Goal: Transaction & Acquisition: Purchase product/service

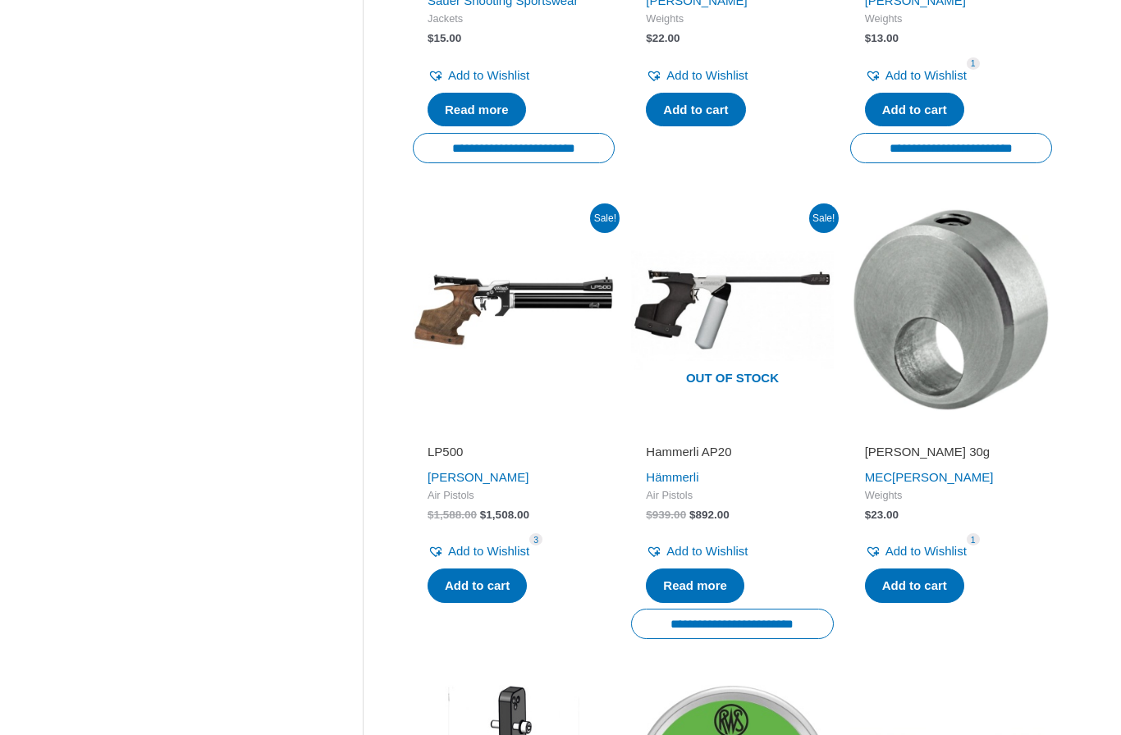
scroll to position [1092, 0]
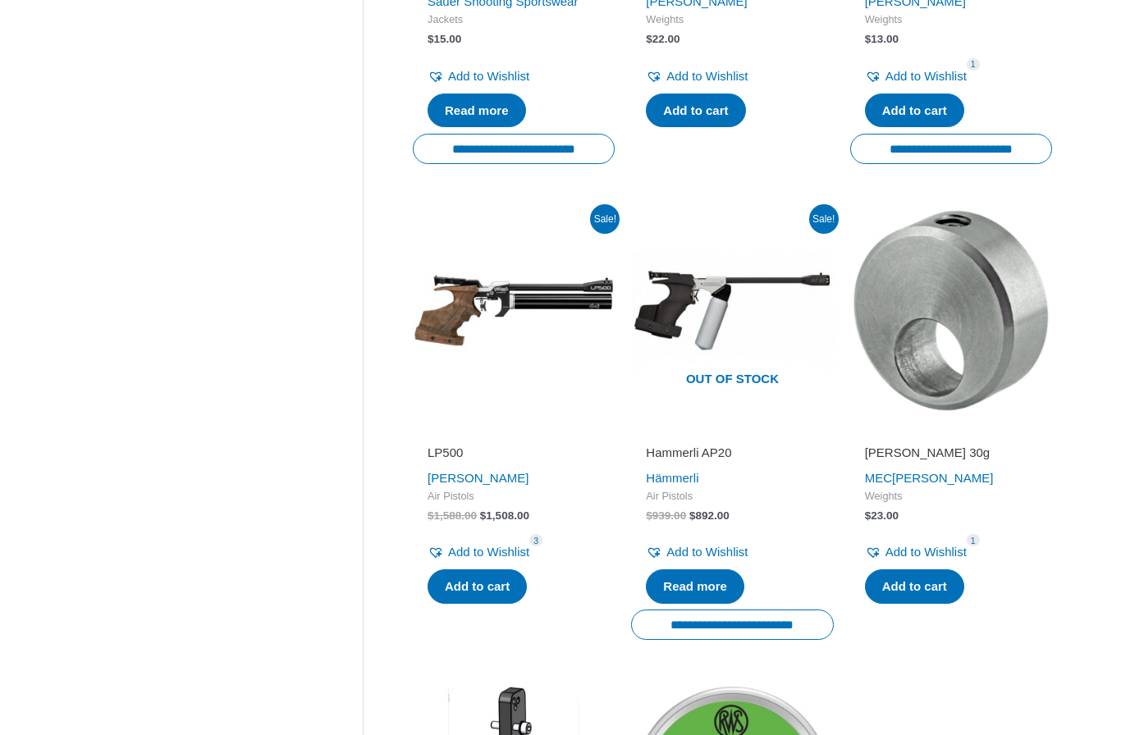
click at [968, 374] on img at bounding box center [951, 310] width 202 height 202
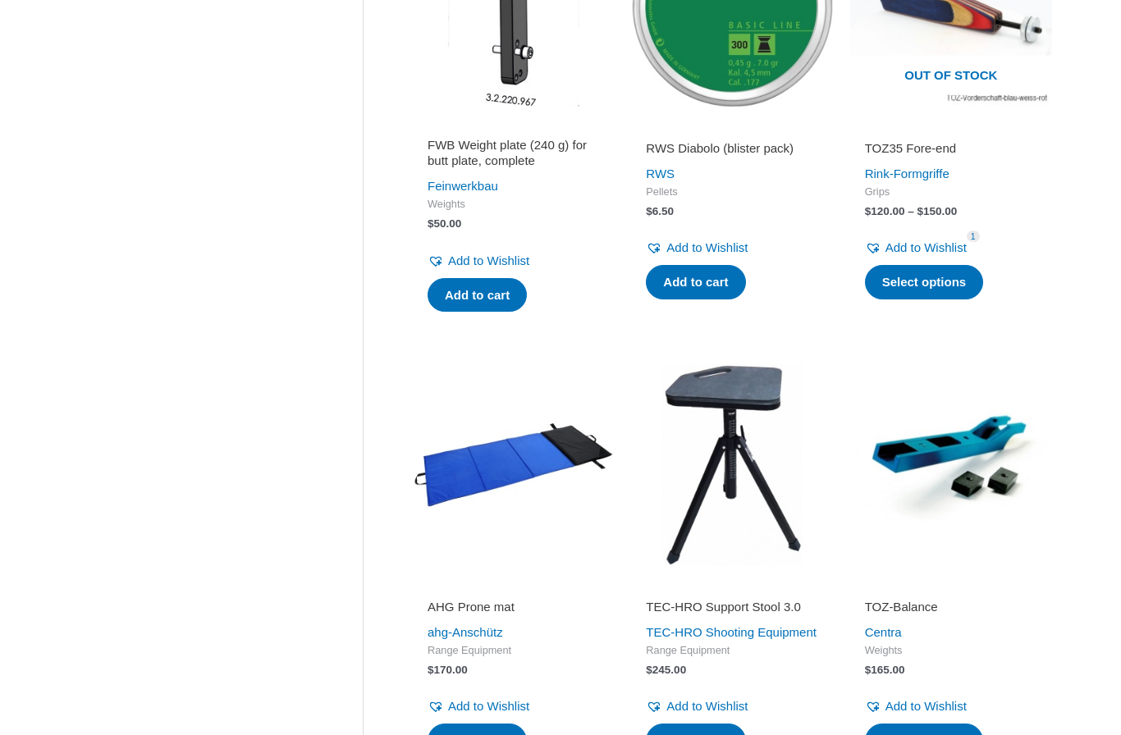
scroll to position [1873, 0]
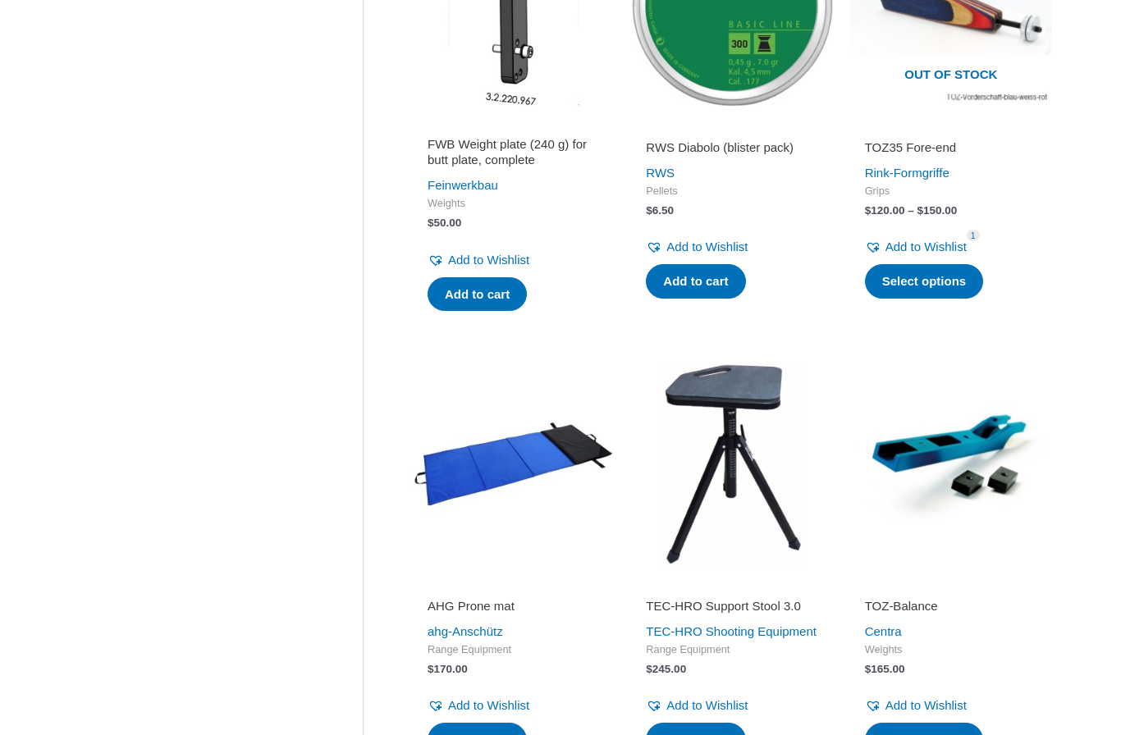
click at [542, 468] on img at bounding box center [514, 464] width 202 height 202
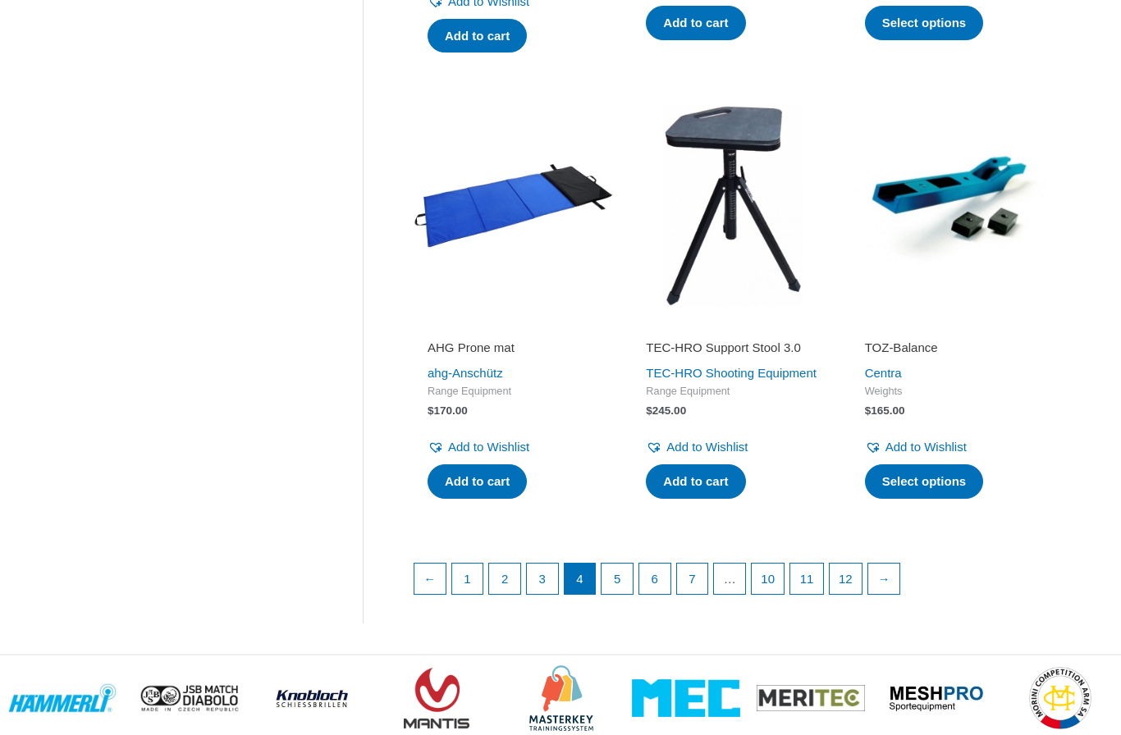
scroll to position [2133, 0]
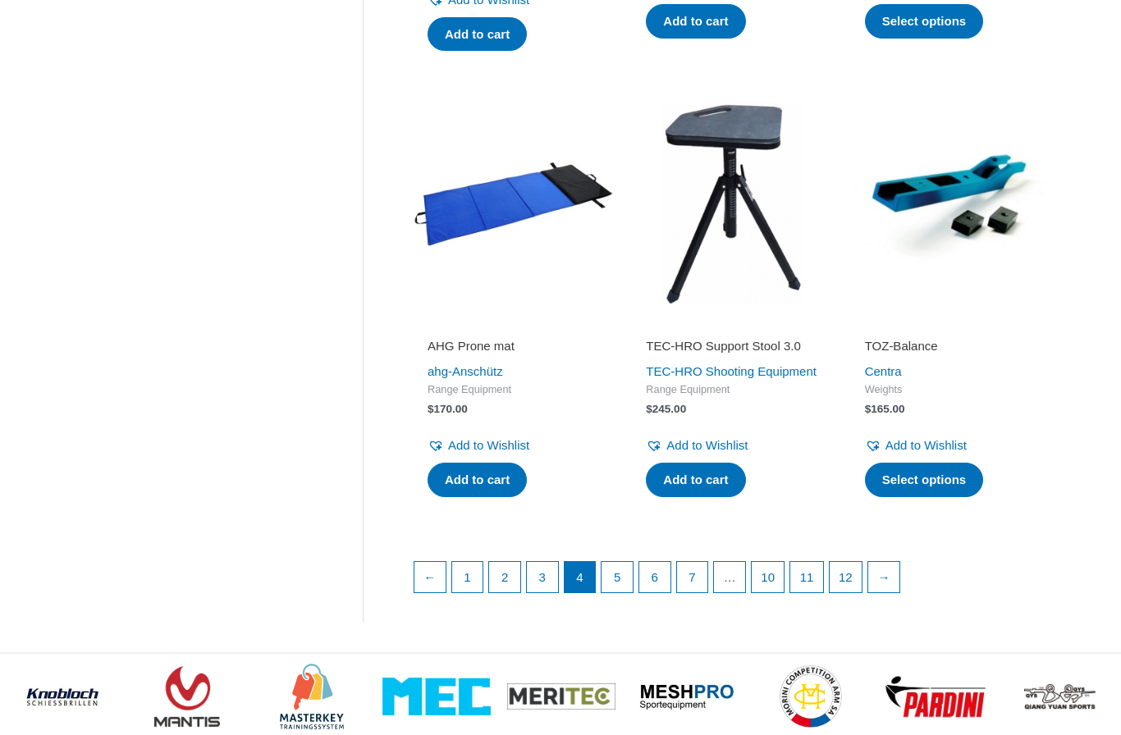
click at [620, 584] on link "5" at bounding box center [616, 577] width 31 height 31
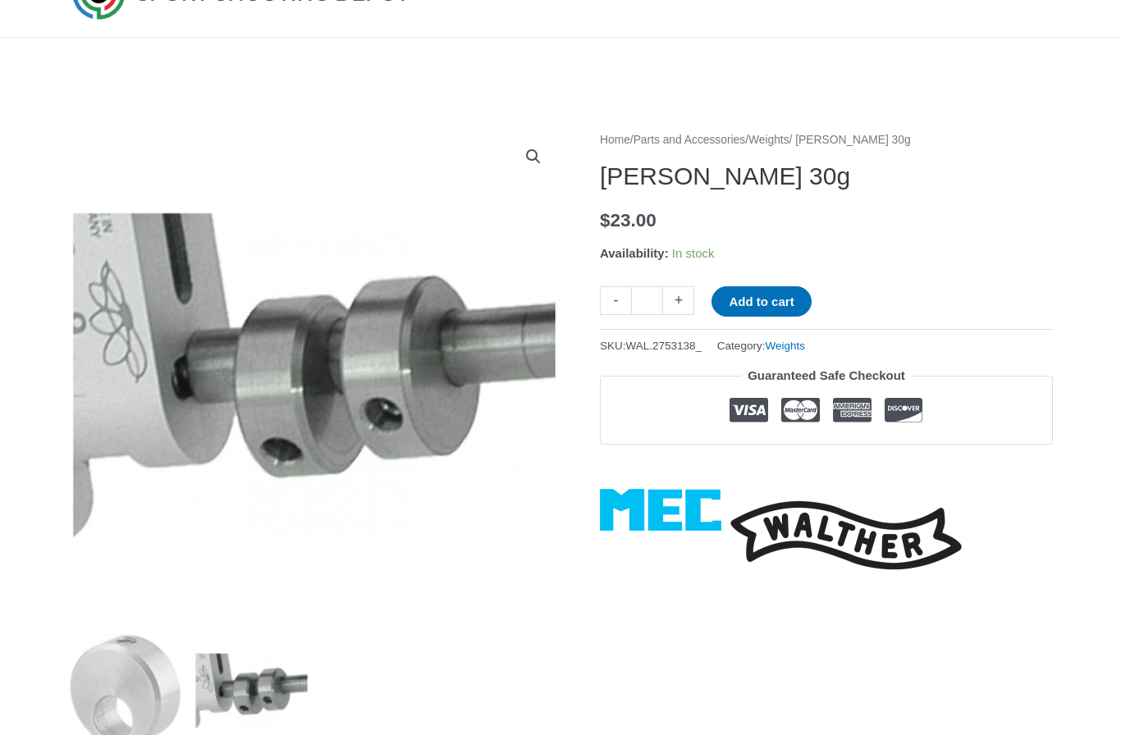
scroll to position [83, 0]
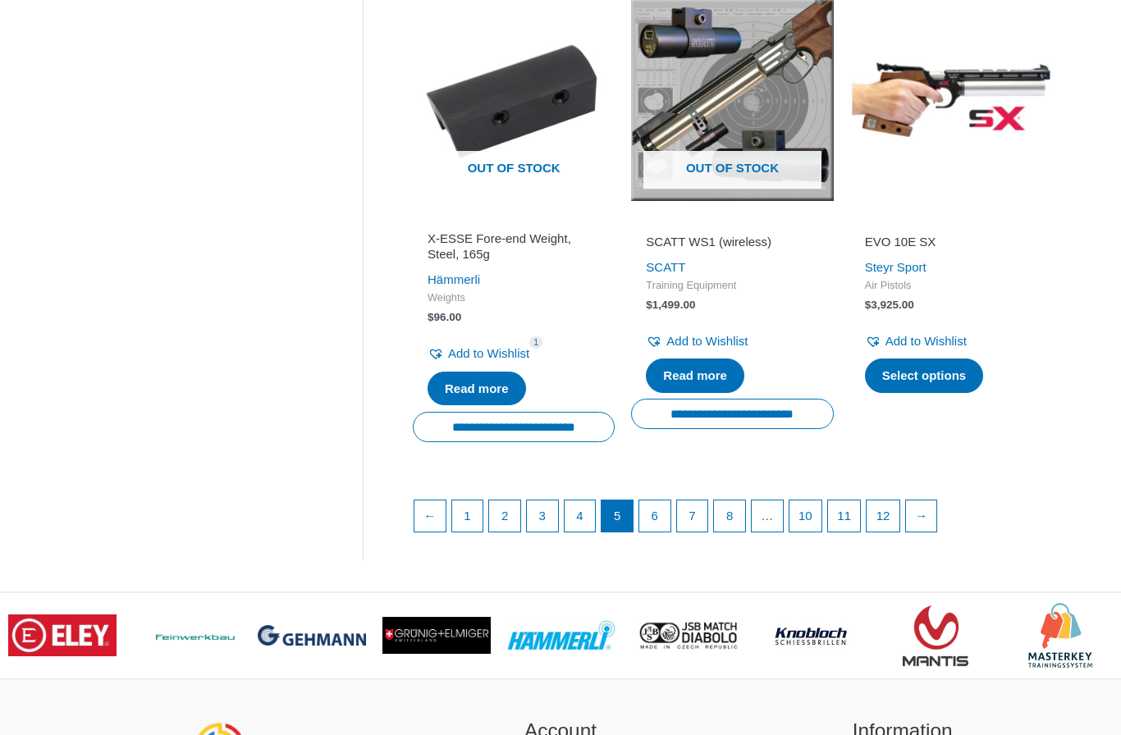
scroll to position [2223, 0]
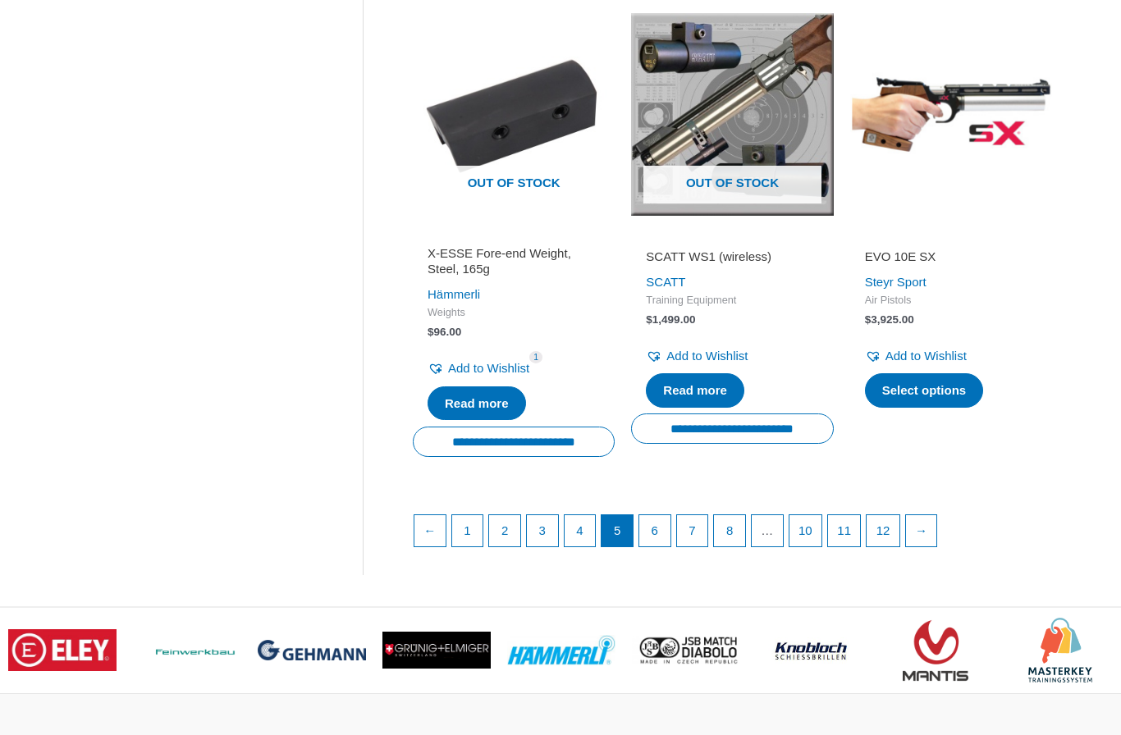
click at [661, 519] on link "6" at bounding box center [654, 530] width 31 height 31
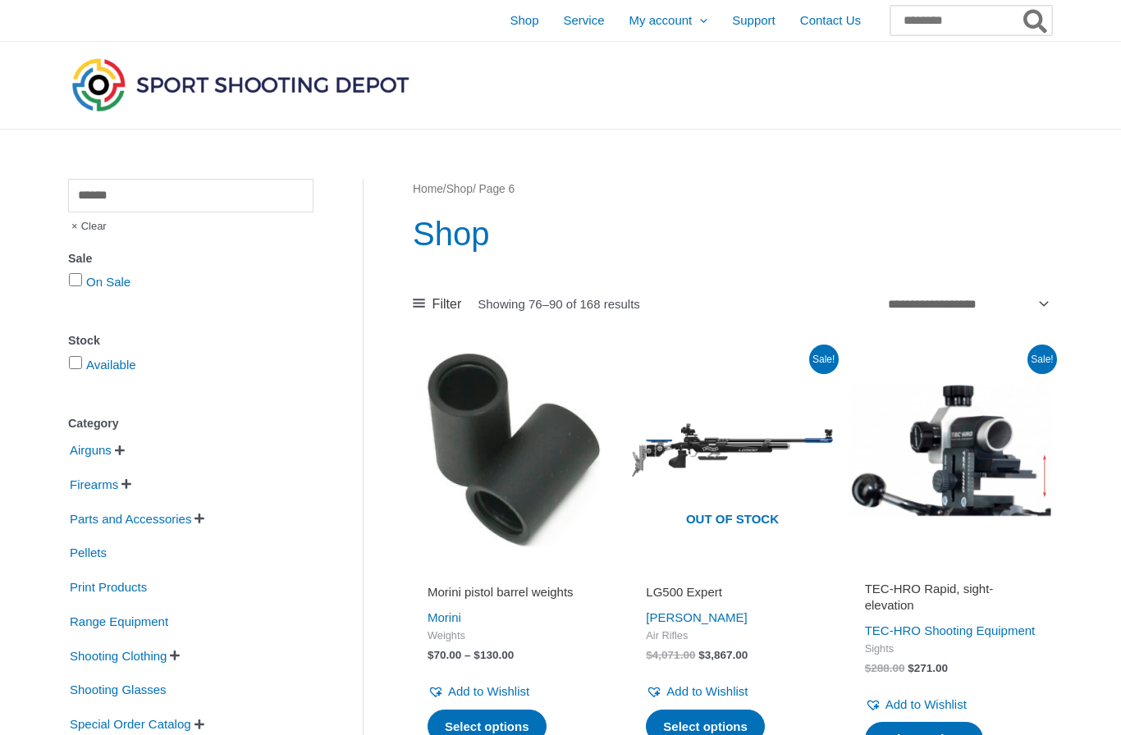
click at [930, 9] on input "Search for:" at bounding box center [971, 21] width 162 height 30
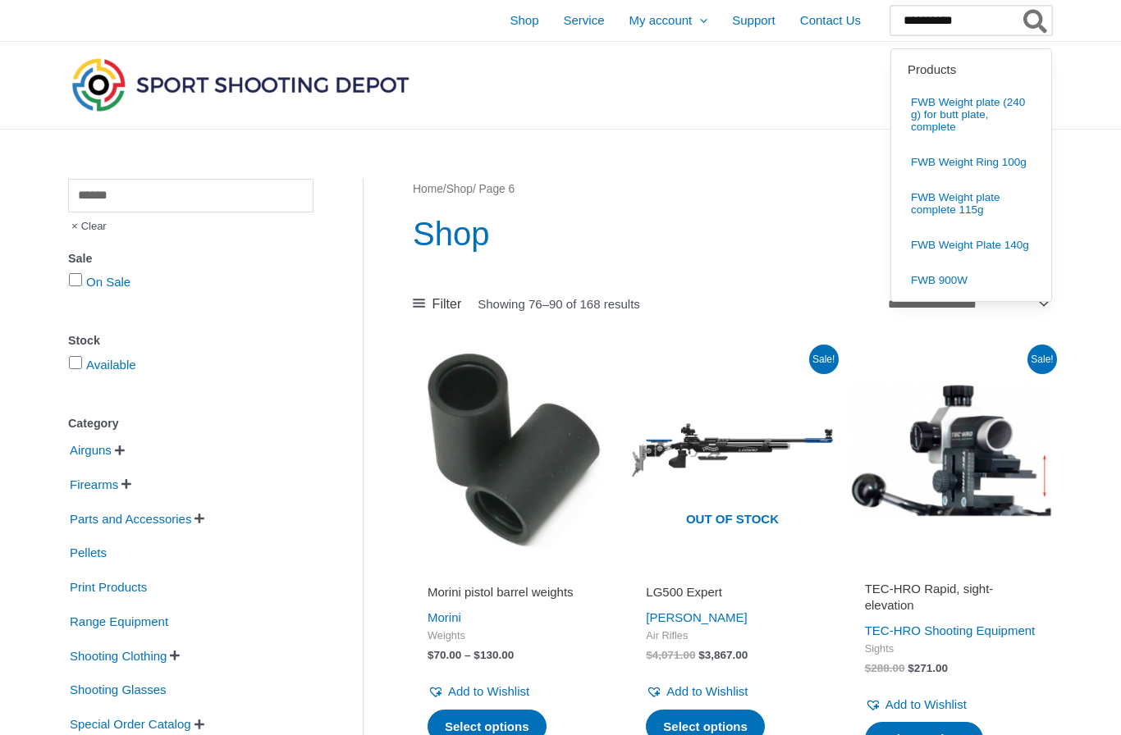
type input "**********"
click at [1035, 21] on button "Search" at bounding box center [1036, 21] width 32 height 30
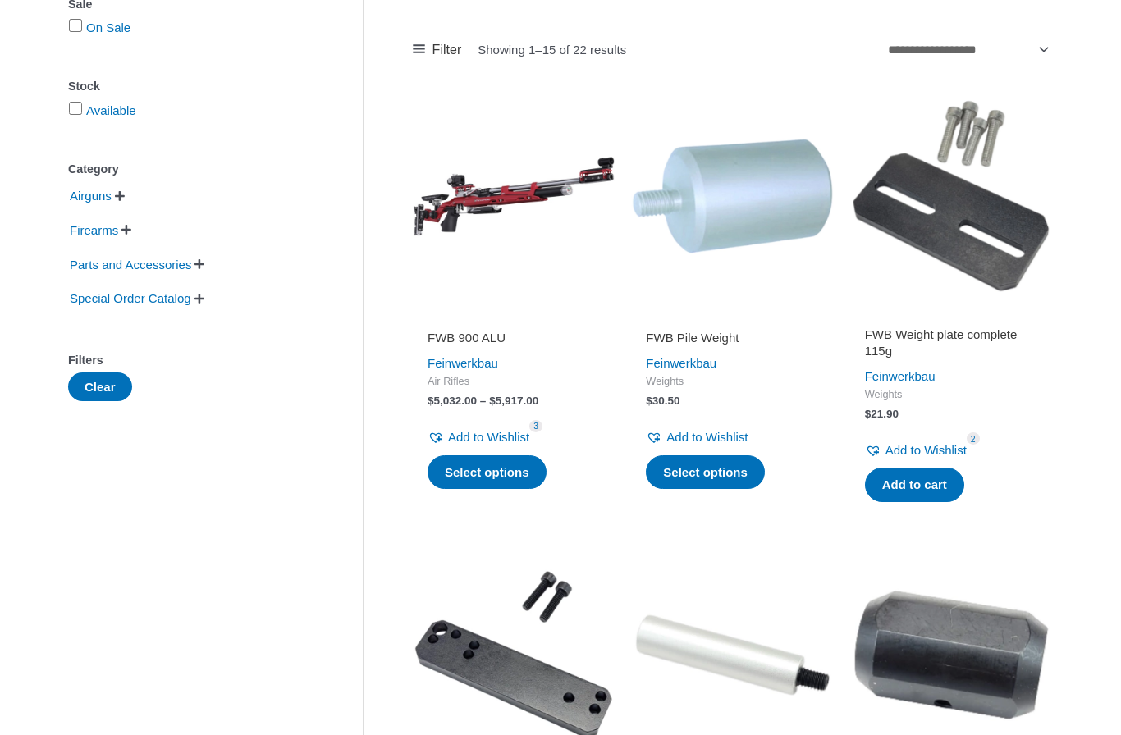
scroll to position [181, 0]
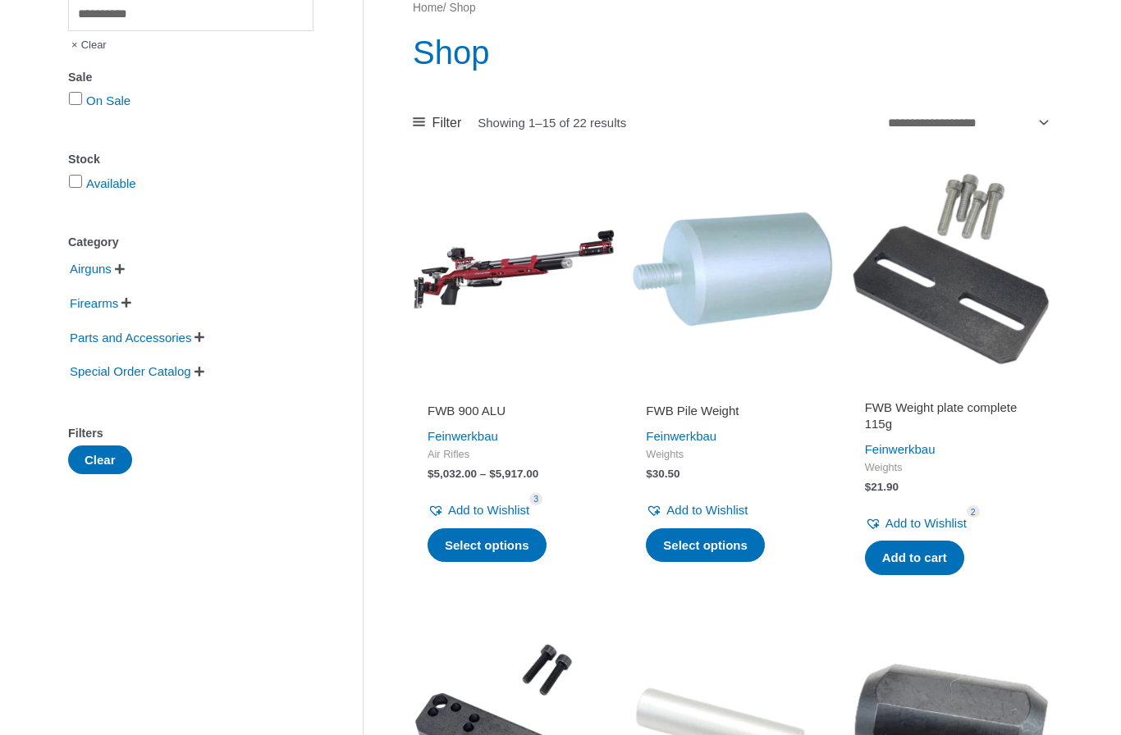
click at [953, 325] on img at bounding box center [951, 269] width 202 height 202
click at [758, 325] on img at bounding box center [732, 269] width 202 height 202
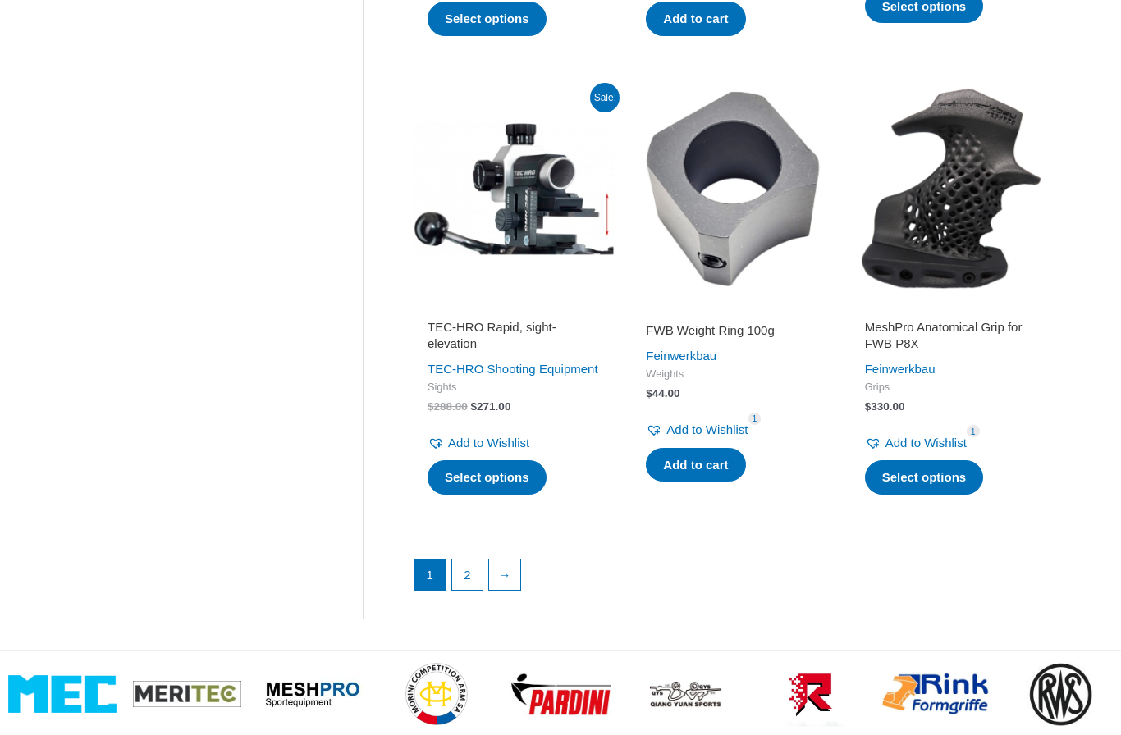
scroll to position [2096, 0]
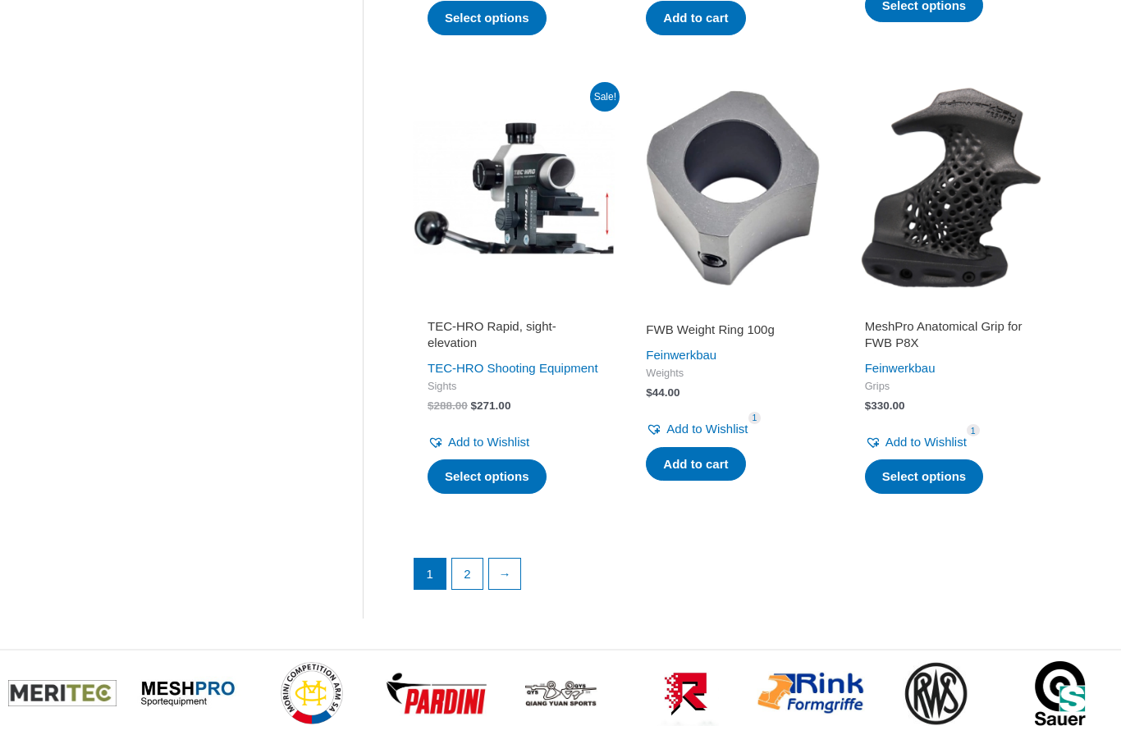
click at [743, 242] on img at bounding box center [732, 188] width 202 height 202
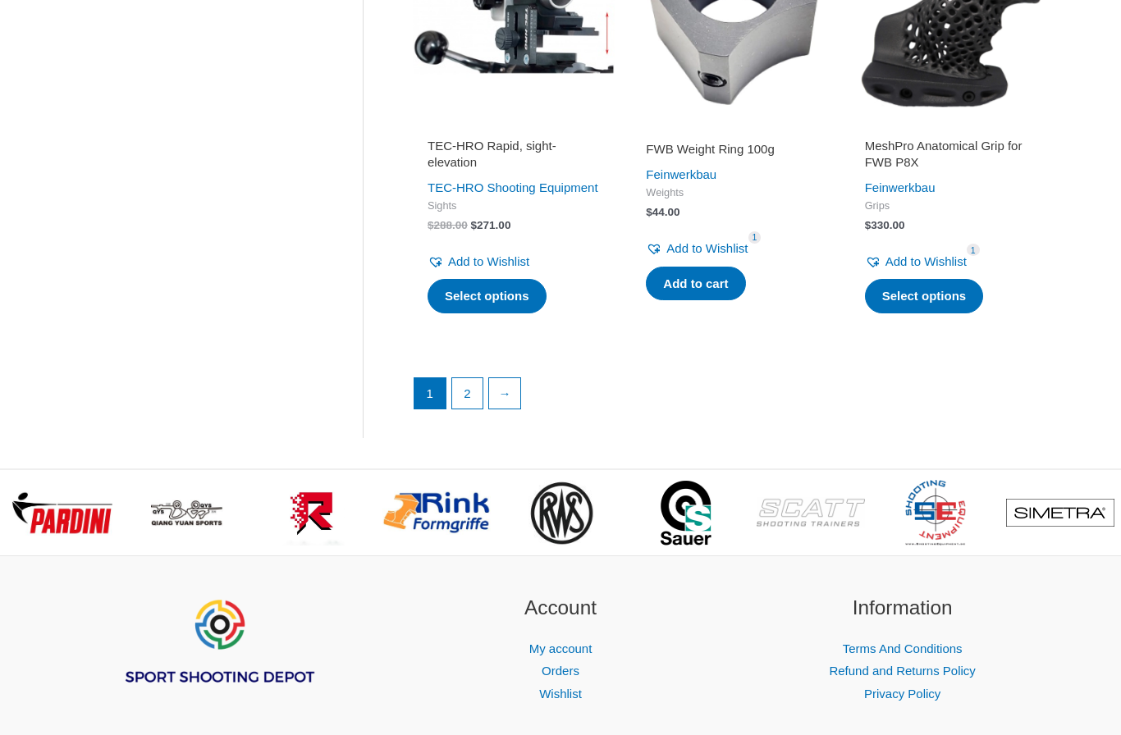
scroll to position [2267, 0]
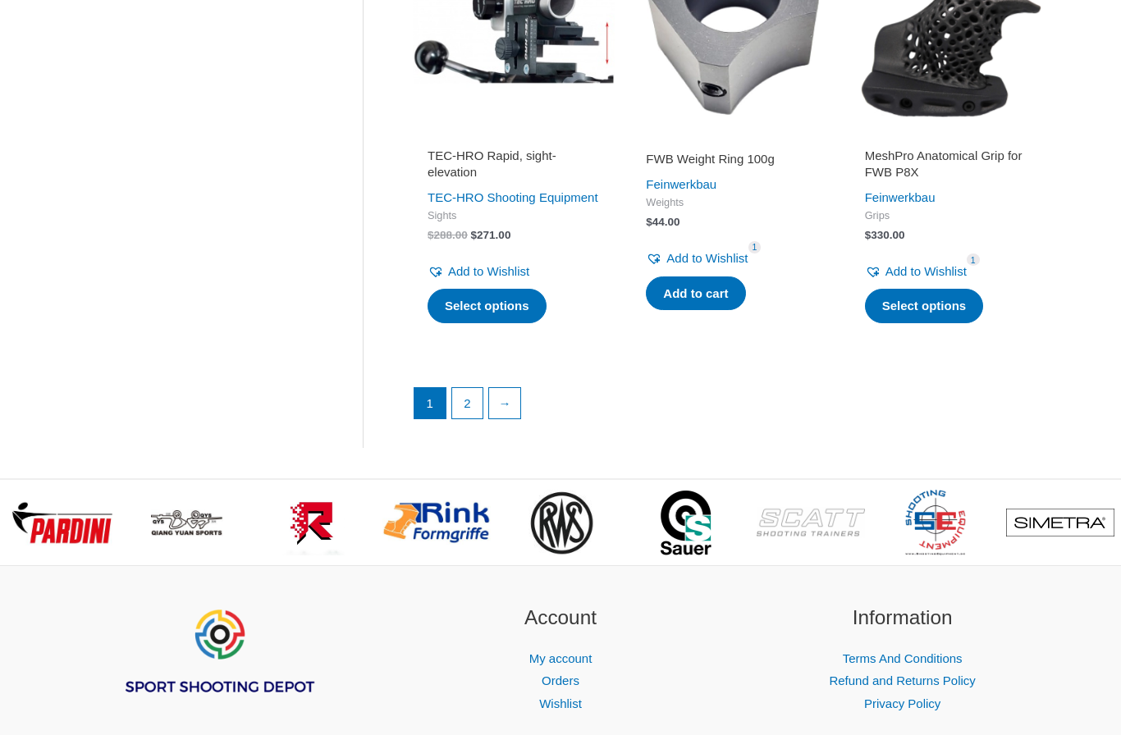
click at [475, 409] on link "2" at bounding box center [467, 403] width 31 height 31
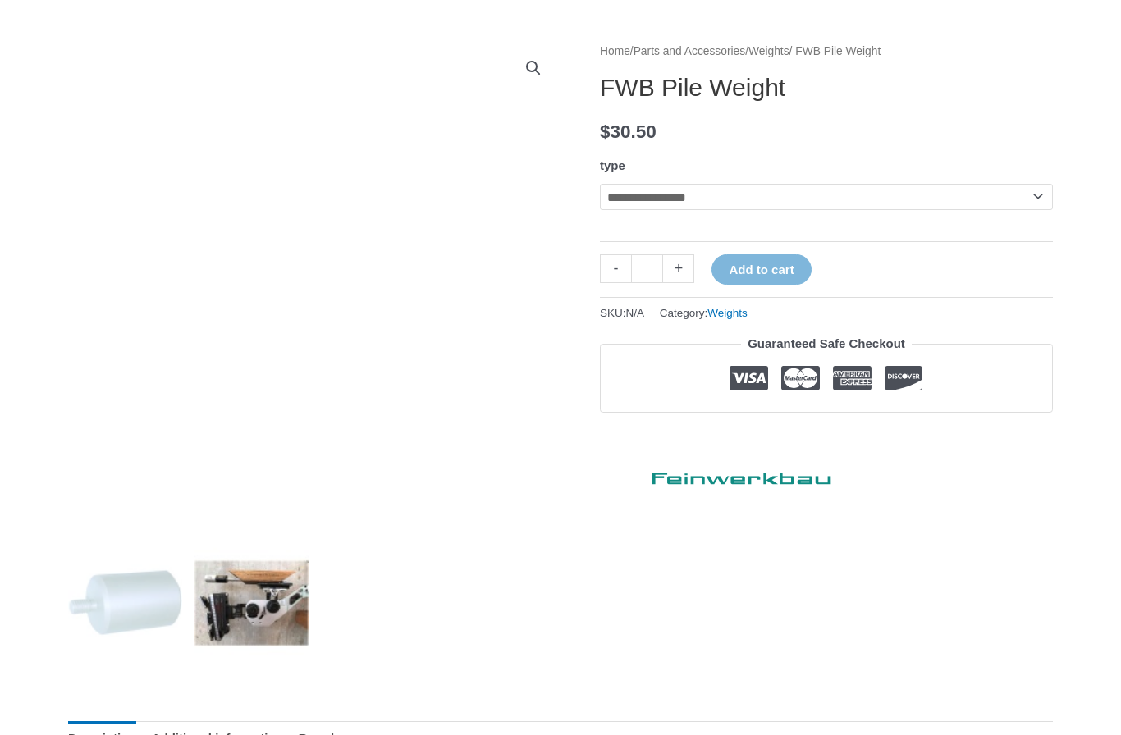
scroll to position [181, 0]
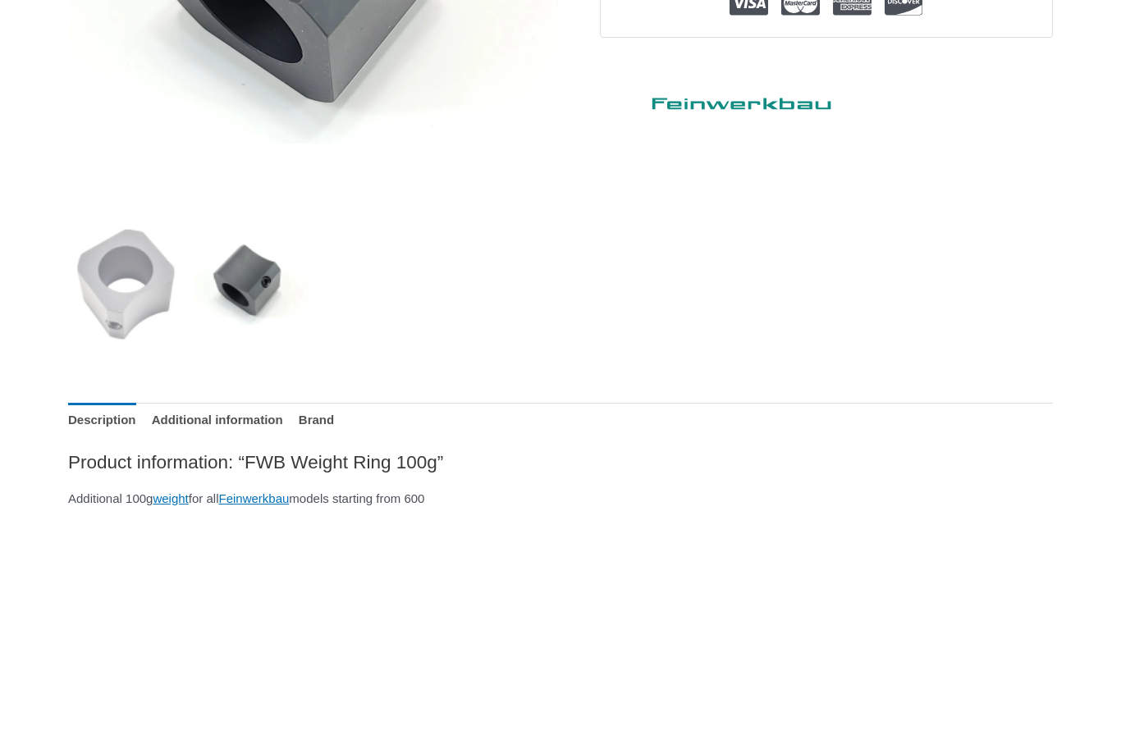
scroll to position [505, 0]
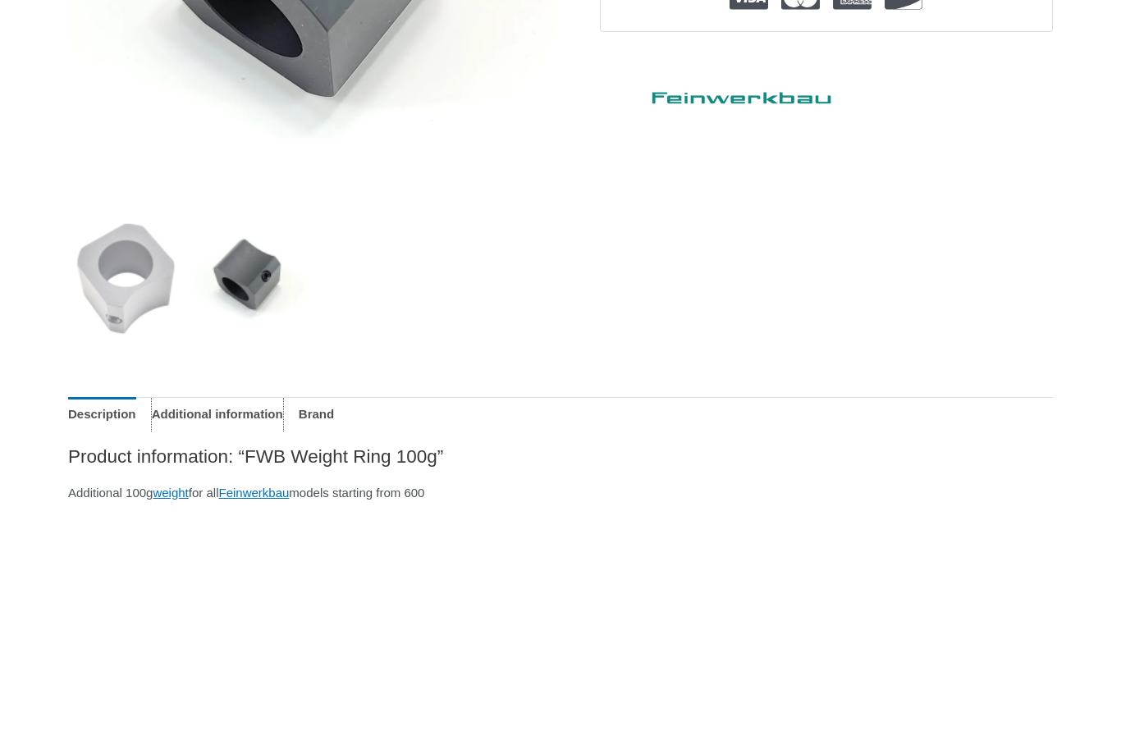
click at [283, 419] on link "Additional information" at bounding box center [217, 414] width 131 height 35
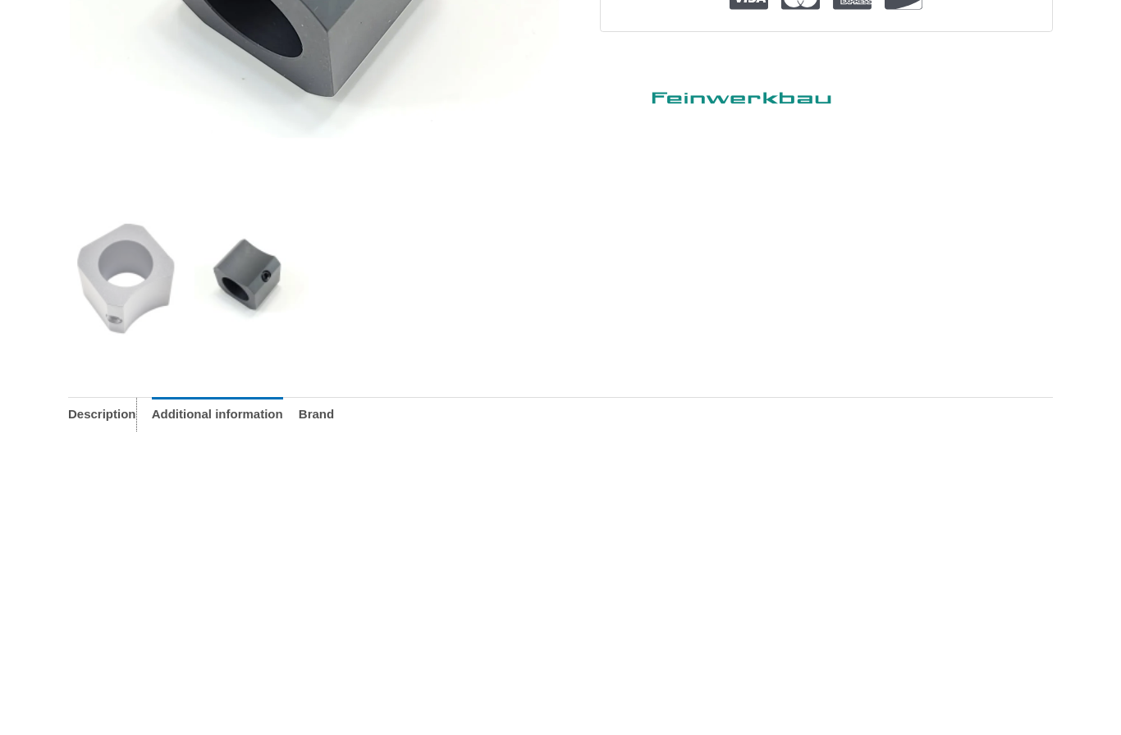
click at [133, 411] on link "Description" at bounding box center [102, 414] width 68 height 35
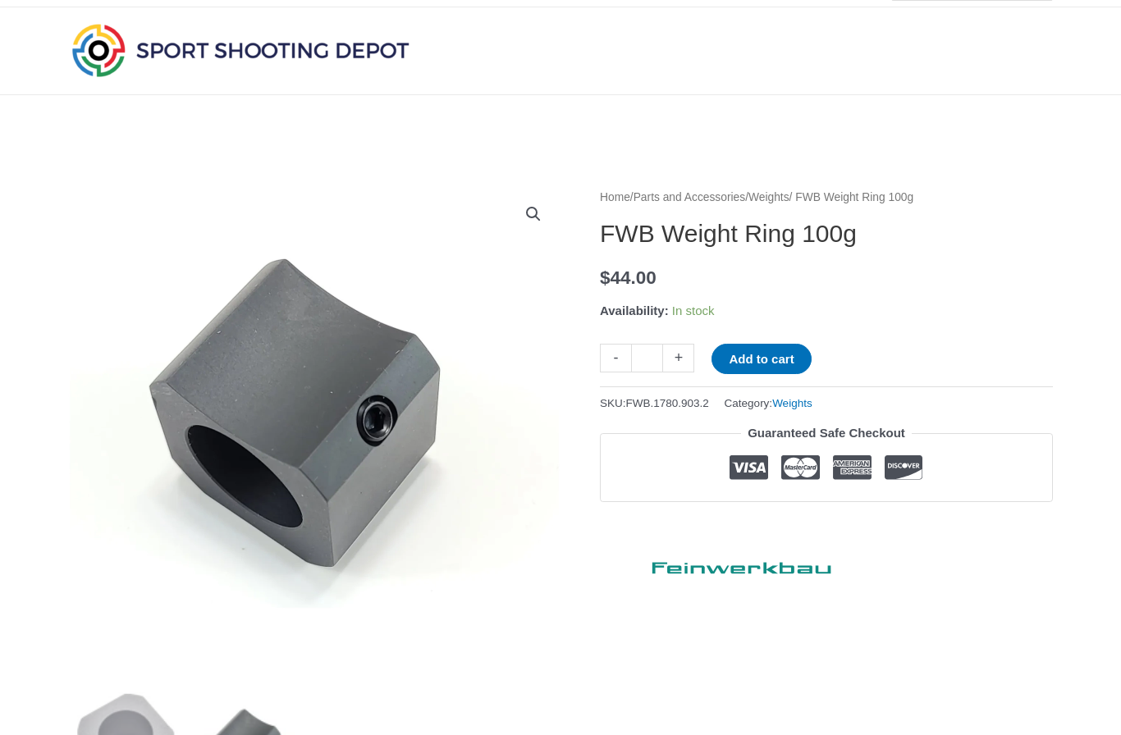
scroll to position [0, 0]
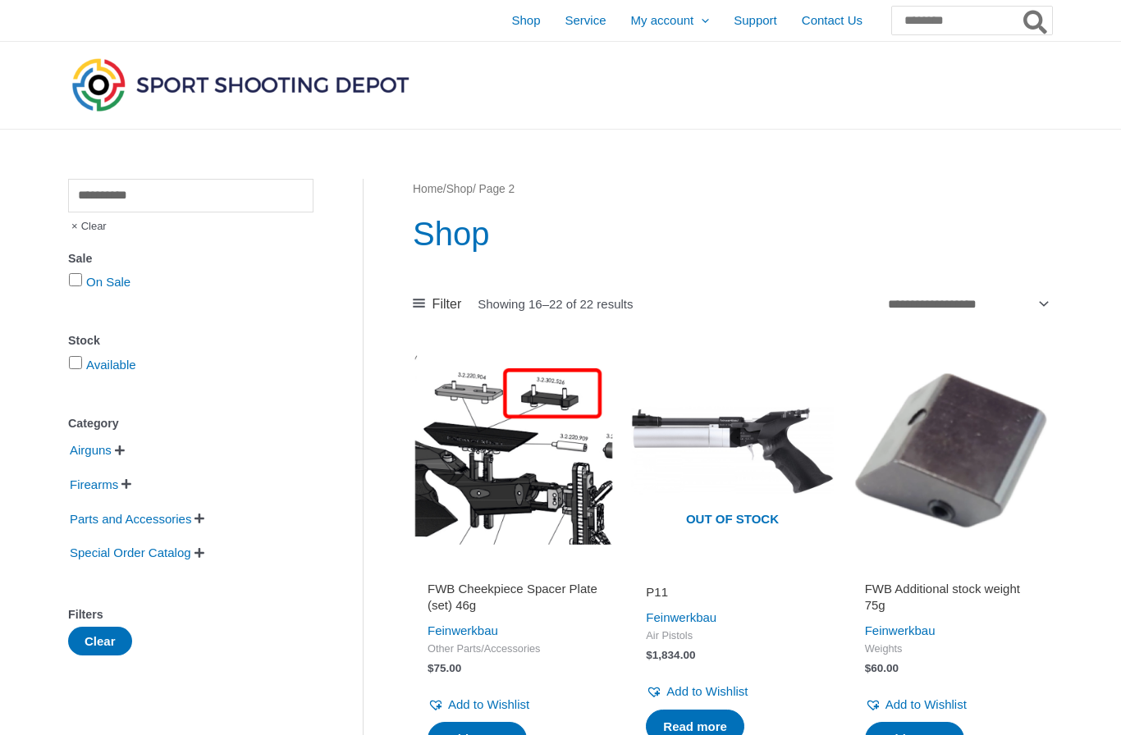
click at [90, 231] on span "Clear" at bounding box center [87, 226] width 39 height 28
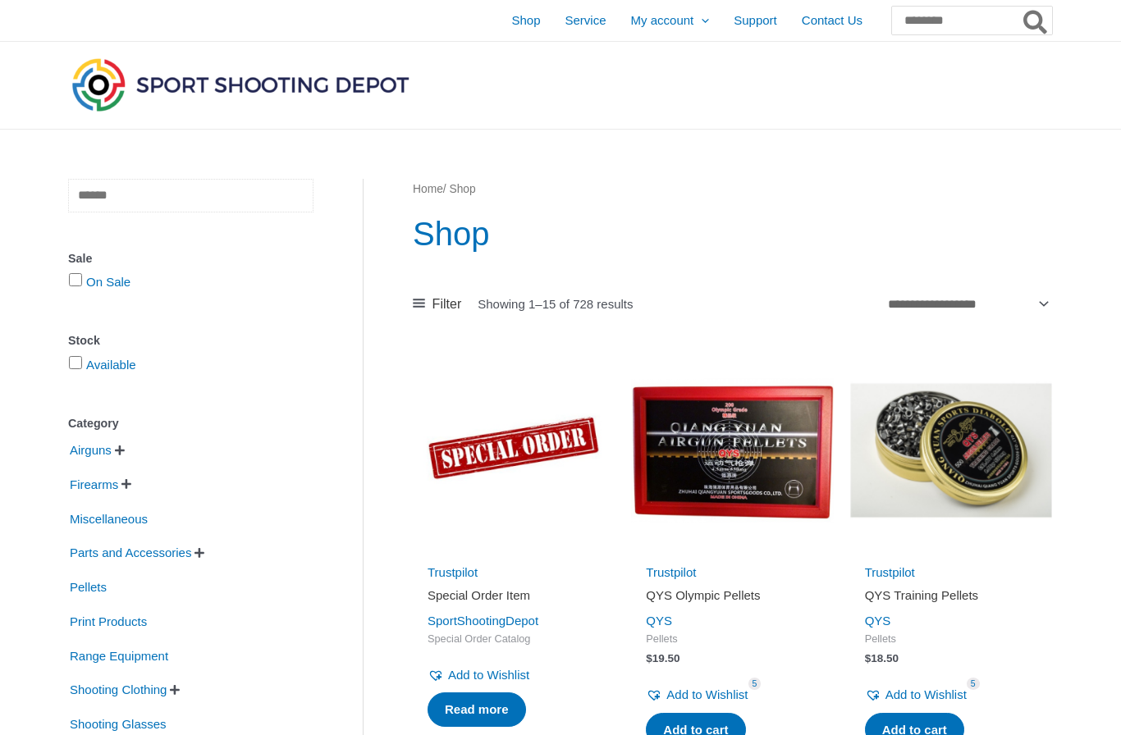
click at [144, 194] on input "text" at bounding box center [190, 196] width 245 height 34
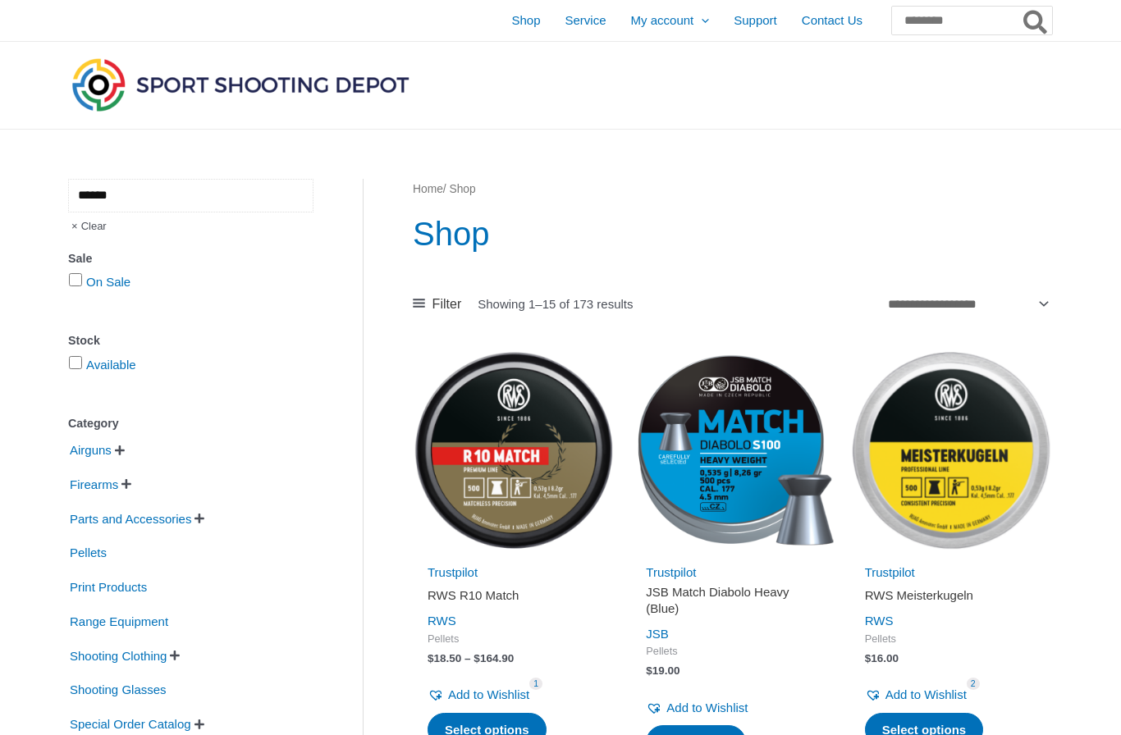
type input "******"
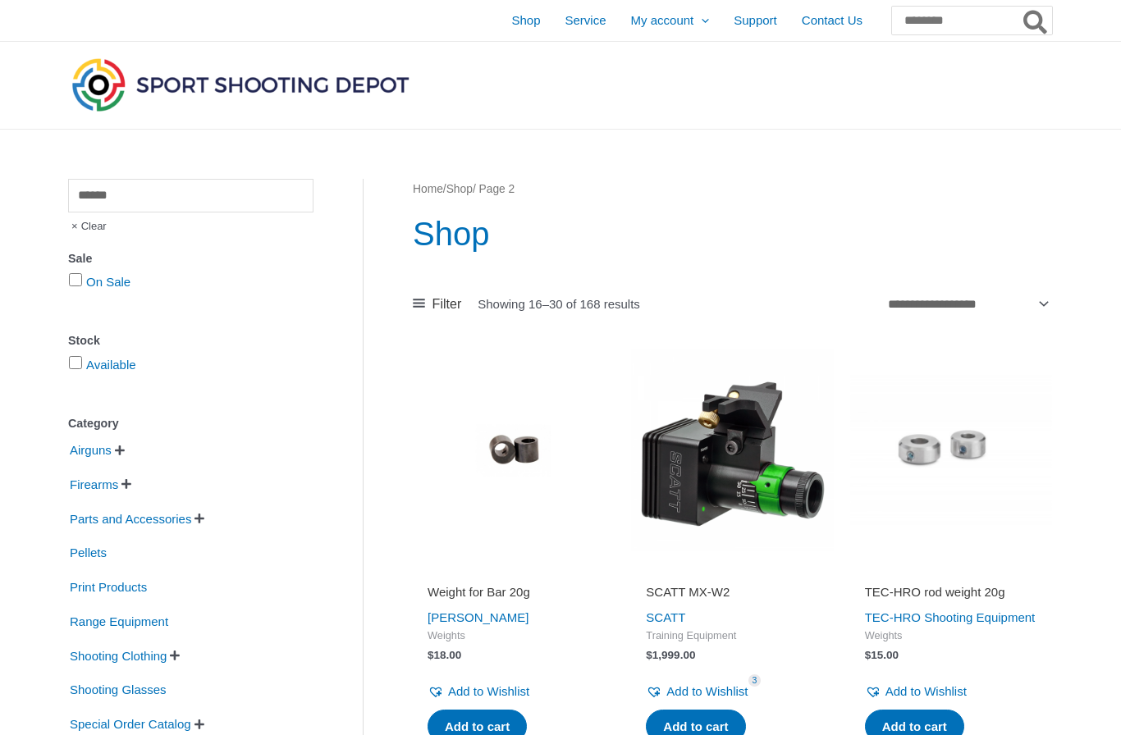
click at [95, 560] on span "Pellets" at bounding box center [88, 553] width 40 height 28
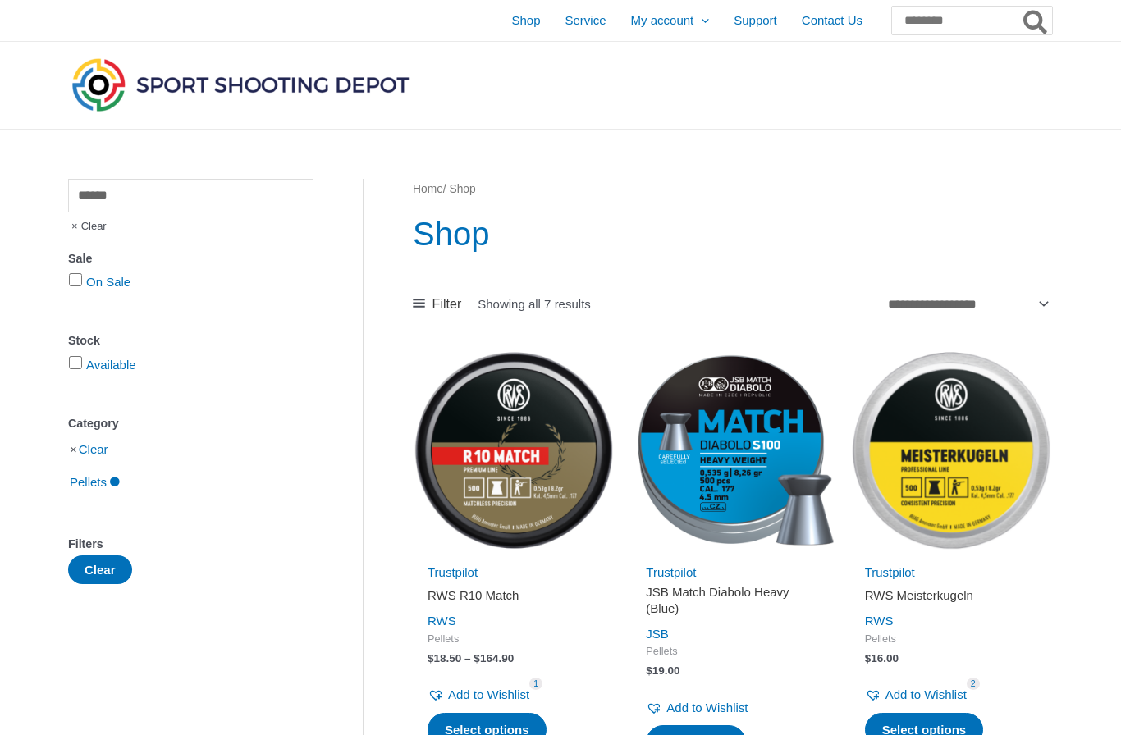
click at [511, 31] on span "Shop" at bounding box center [525, 20] width 29 height 41
click at [511, 22] on span "Shop" at bounding box center [525, 20] width 29 height 41
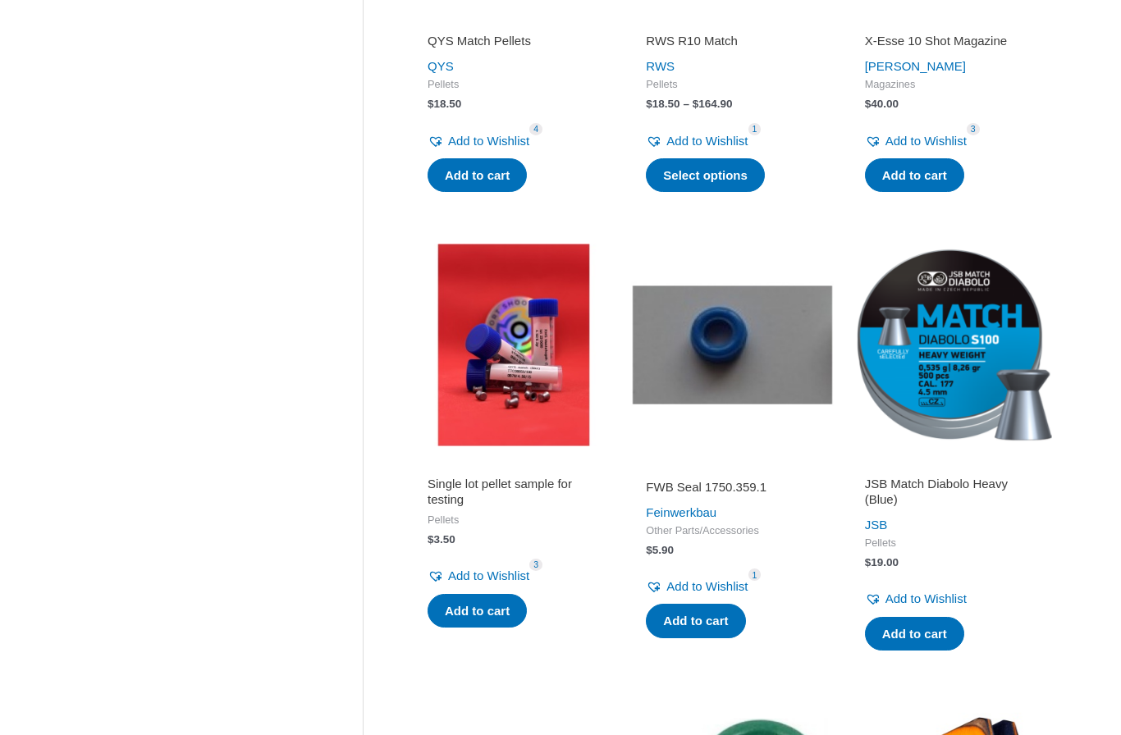
scroll to position [980, 0]
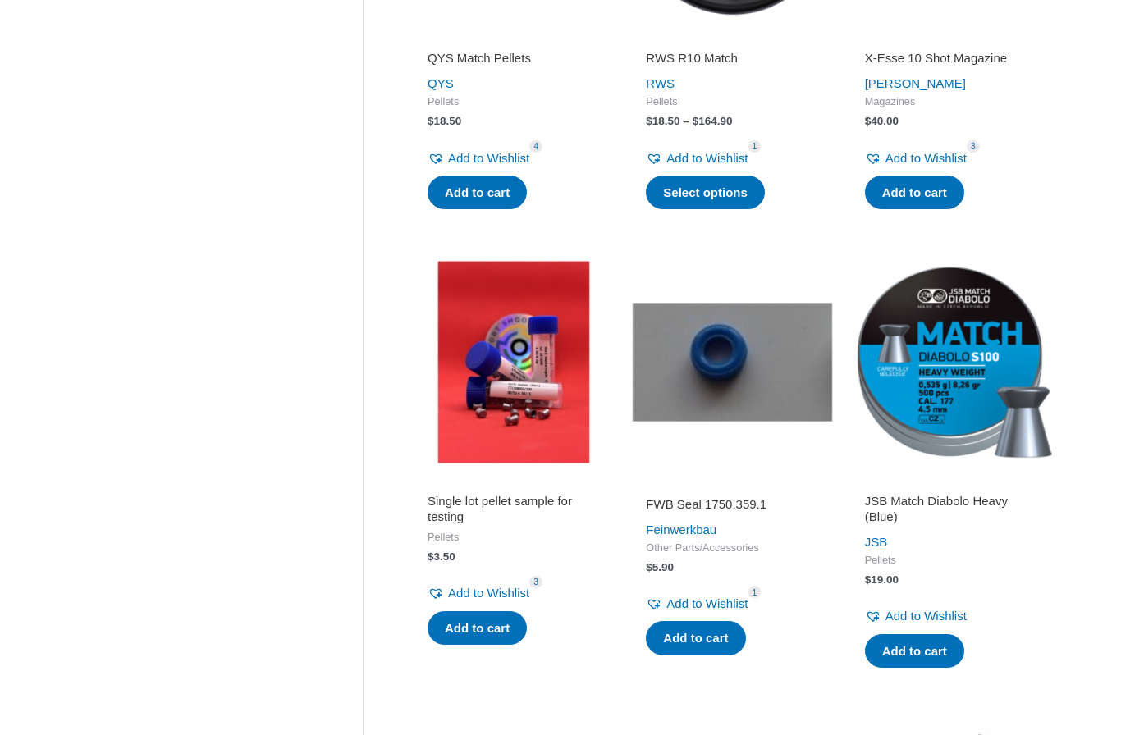
click at [557, 372] on img at bounding box center [514, 362] width 202 height 202
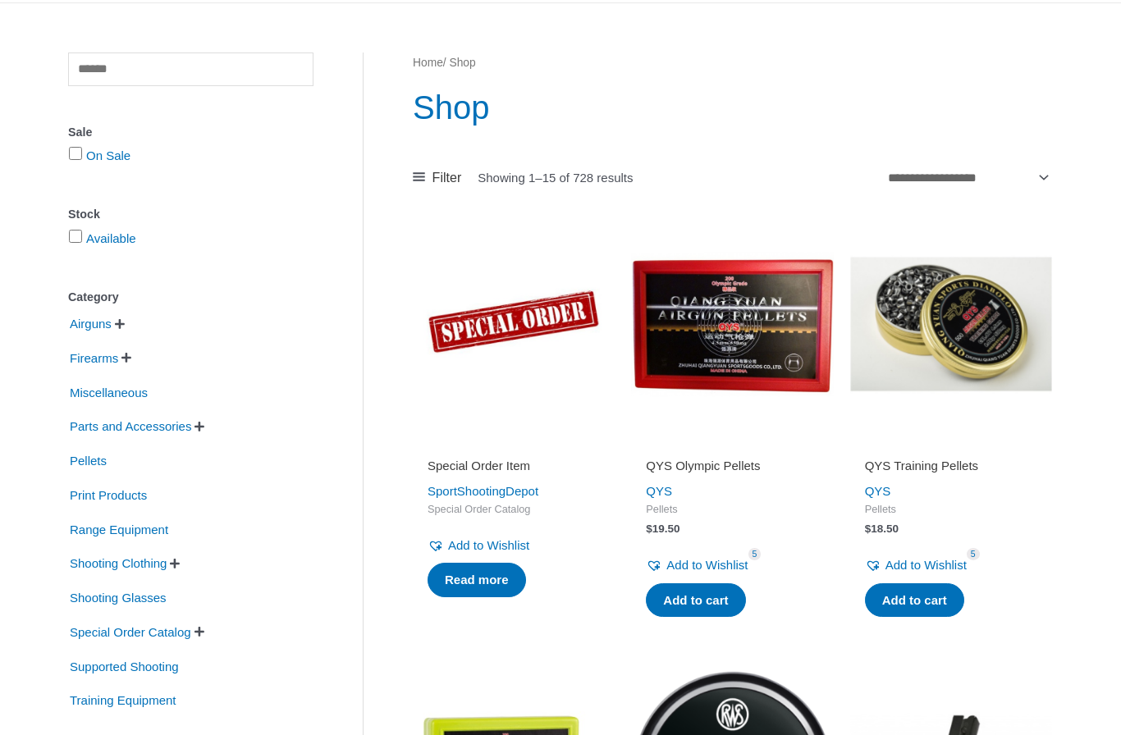
scroll to position [171, 0]
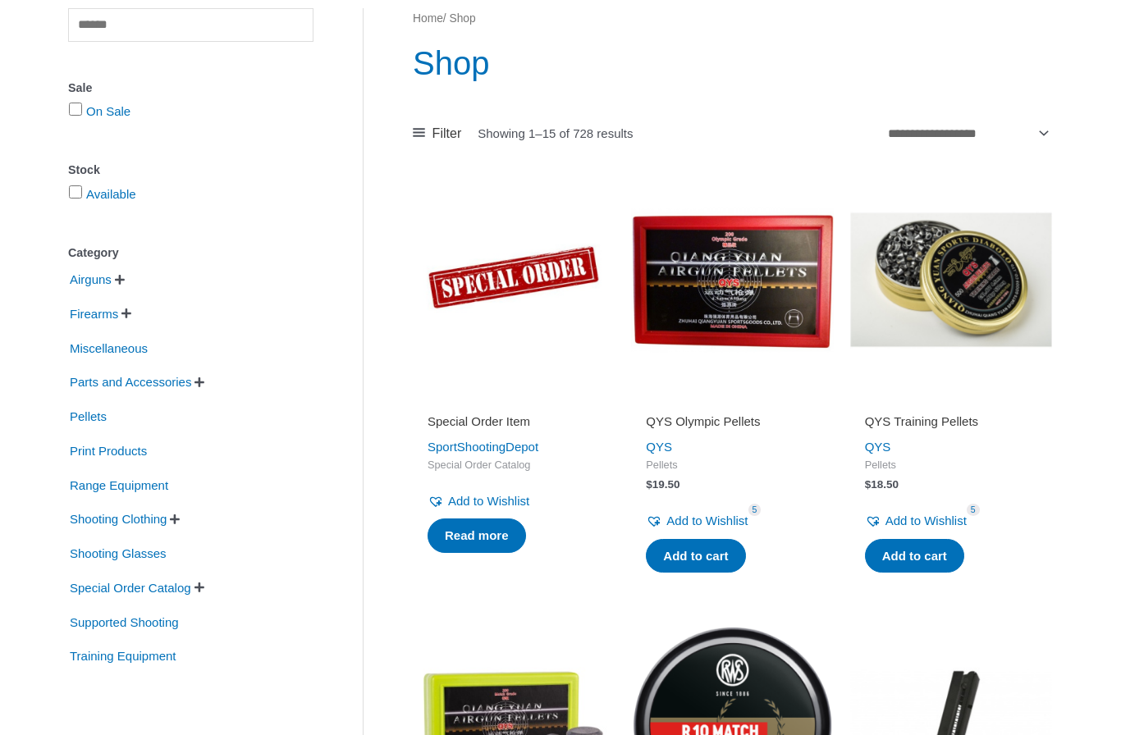
click at [149, 525] on span "Shooting Clothing" at bounding box center [118, 519] width 100 height 28
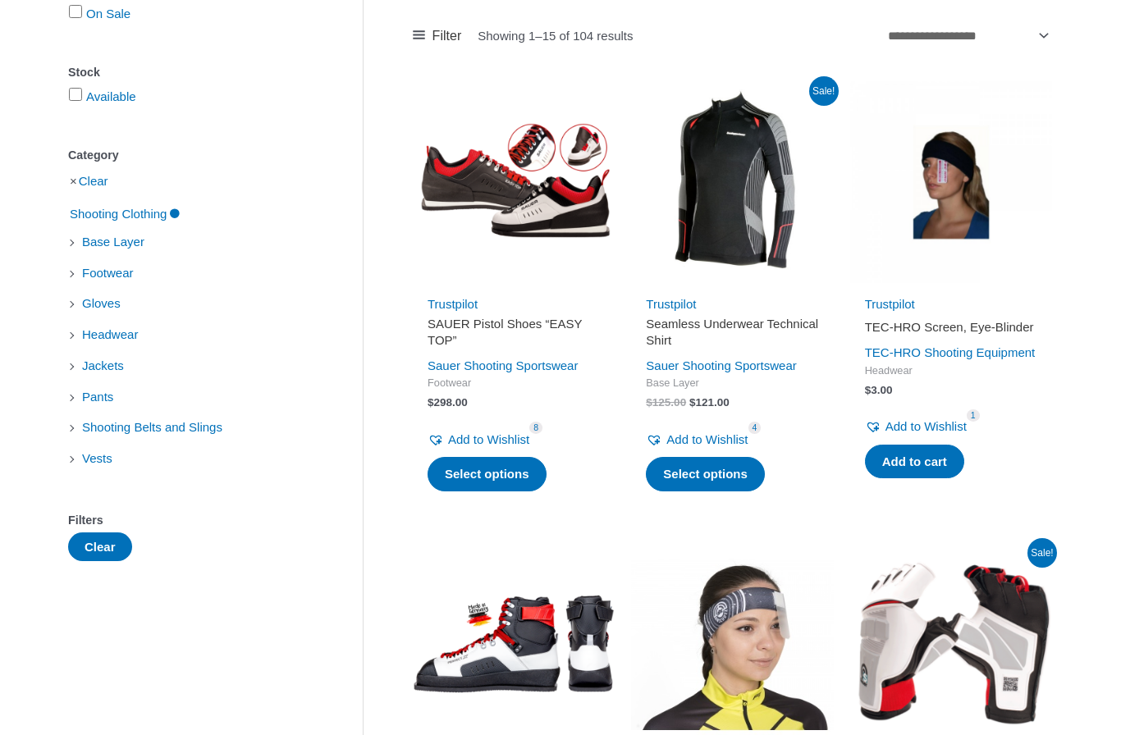
scroll to position [270, 0]
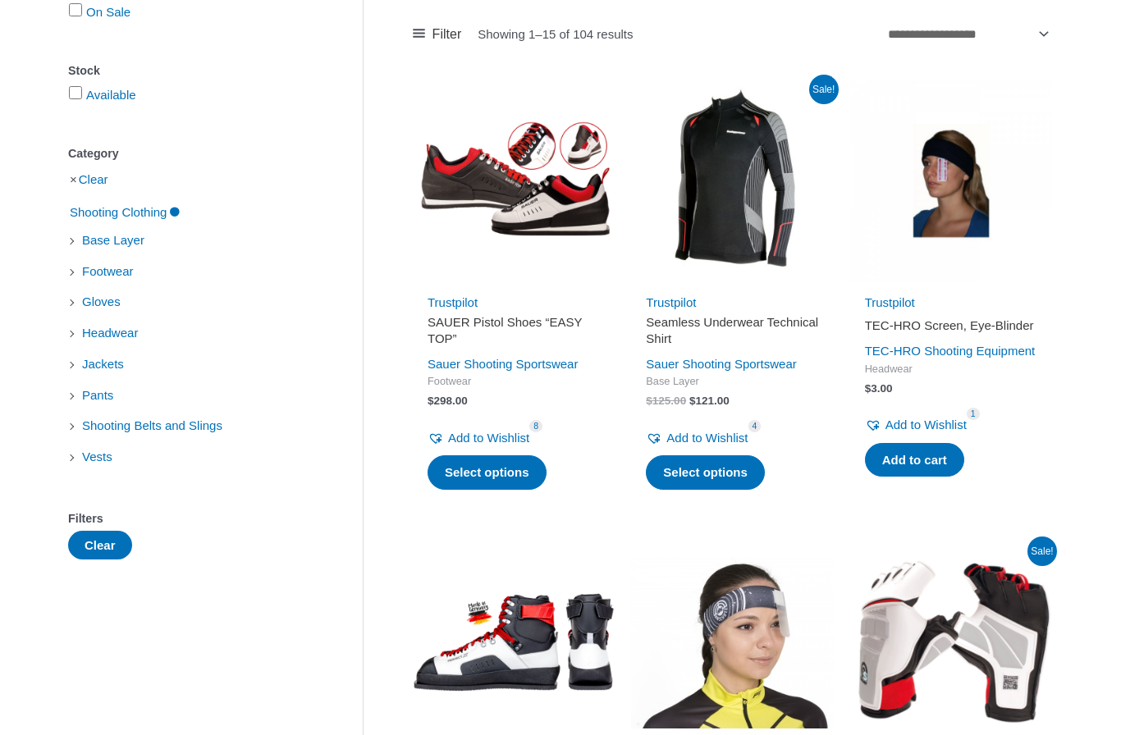
click at [190, 429] on span "Shooting Belts and Slings" at bounding box center [152, 426] width 144 height 28
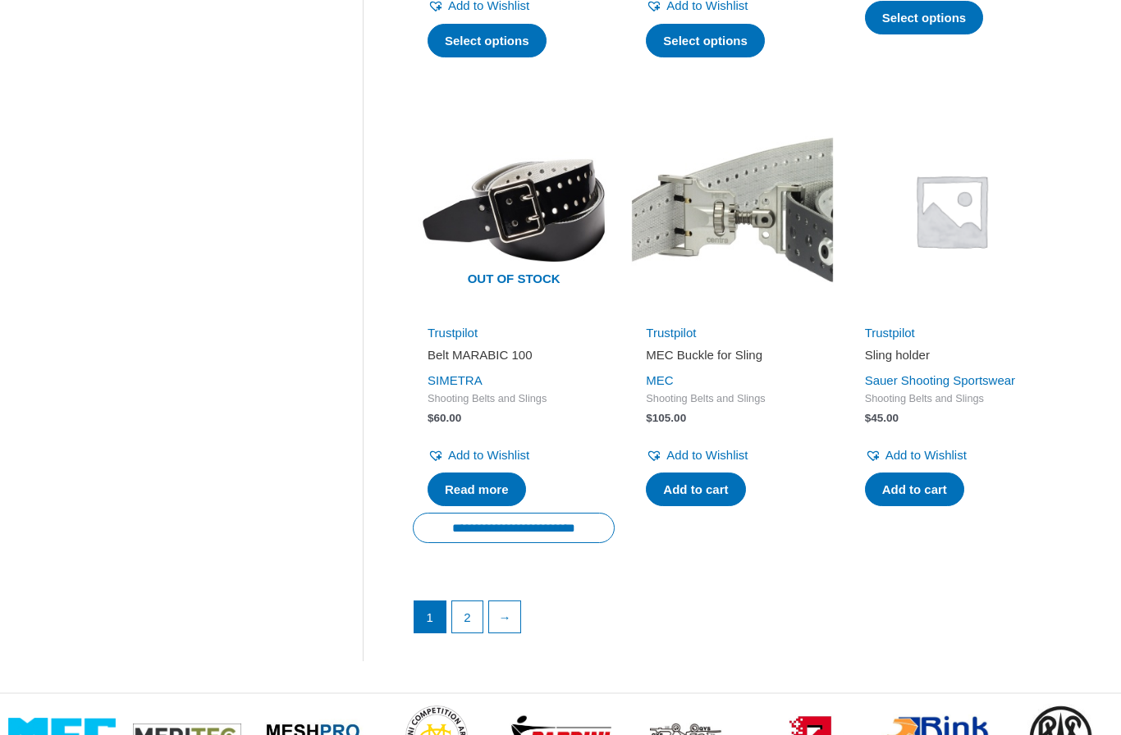
scroll to position [2091, 0]
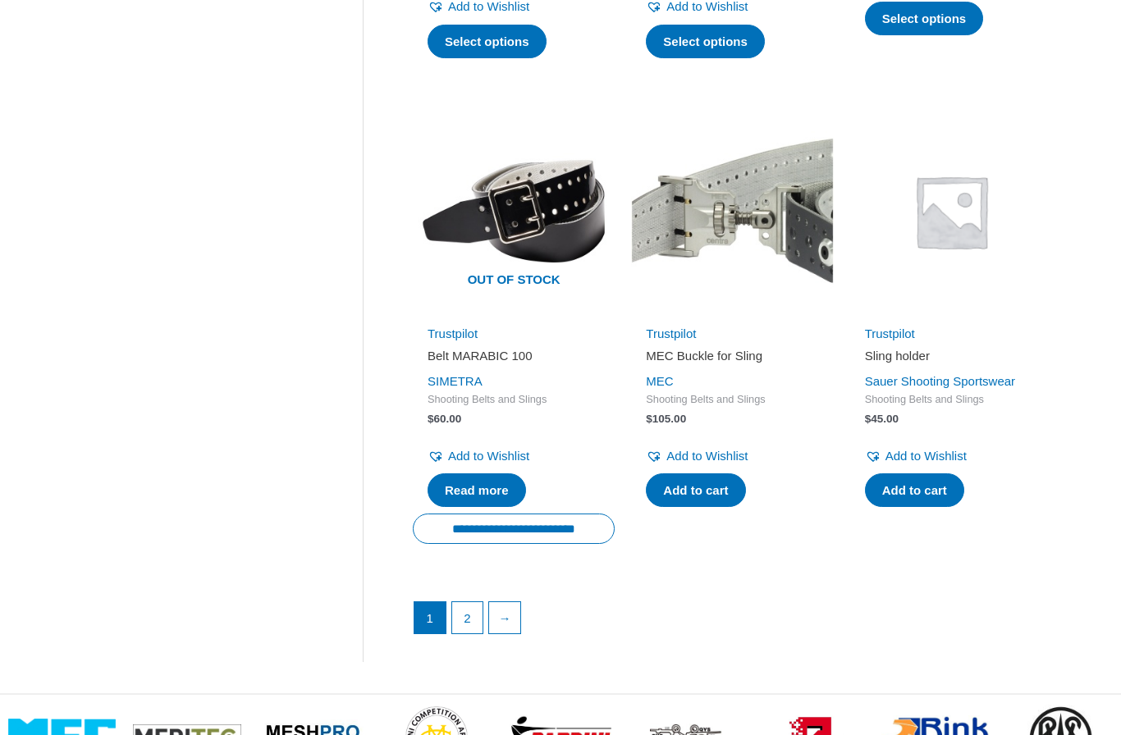
click at [473, 602] on link "2" at bounding box center [467, 617] width 31 height 31
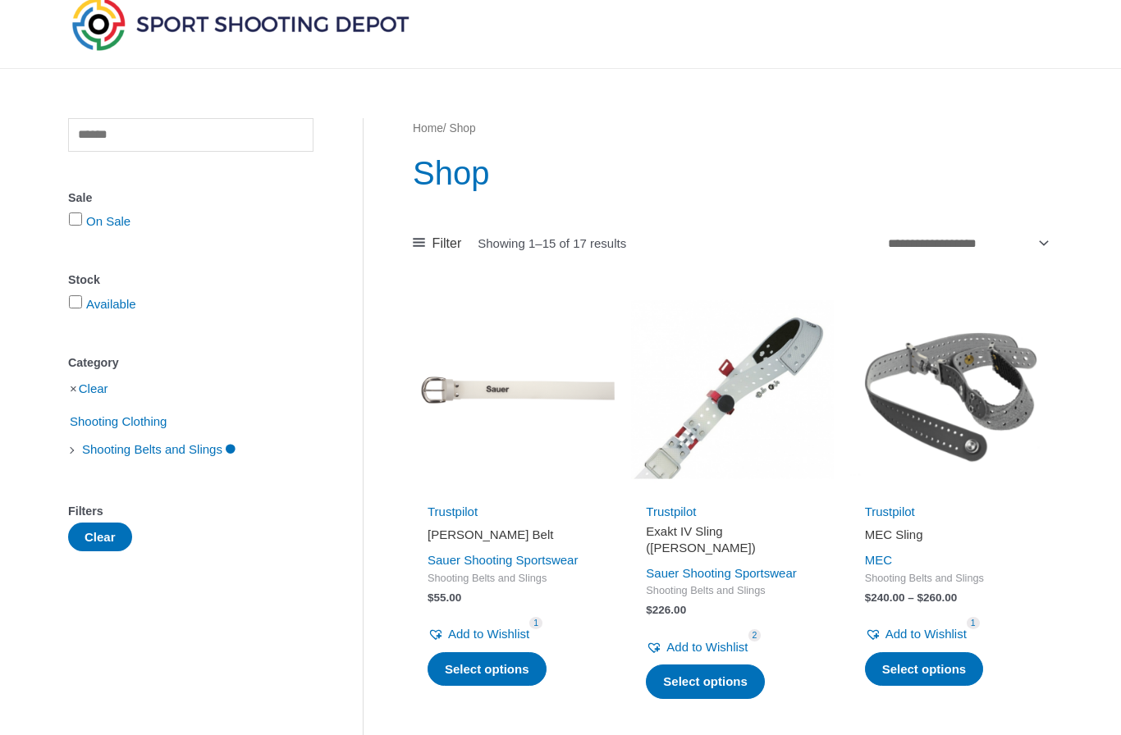
scroll to position [0, 0]
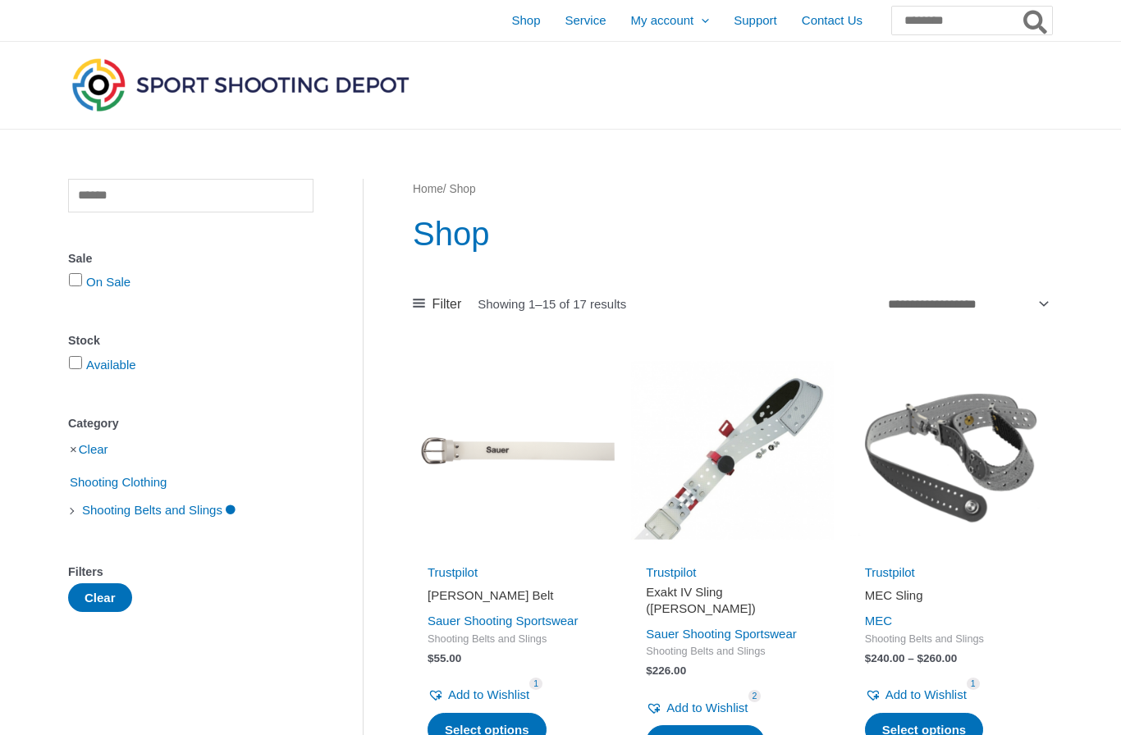
scroll to position [328, 0]
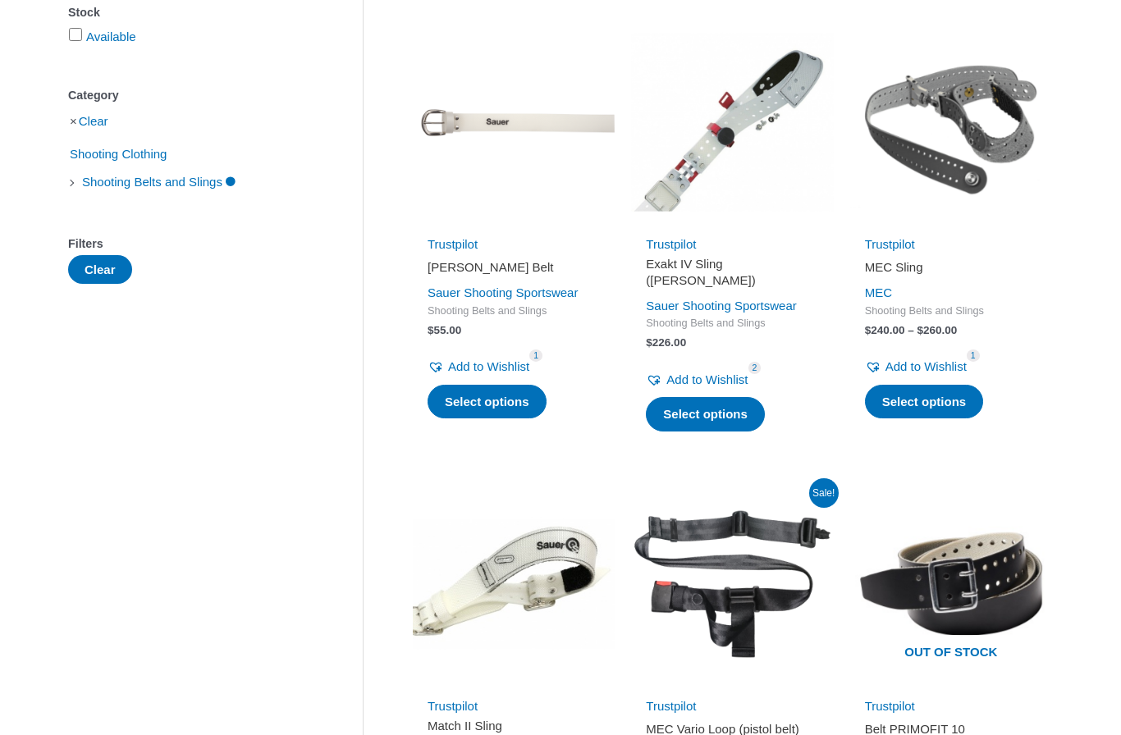
scroll to position [229, 0]
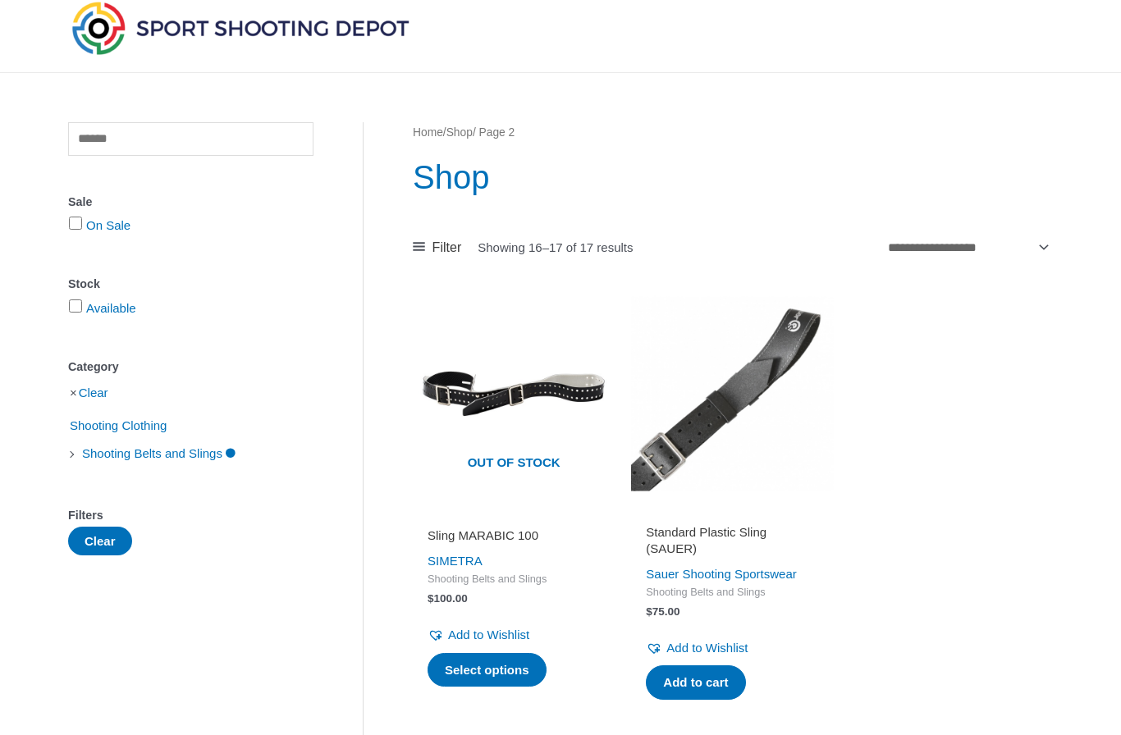
scroll to position [49, 0]
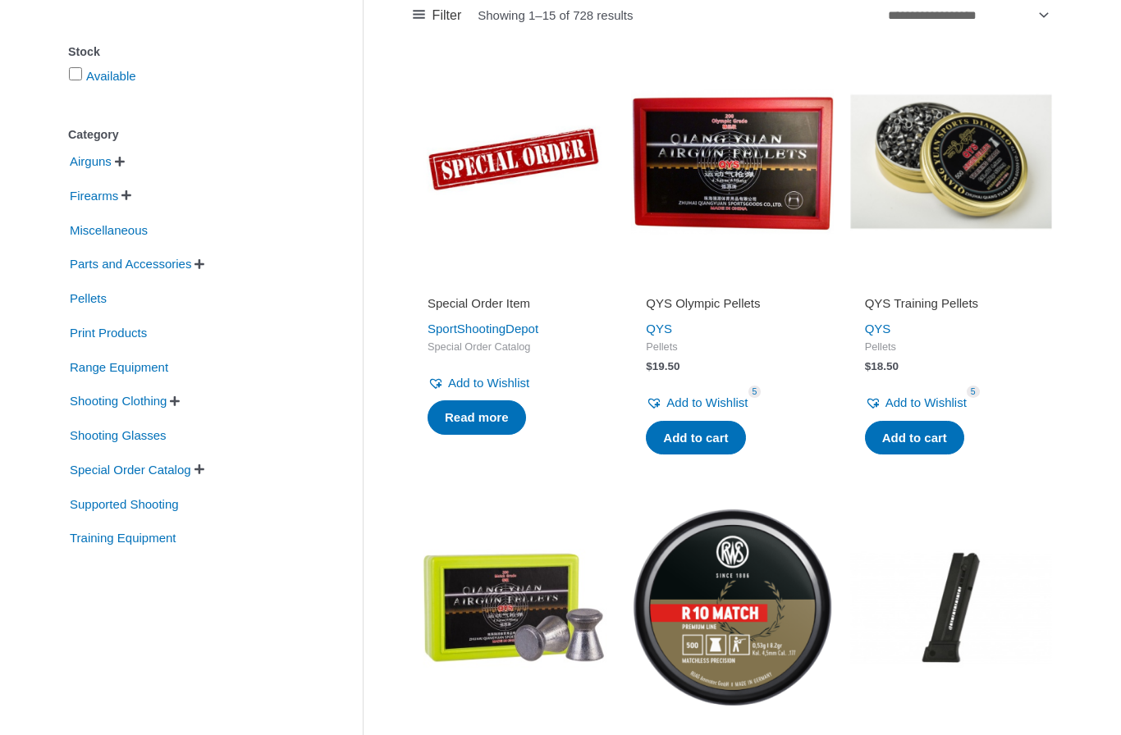
scroll to position [290, 0]
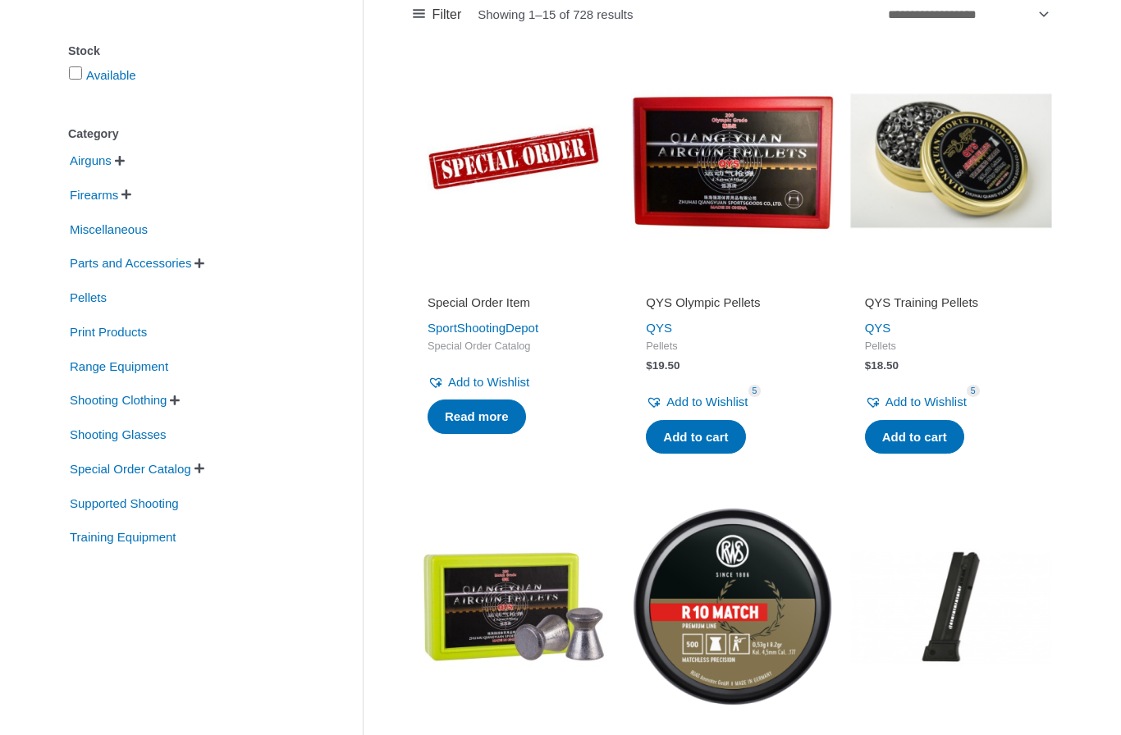
click at [165, 404] on span "Shooting Clothing" at bounding box center [118, 400] width 100 height 28
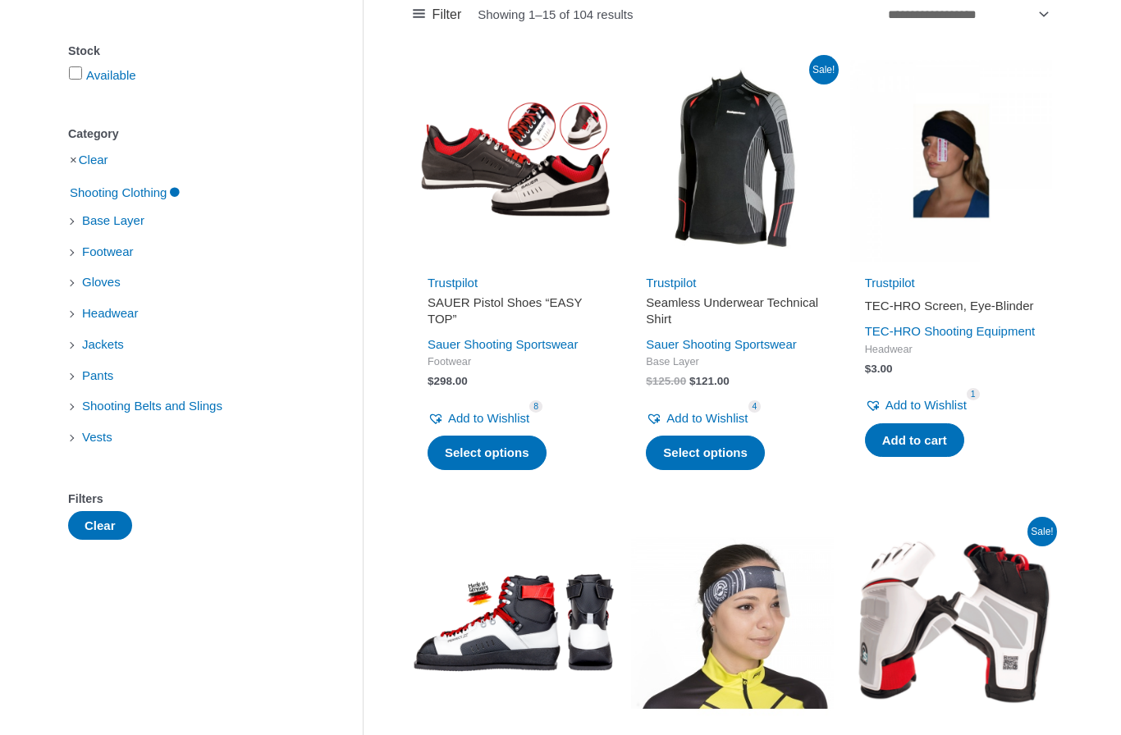
click at [117, 320] on span "Headwear" at bounding box center [109, 313] width 59 height 28
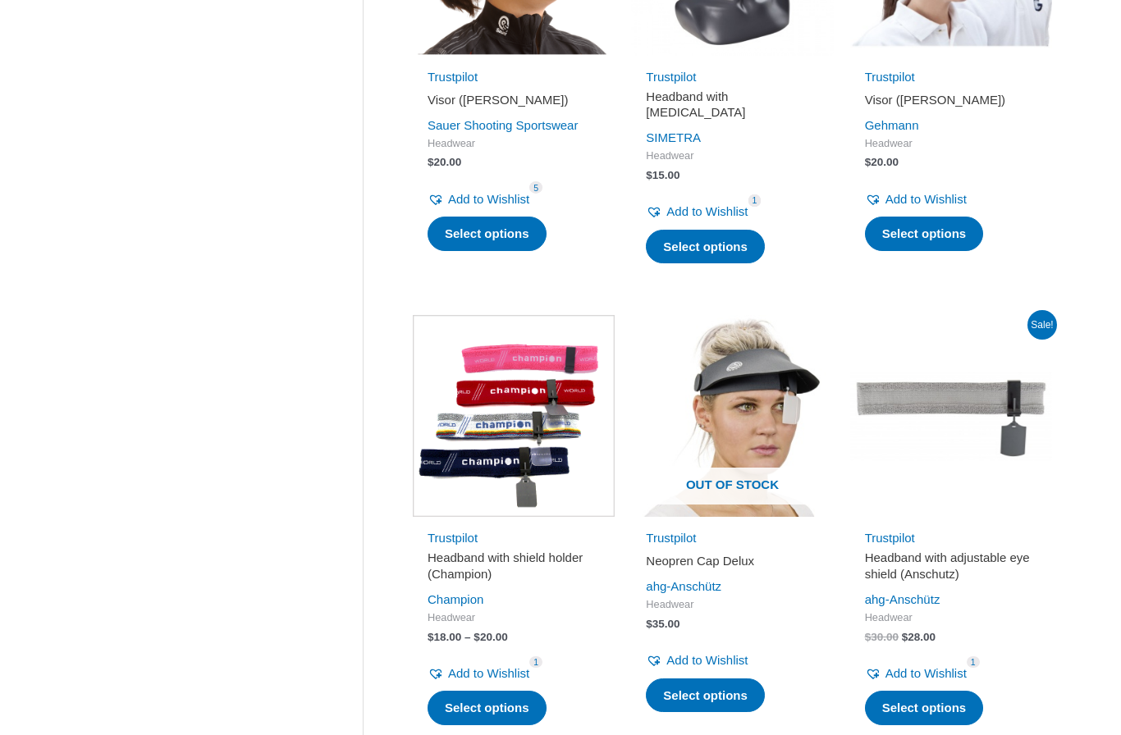
scroll to position [966, 0]
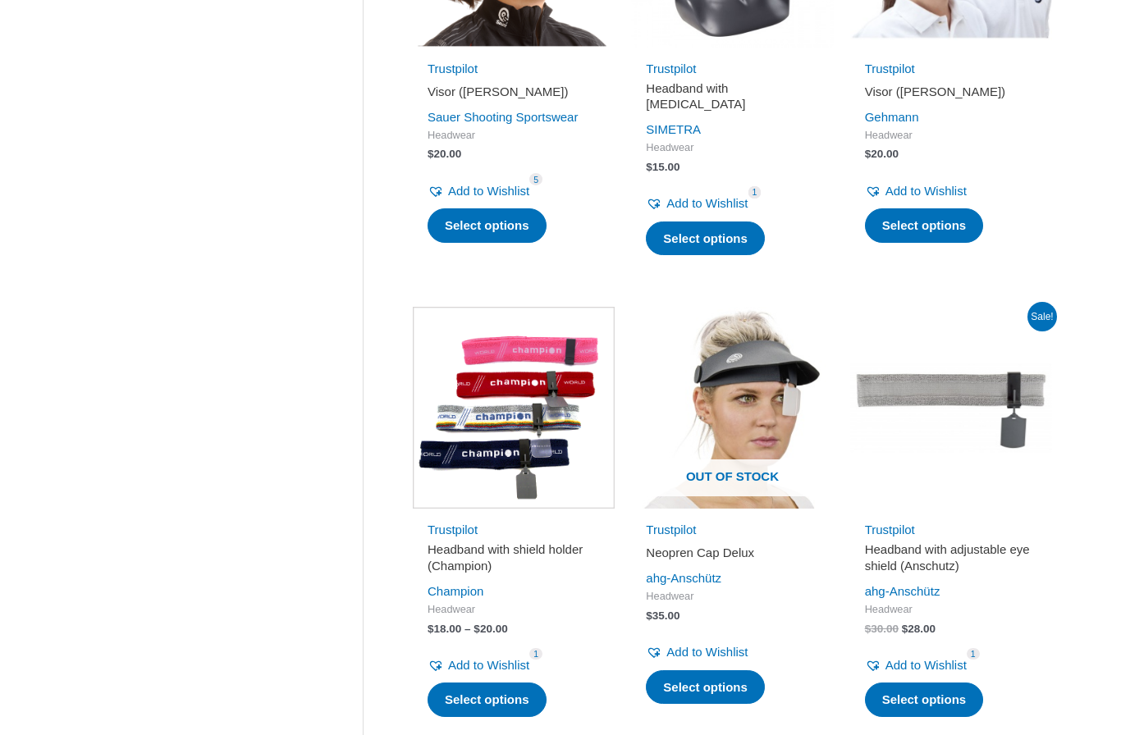
click at [505, 546] on h2 "Headband with shield holder (Champion)" at bounding box center [513, 558] width 172 height 32
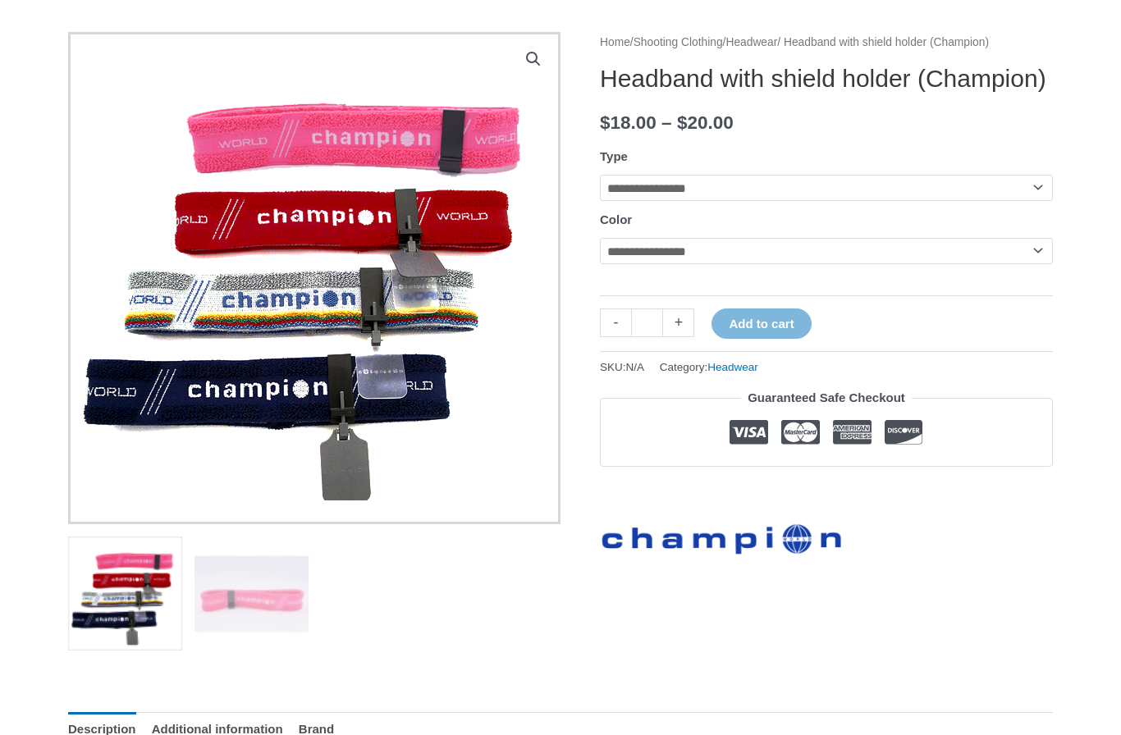
scroll to position [167, 0]
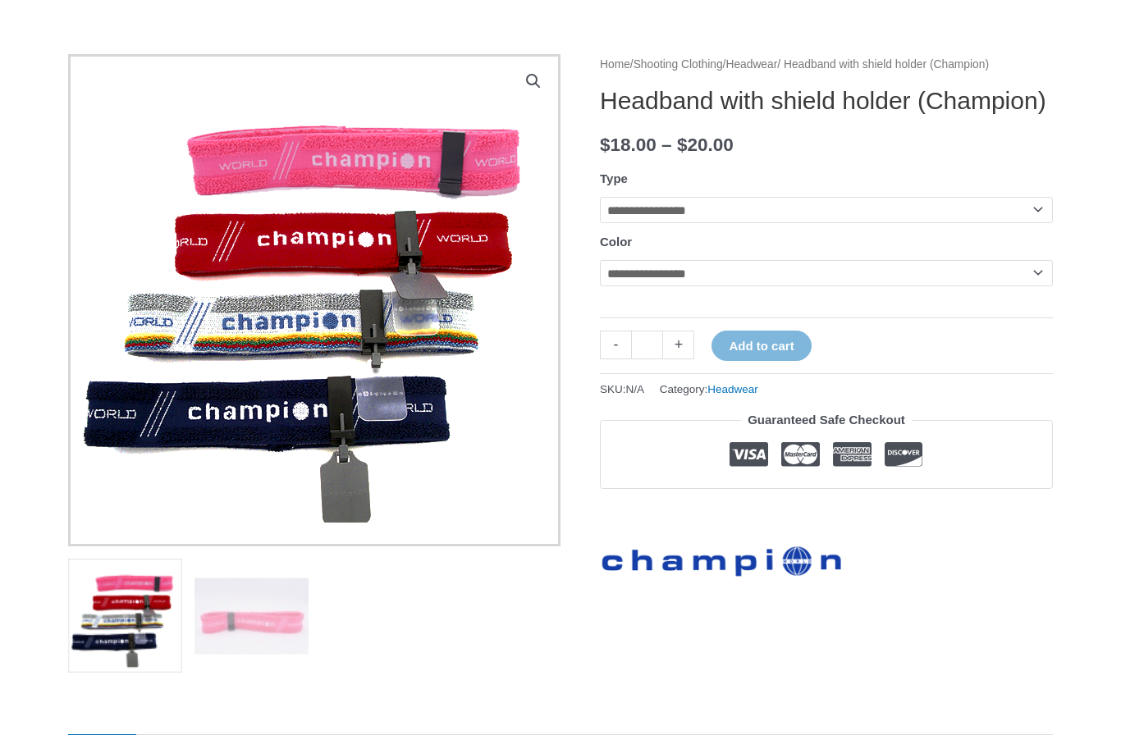
click at [980, 223] on select "**********" at bounding box center [826, 210] width 453 height 26
click at [996, 223] on select "**********" at bounding box center [826, 210] width 453 height 26
select select "*******"
click at [875, 286] on select "**********" at bounding box center [826, 273] width 453 height 26
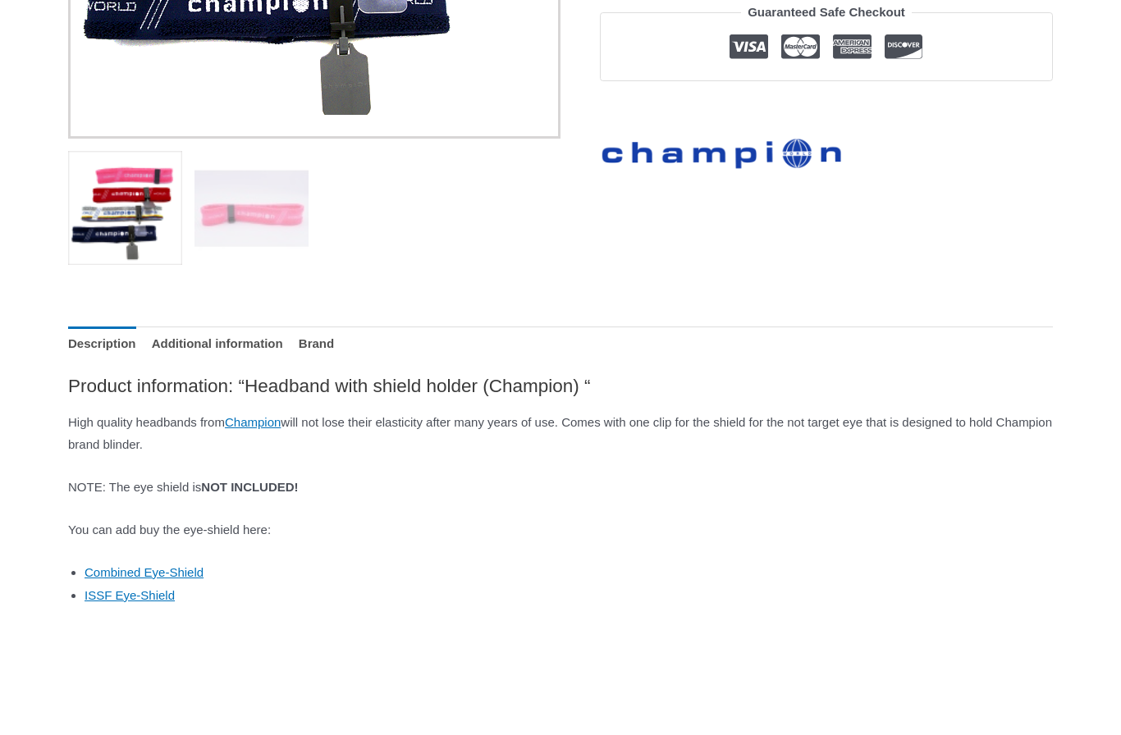
scroll to position [577, 0]
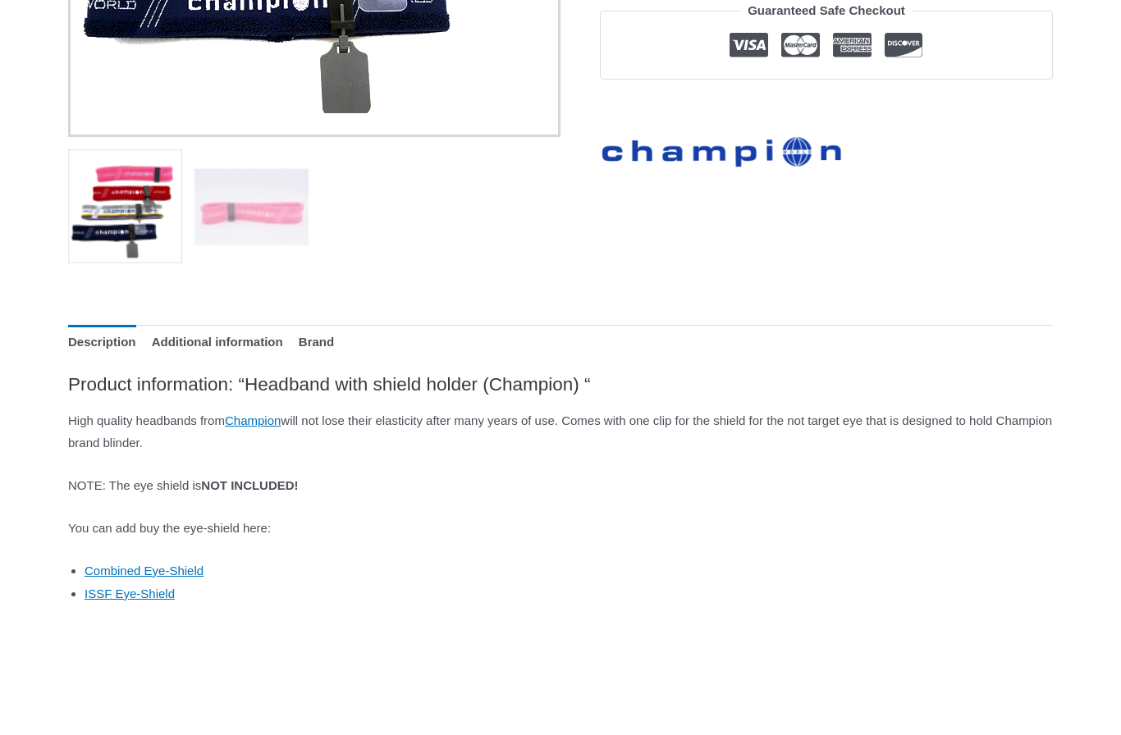
click at [180, 564] on link "Combined Eye-Shield" at bounding box center [144, 571] width 119 height 14
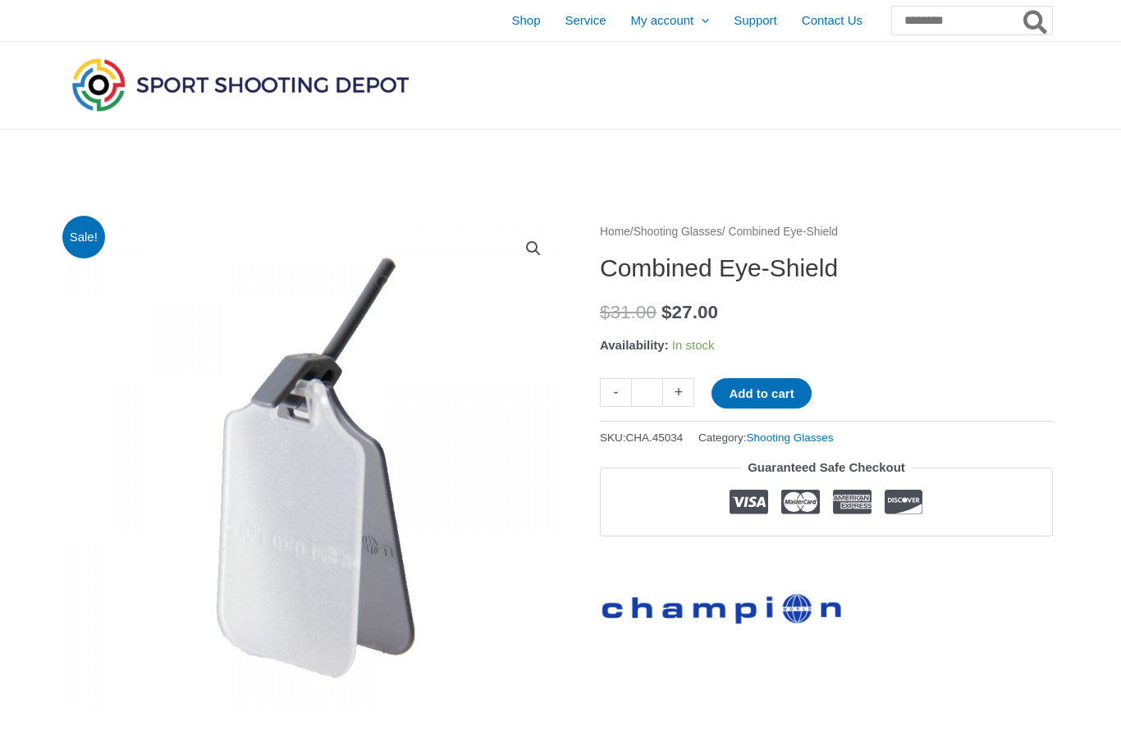
click at [719, 232] on link "Shooting Glasses" at bounding box center [677, 232] width 89 height 12
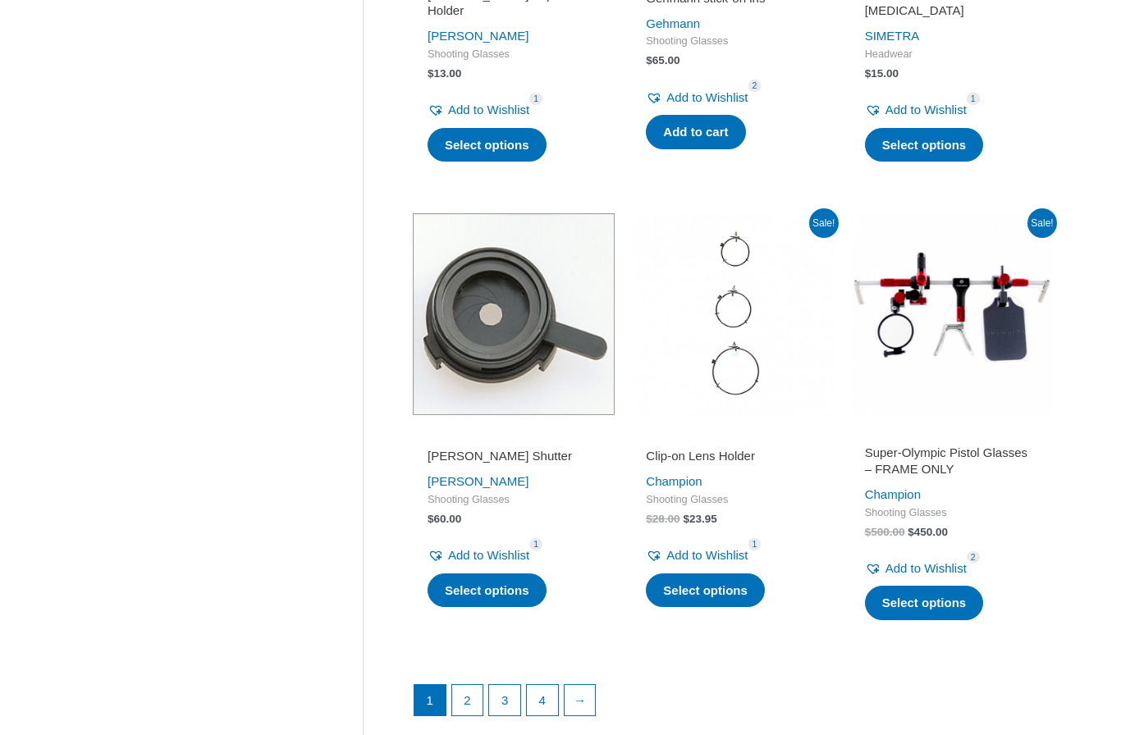
scroll to position [2055, 0]
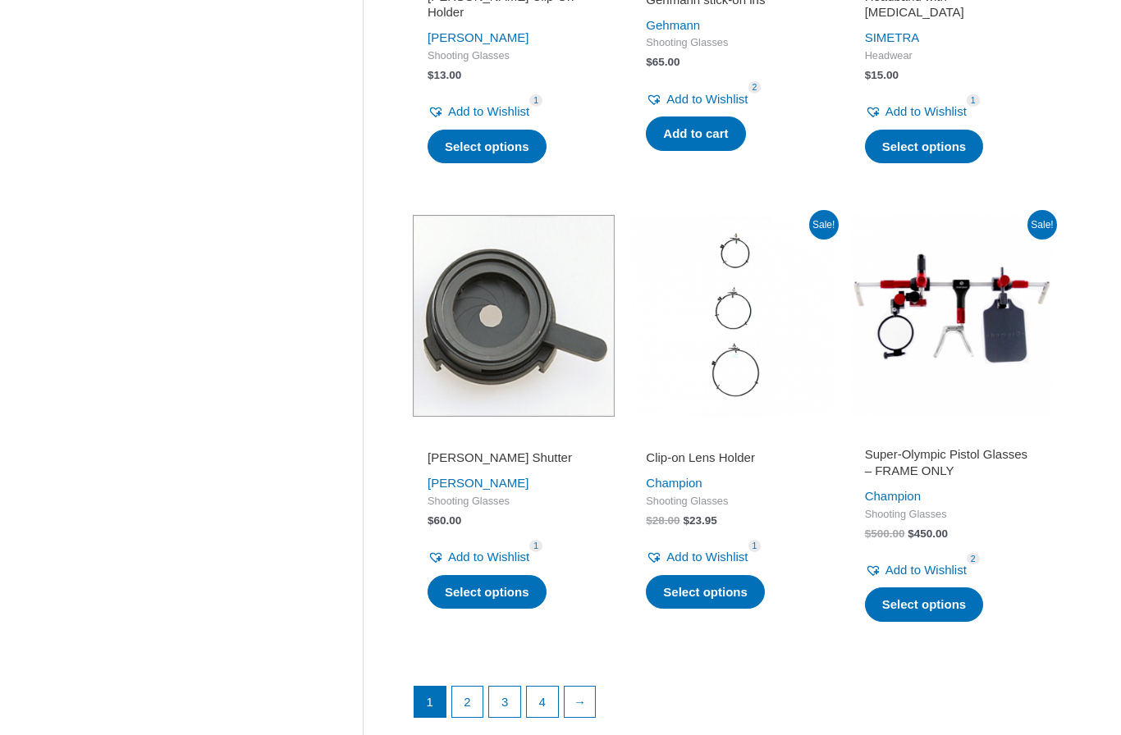
click at [466, 690] on link "2" at bounding box center [467, 702] width 31 height 31
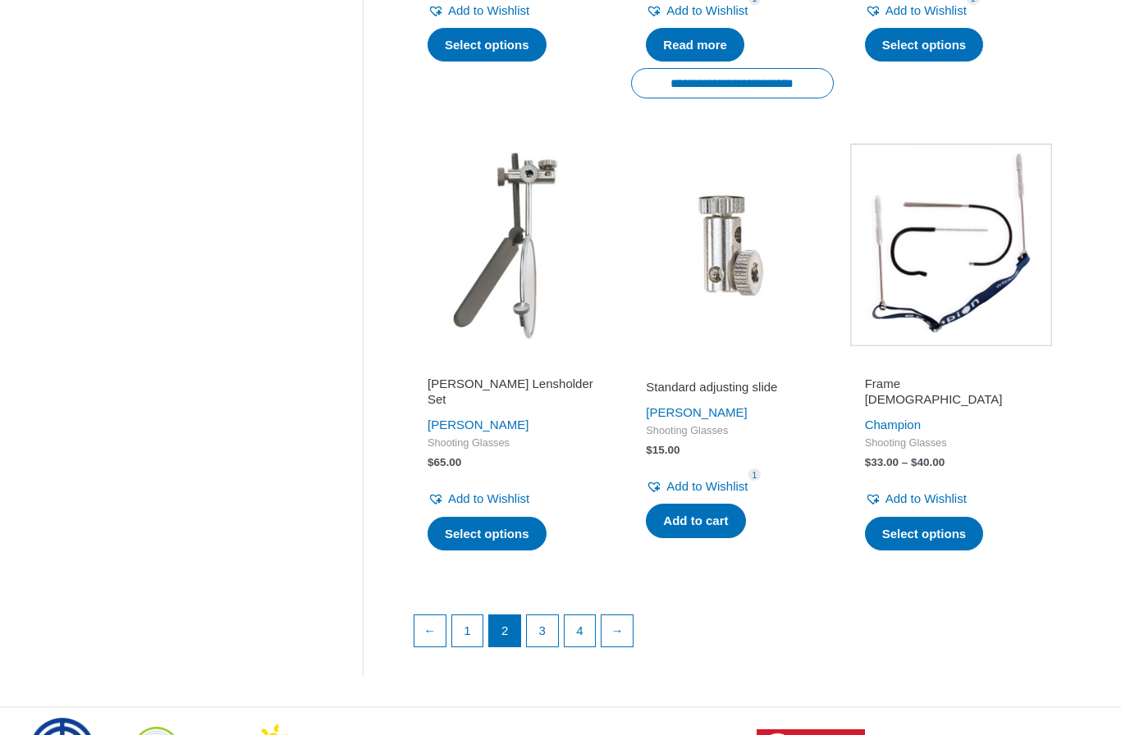
scroll to position [2103, 0]
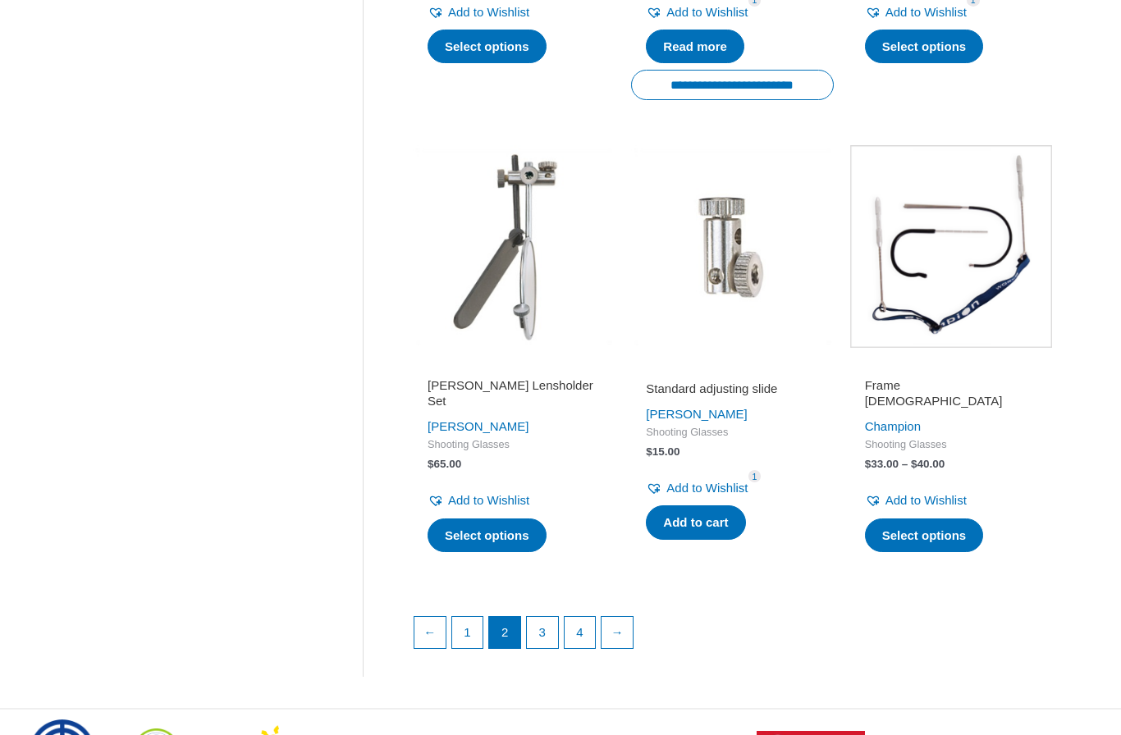
click at [546, 617] on link "3" at bounding box center [542, 632] width 31 height 31
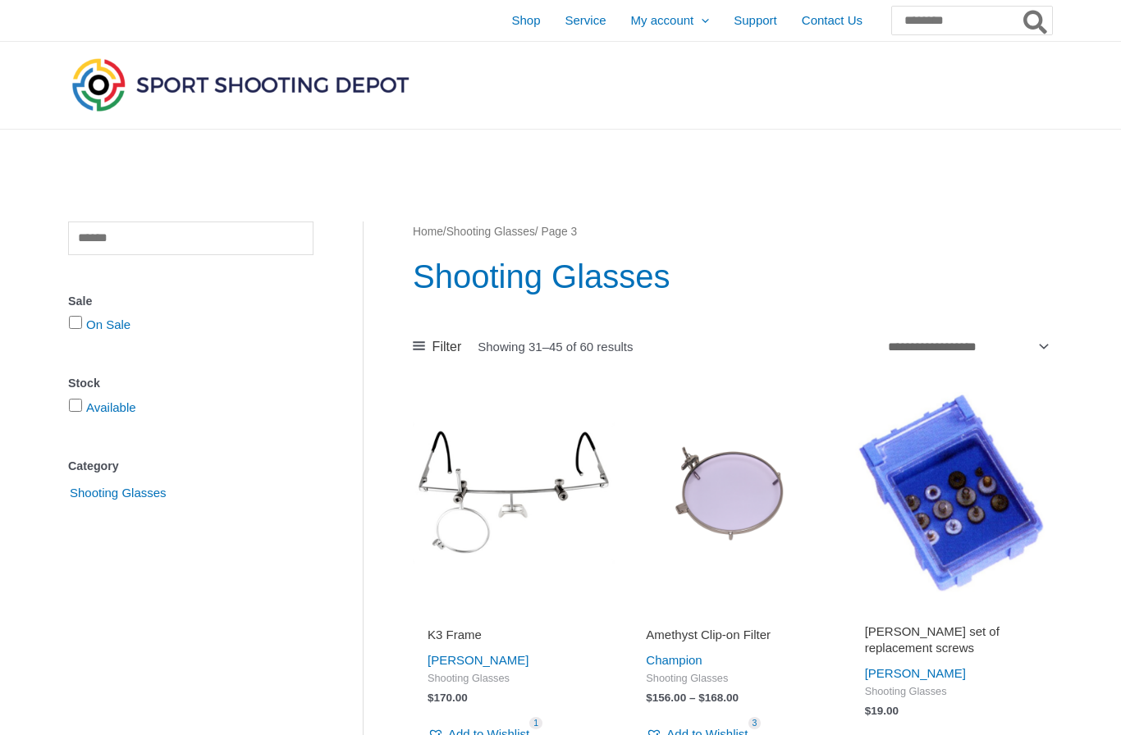
click at [511, 20] on span "Shop" at bounding box center [525, 20] width 29 height 41
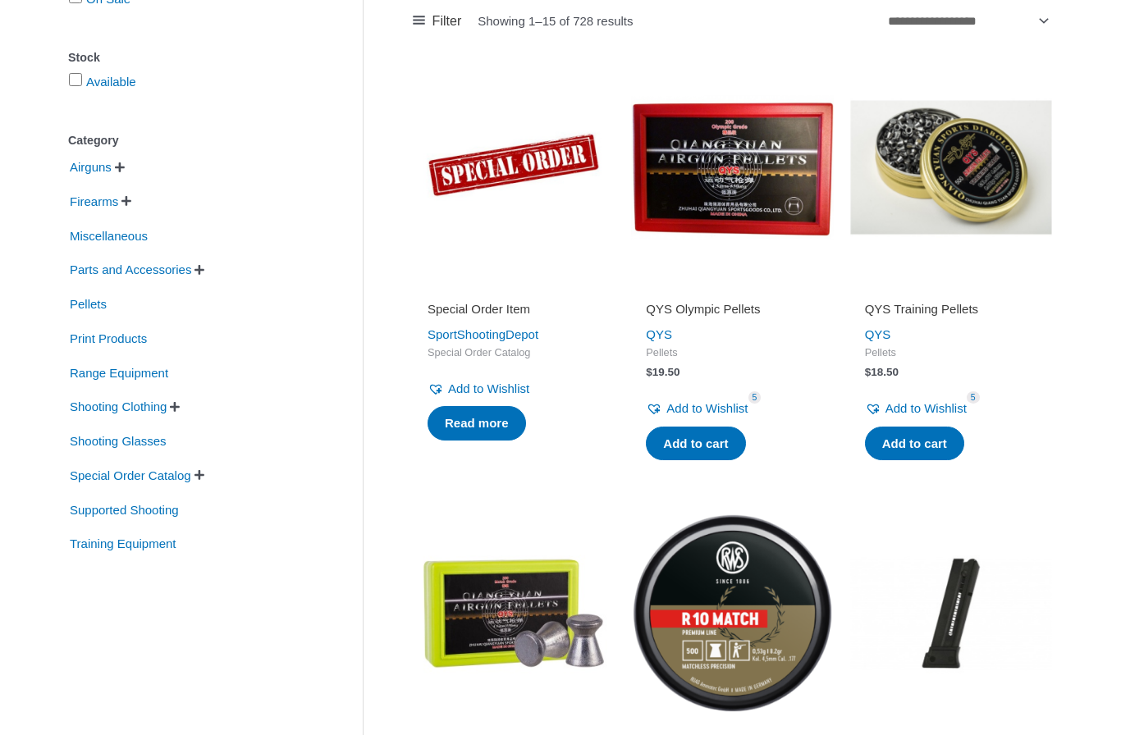
scroll to position [286, 0]
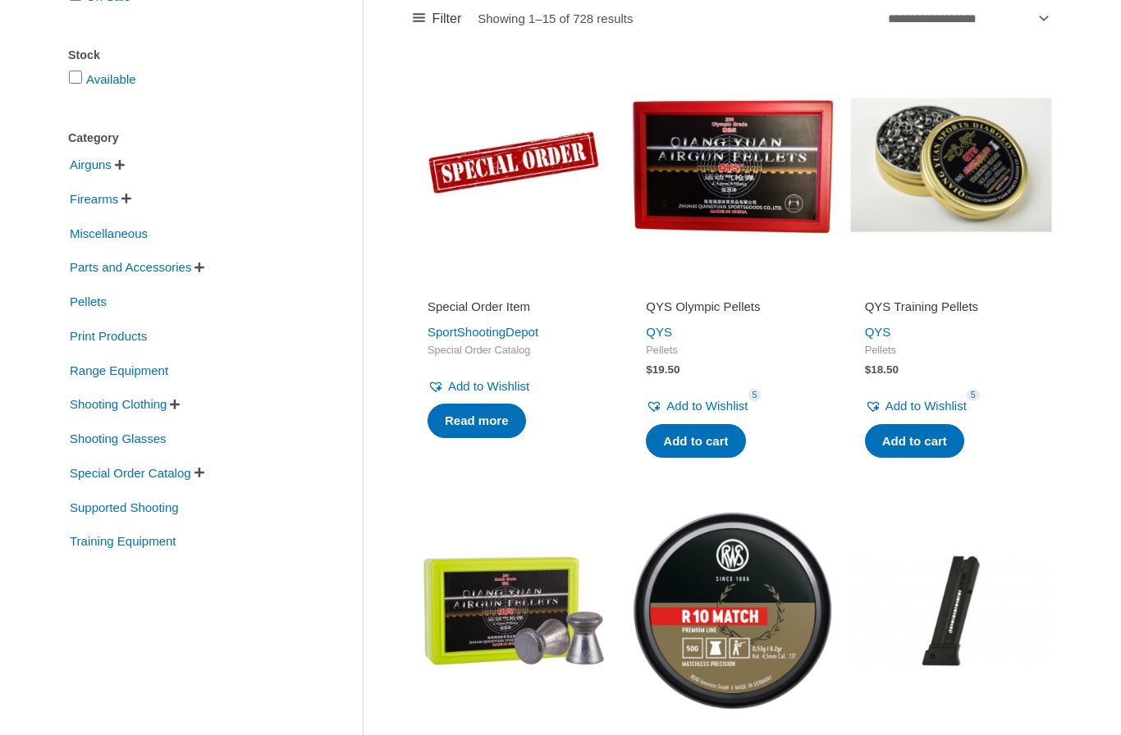
click at [941, 442] on link "Add to cart" at bounding box center [914, 441] width 99 height 34
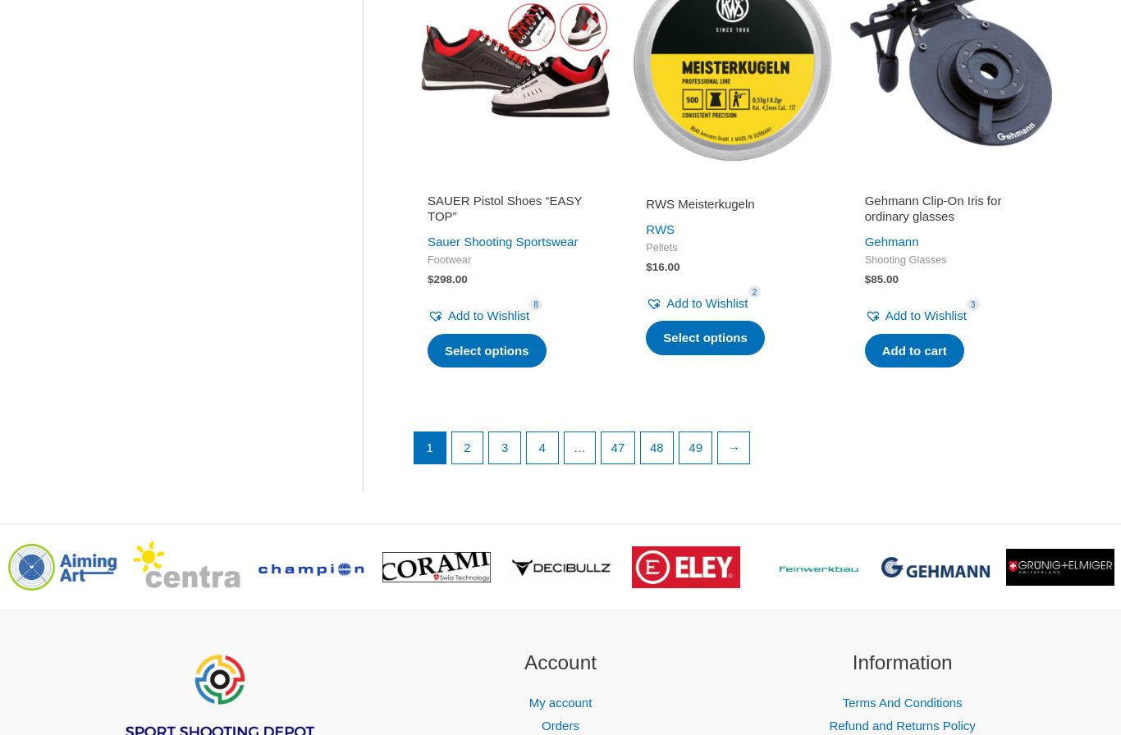
scroll to position [2219, 0]
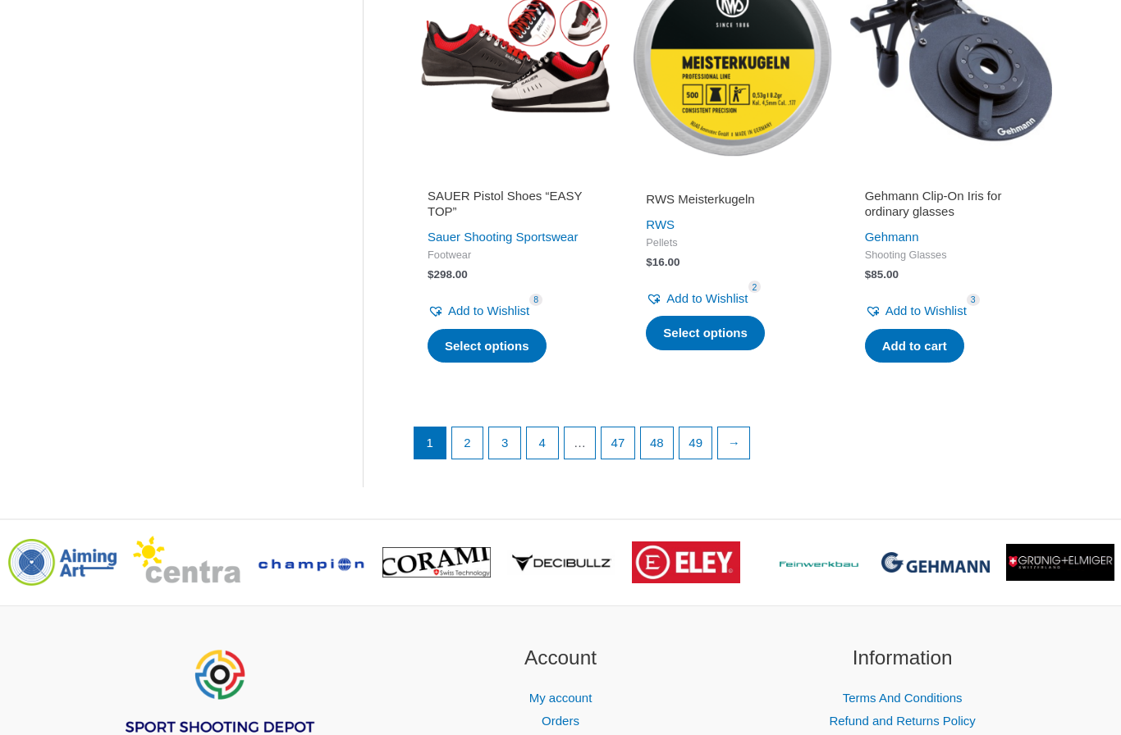
click at [476, 427] on link "2" at bounding box center [467, 442] width 31 height 31
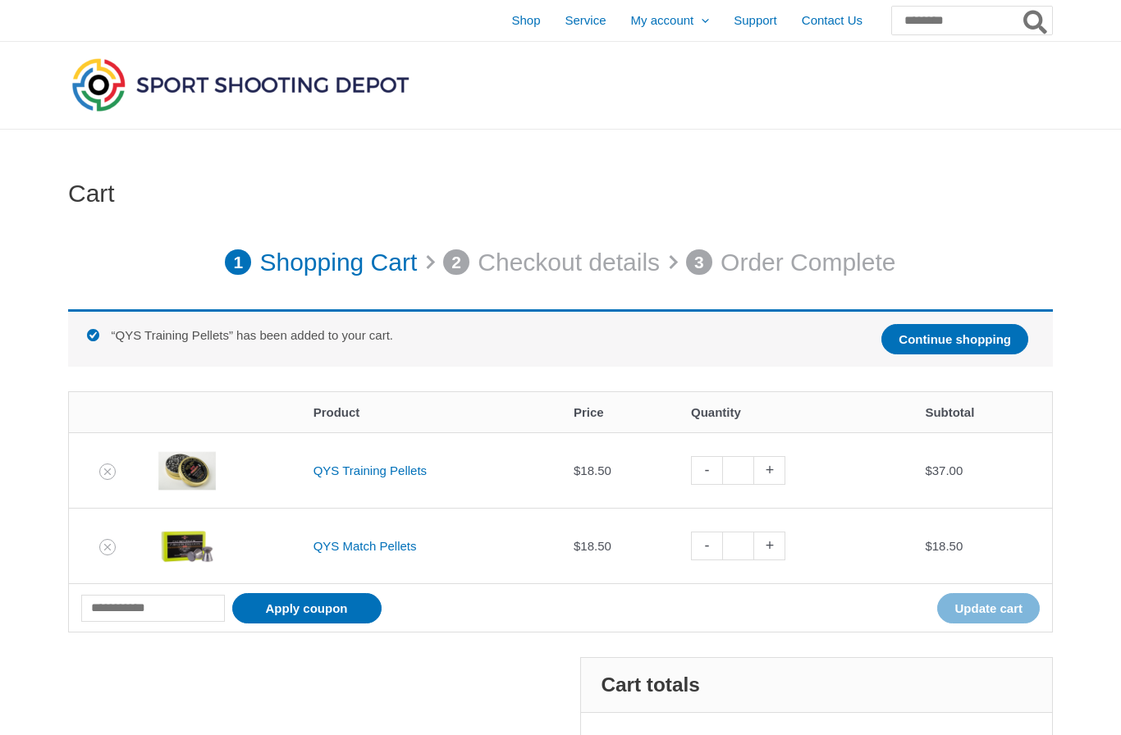
click at [701, 471] on link "-" at bounding box center [706, 470] width 31 height 29
type input "*"
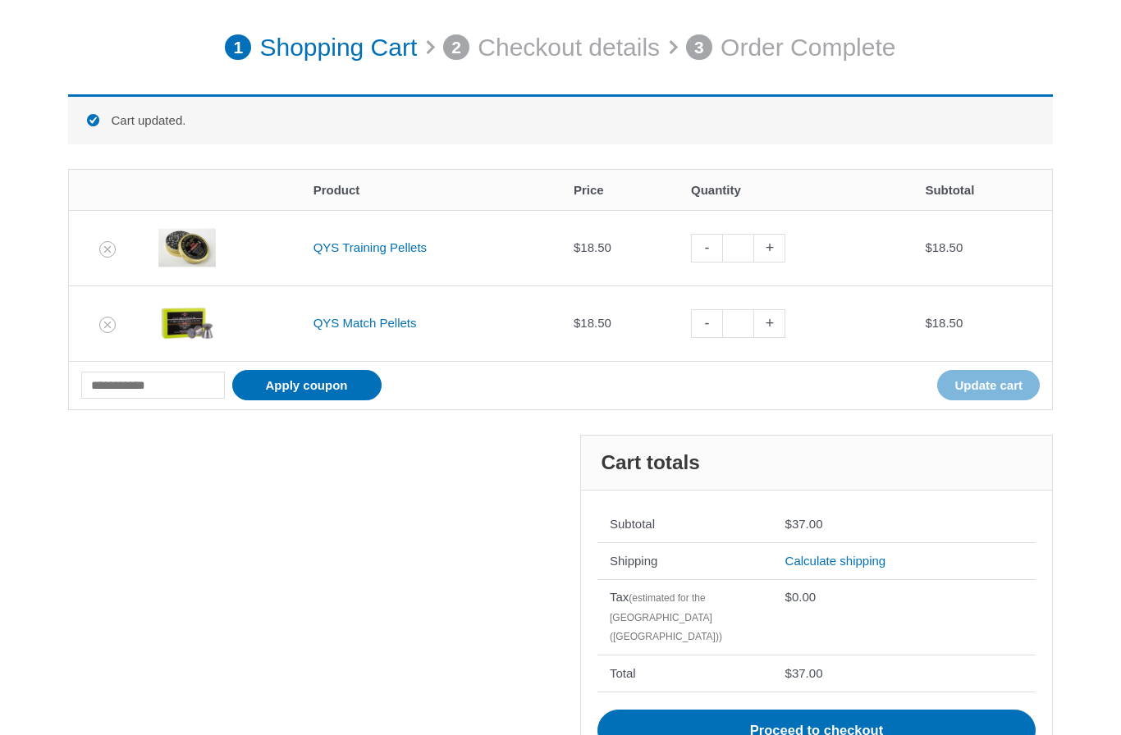
scroll to position [226, 0]
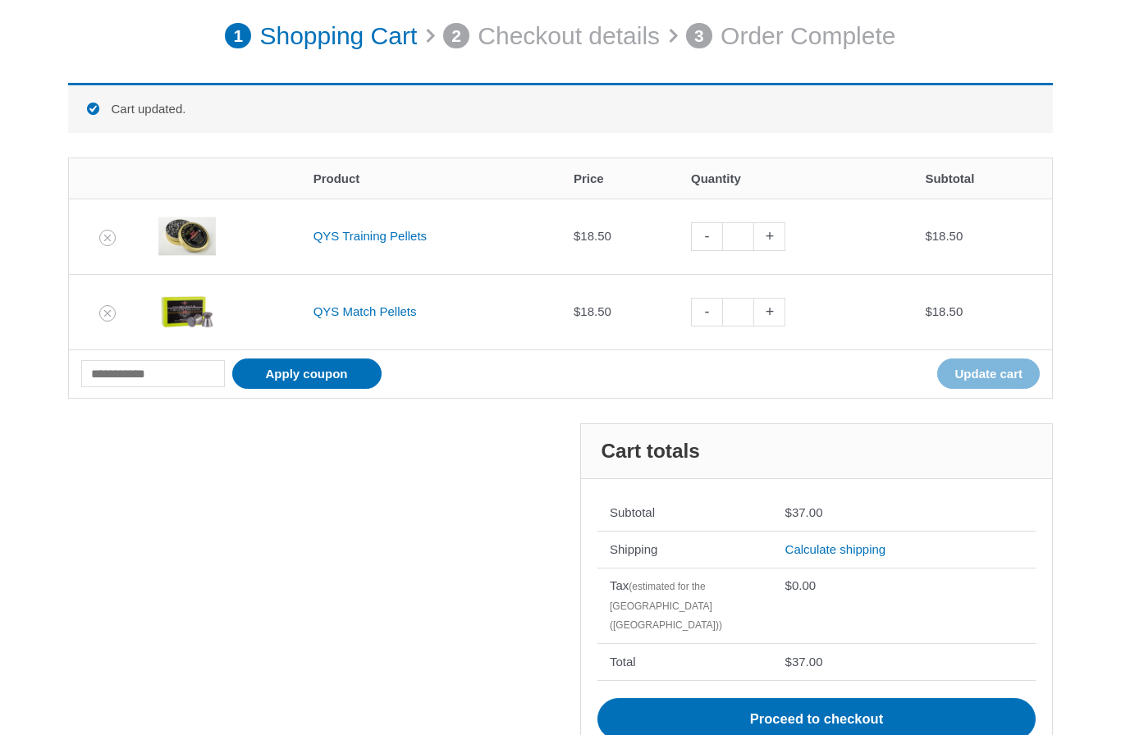
click at [864, 546] on link "Calculate shipping" at bounding box center [835, 549] width 101 height 14
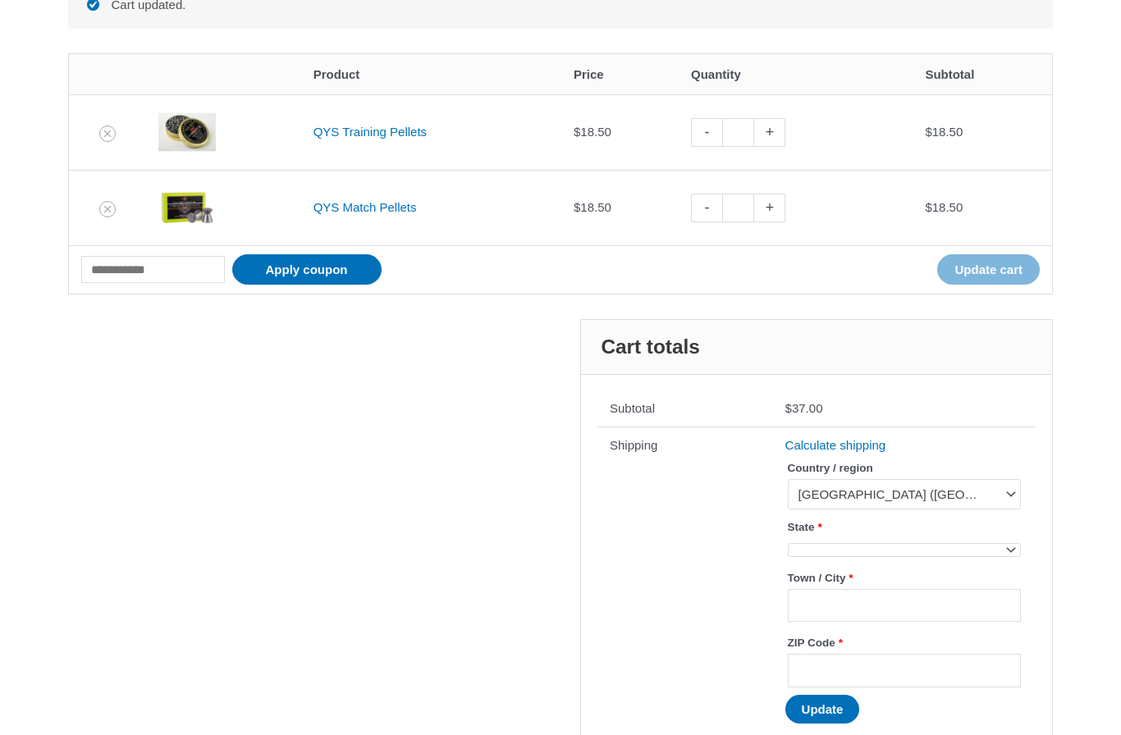
scroll to position [457, 0]
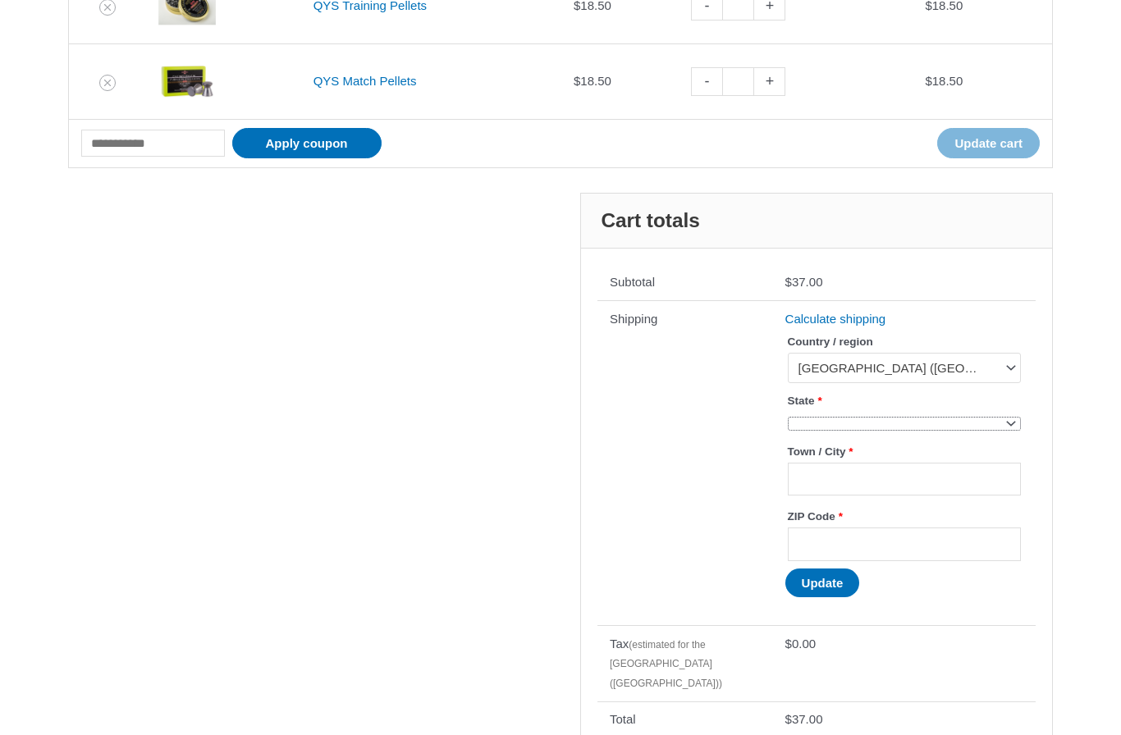
click at [996, 418] on span at bounding box center [904, 424] width 233 height 14
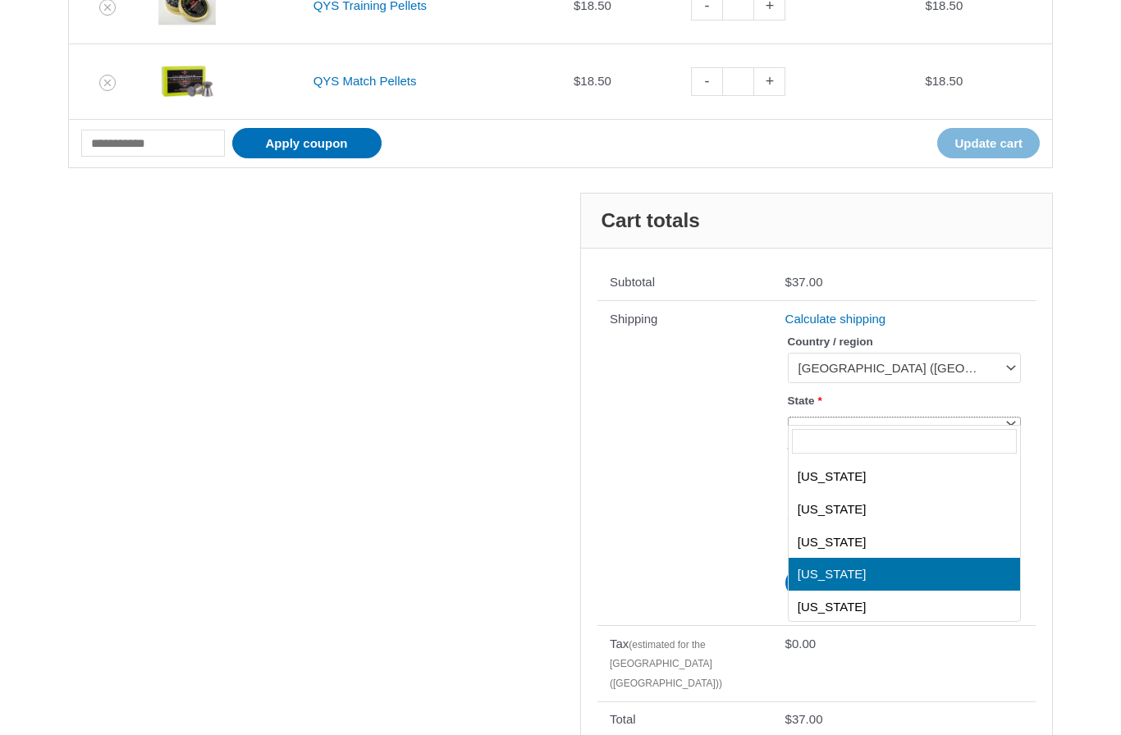
select select "**"
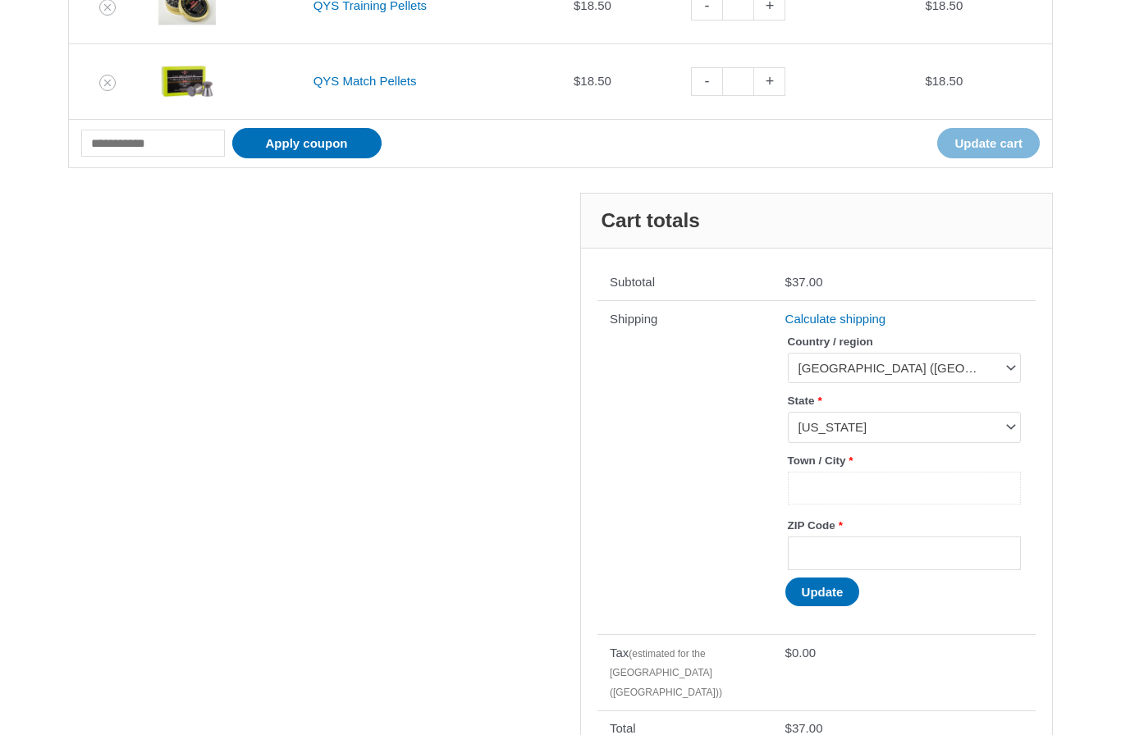
click at [878, 490] on input "Town / City *" at bounding box center [904, 489] width 233 height 34
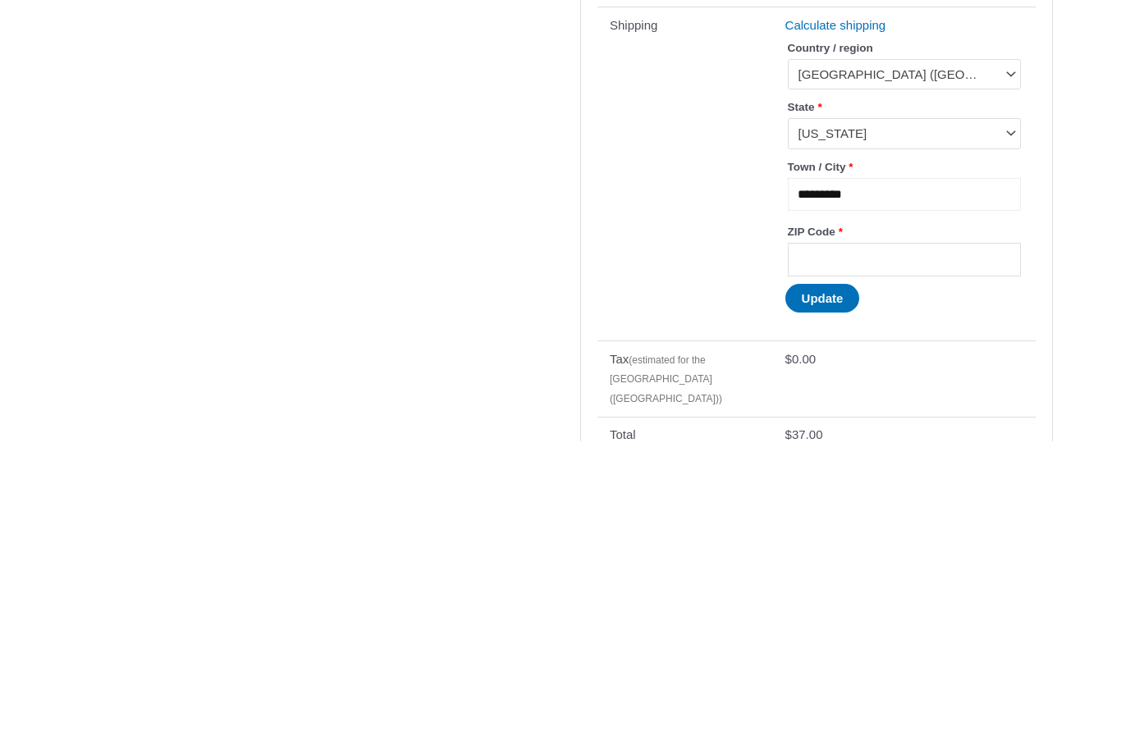
type input "*********"
click at [818, 537] on input "ZIP Code *" at bounding box center [904, 554] width 233 height 34
type input "*****"
click at [839, 578] on button "Update" at bounding box center [822, 592] width 75 height 29
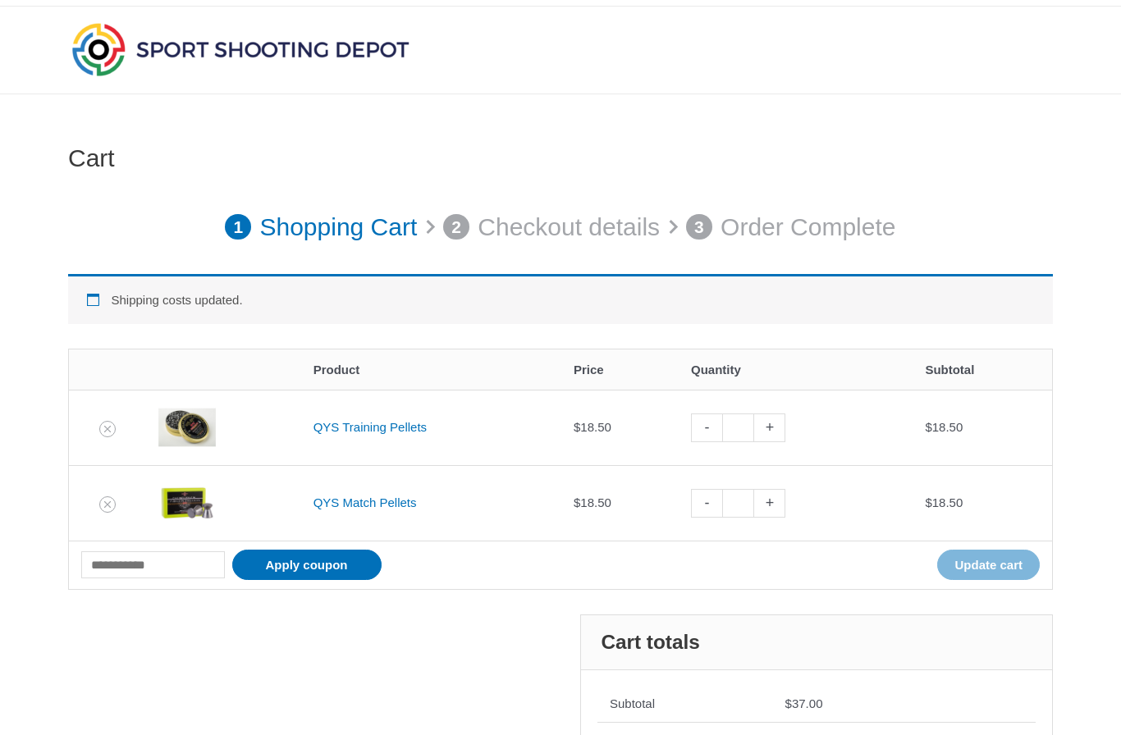
scroll to position [0, 0]
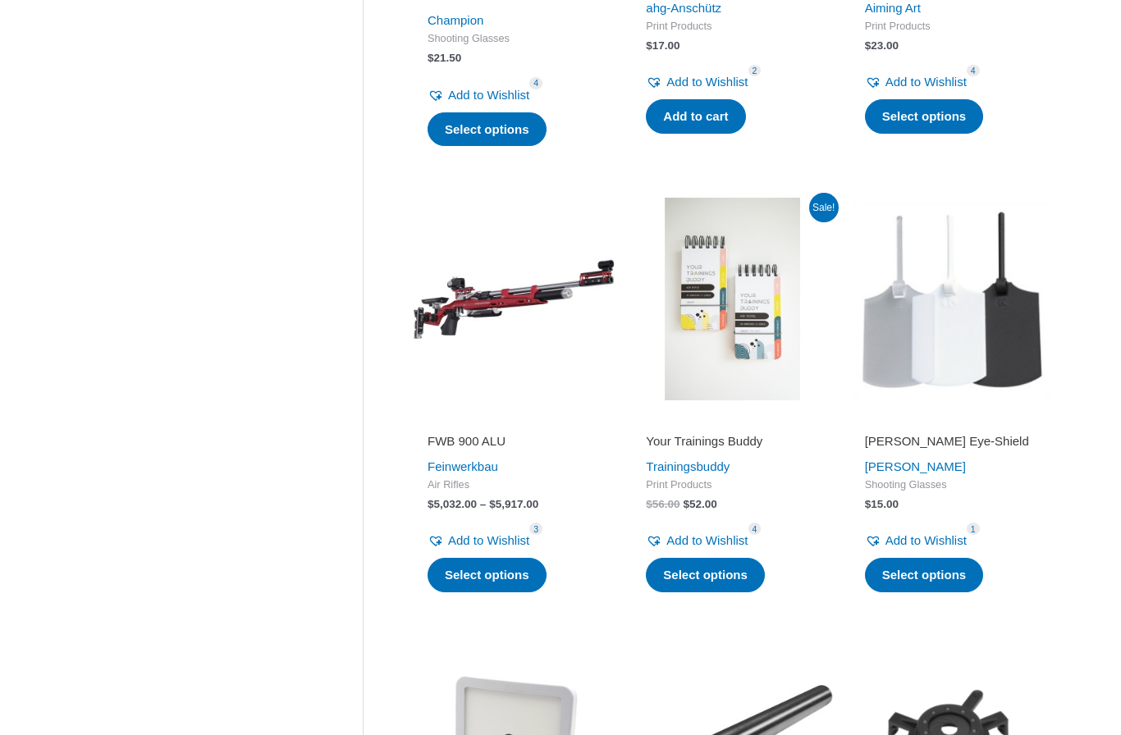
scroll to position [1134, 0]
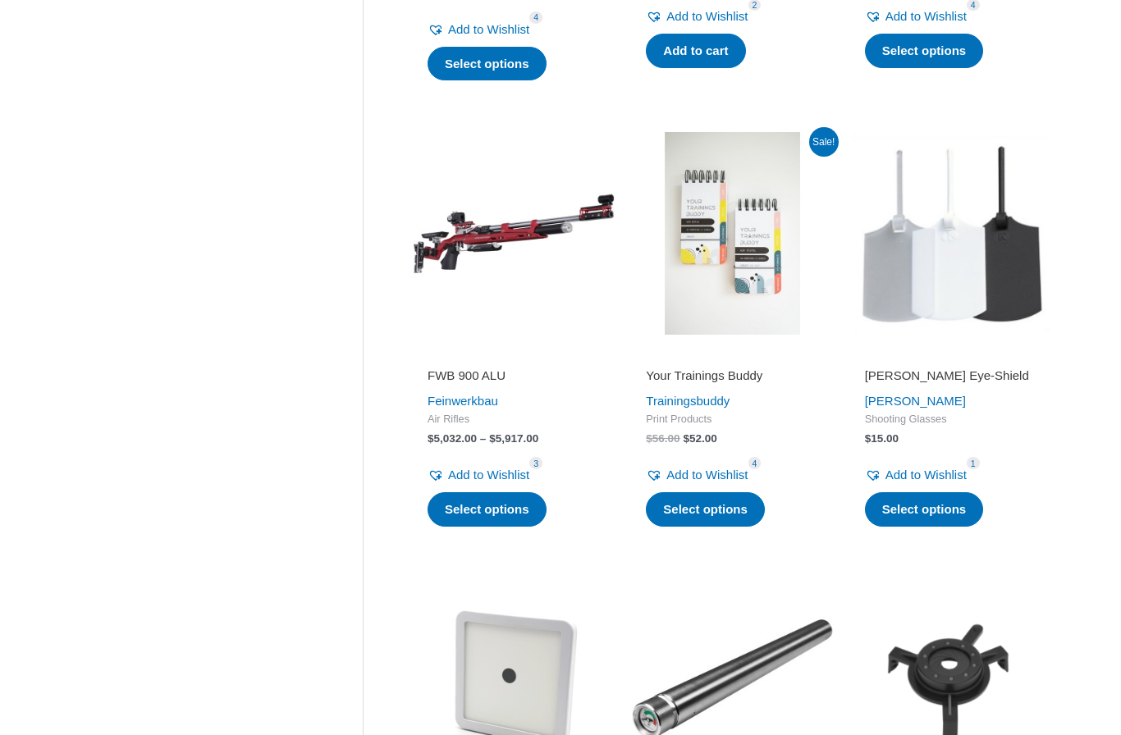
click at [939, 226] on img at bounding box center [951, 233] width 202 height 202
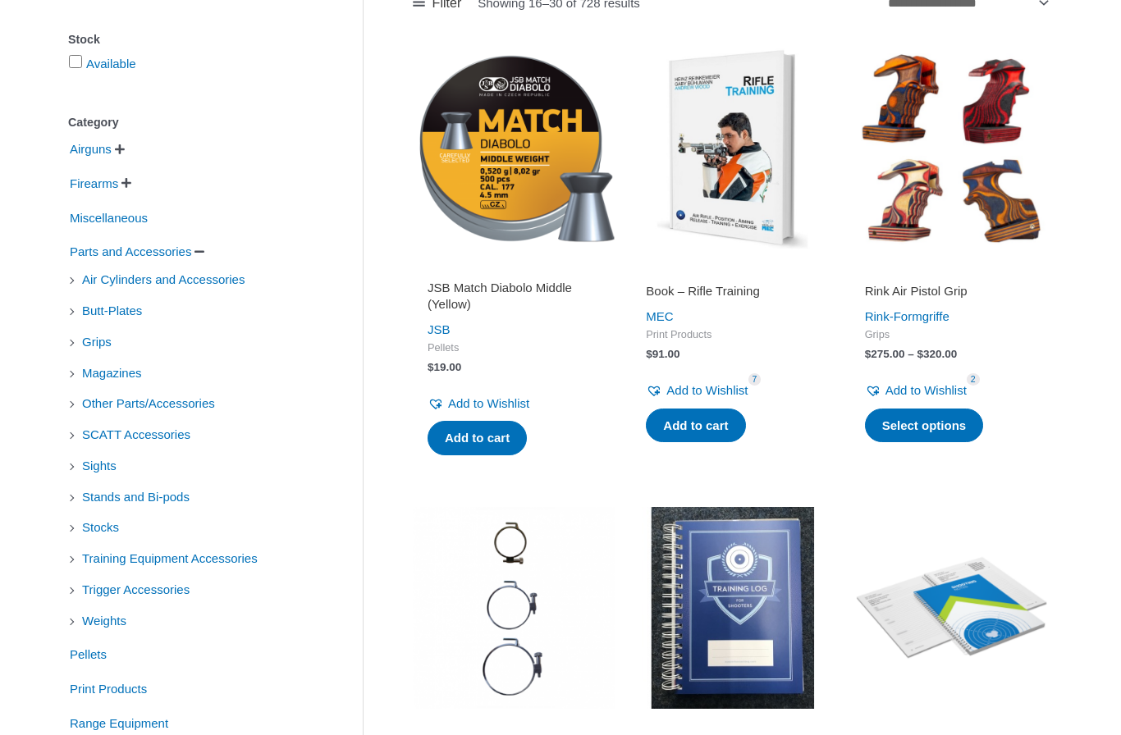
scroll to position [302, 0]
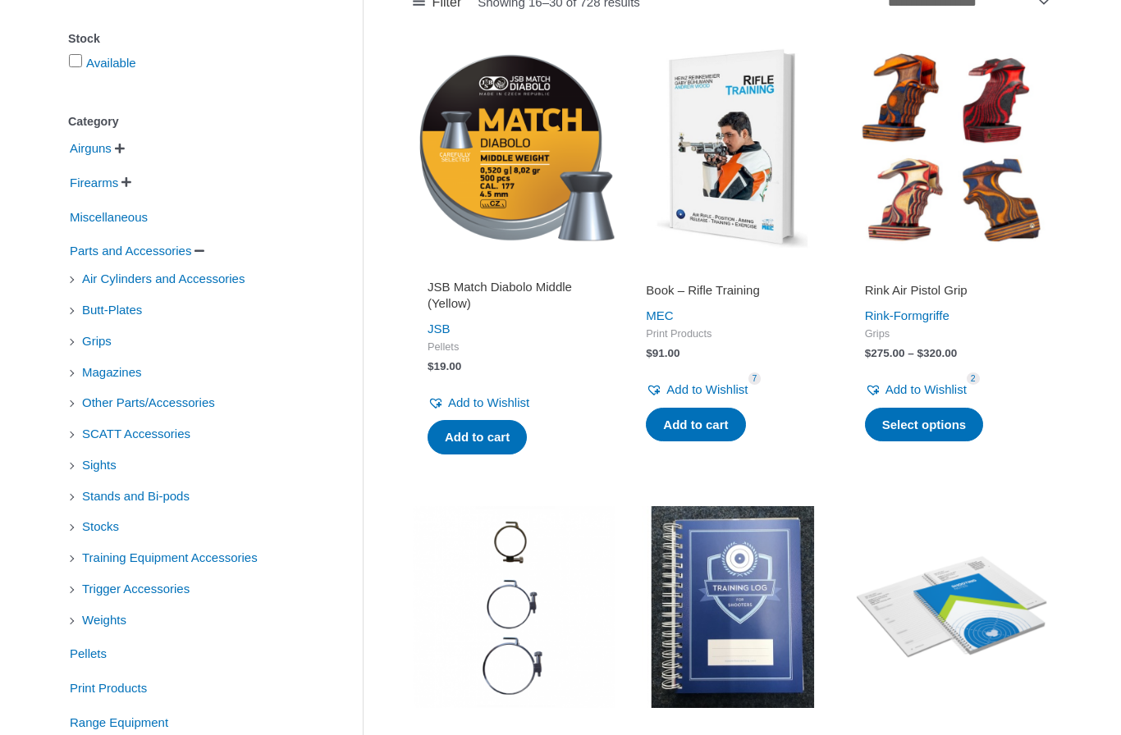
click at [113, 632] on span "Weights" at bounding box center [104, 620] width 48 height 28
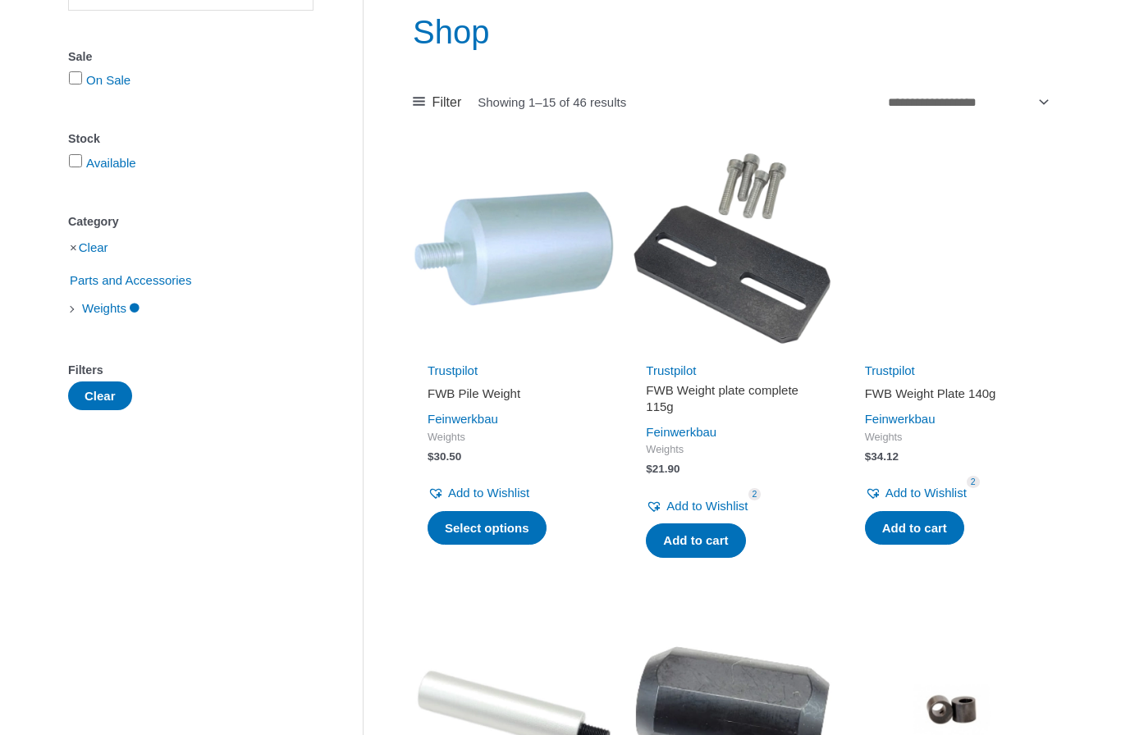
scroll to position [200, 0]
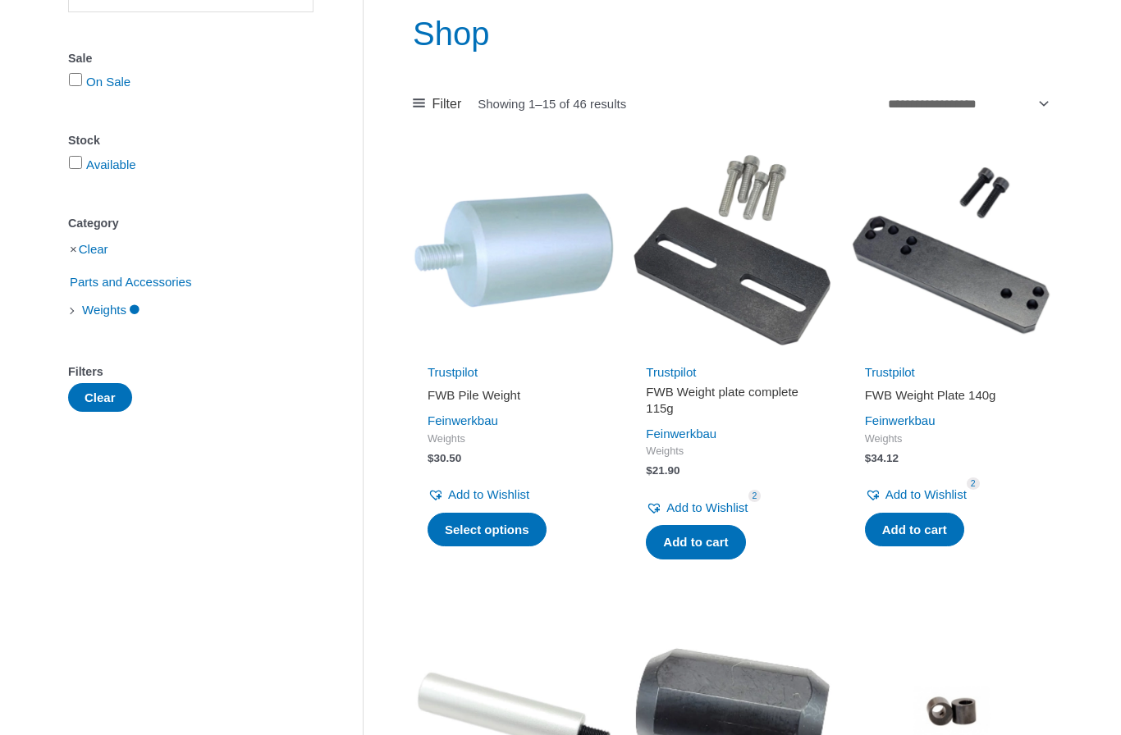
click at [487, 398] on h2 "FWB Pile Weight" at bounding box center [513, 395] width 172 height 16
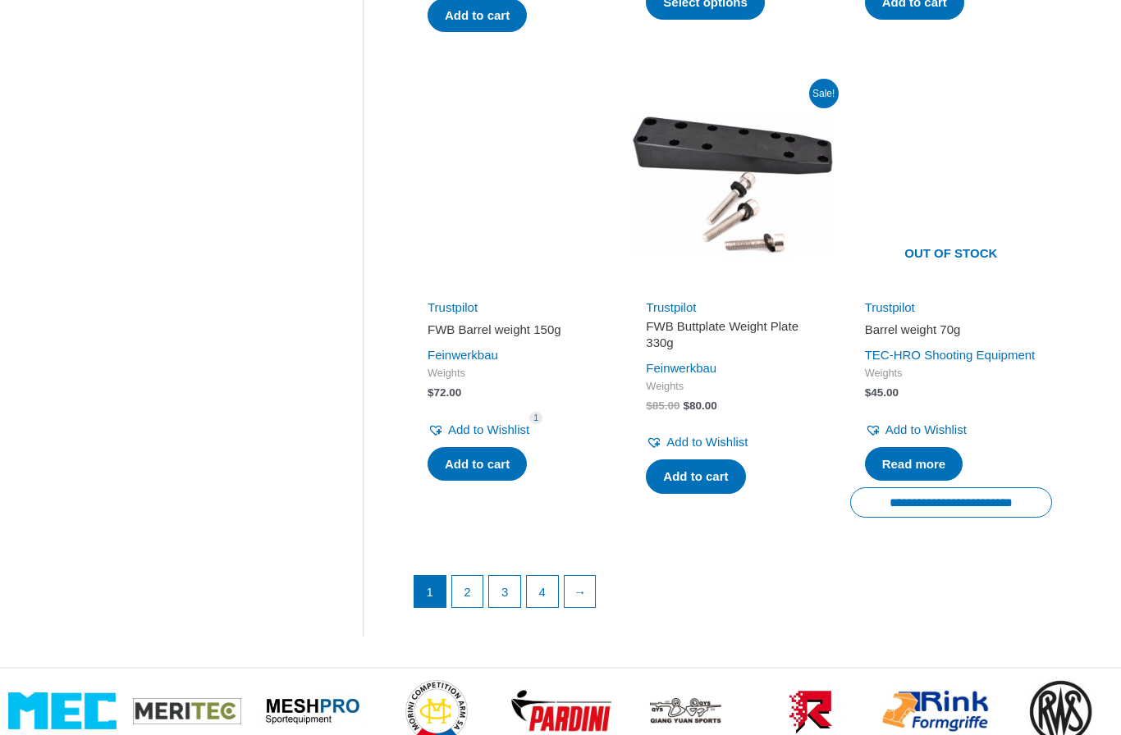
scroll to position [2113, 0]
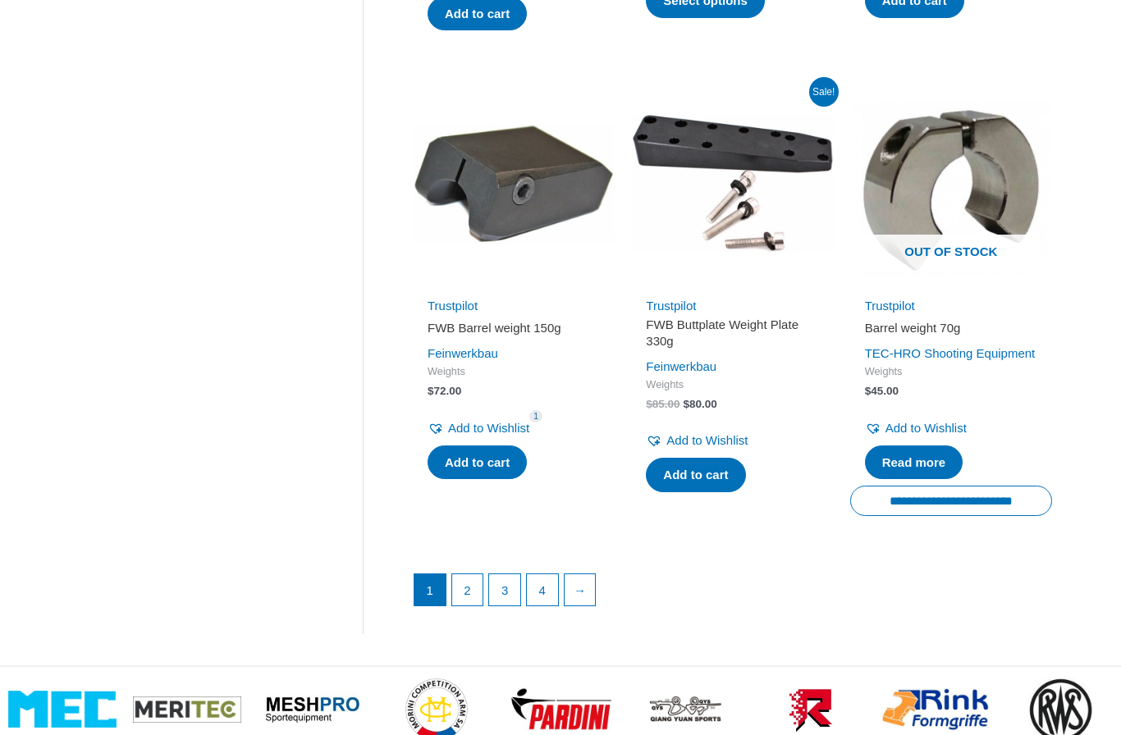
click at [465, 605] on link "2" at bounding box center [467, 589] width 31 height 31
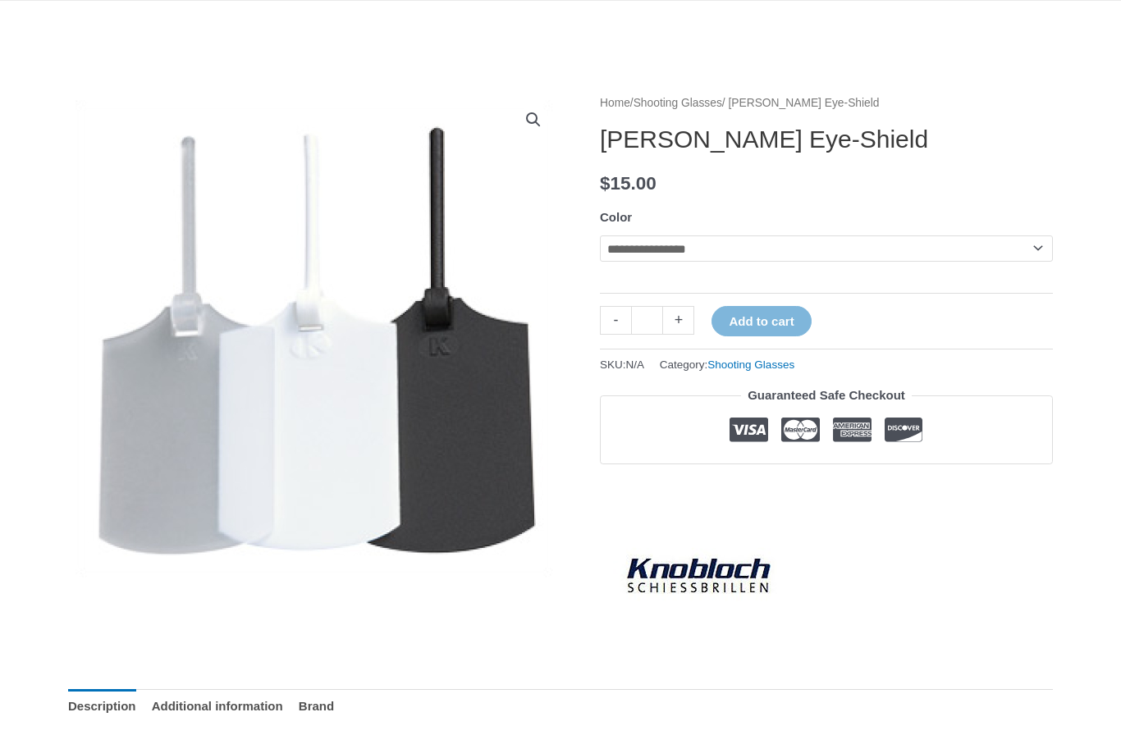
scroll to position [153, 0]
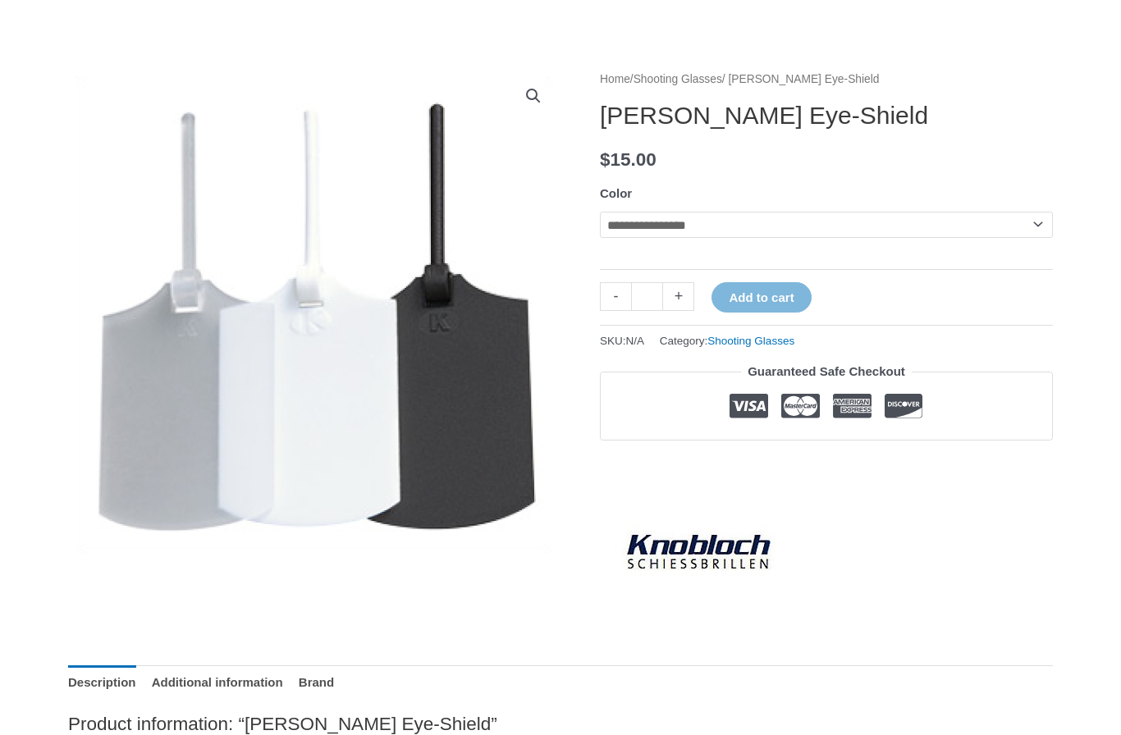
click at [937, 216] on select "**********" at bounding box center [826, 225] width 453 height 26
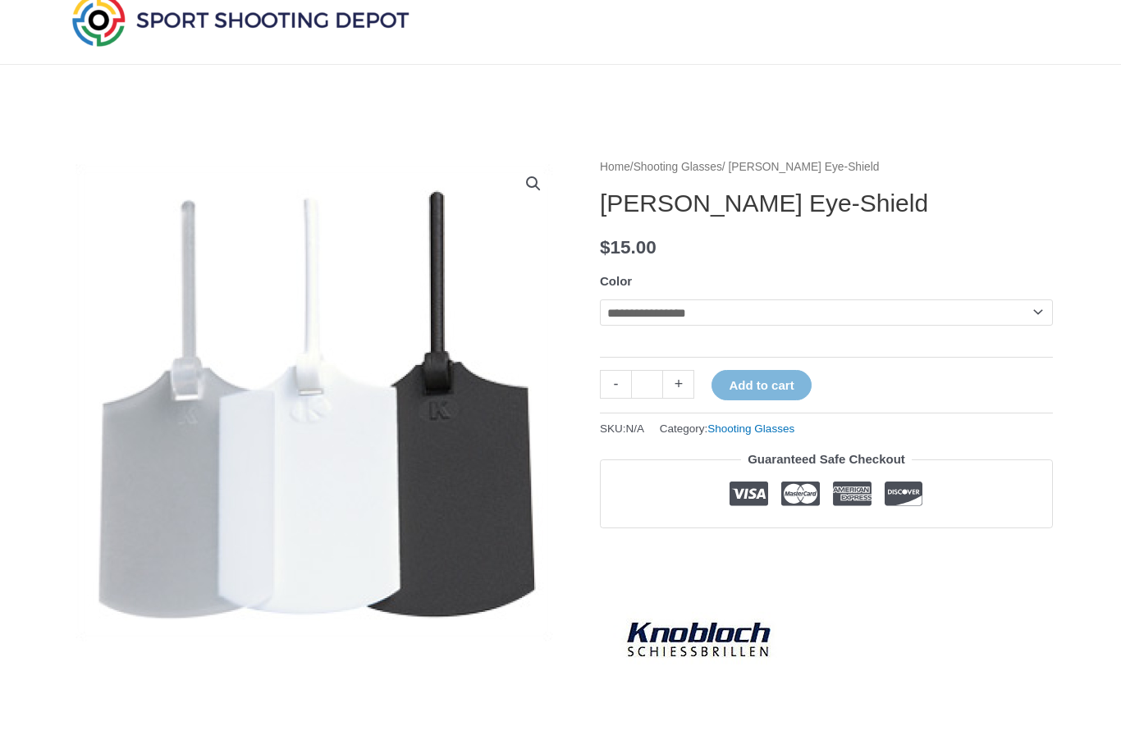
scroll to position [11, 0]
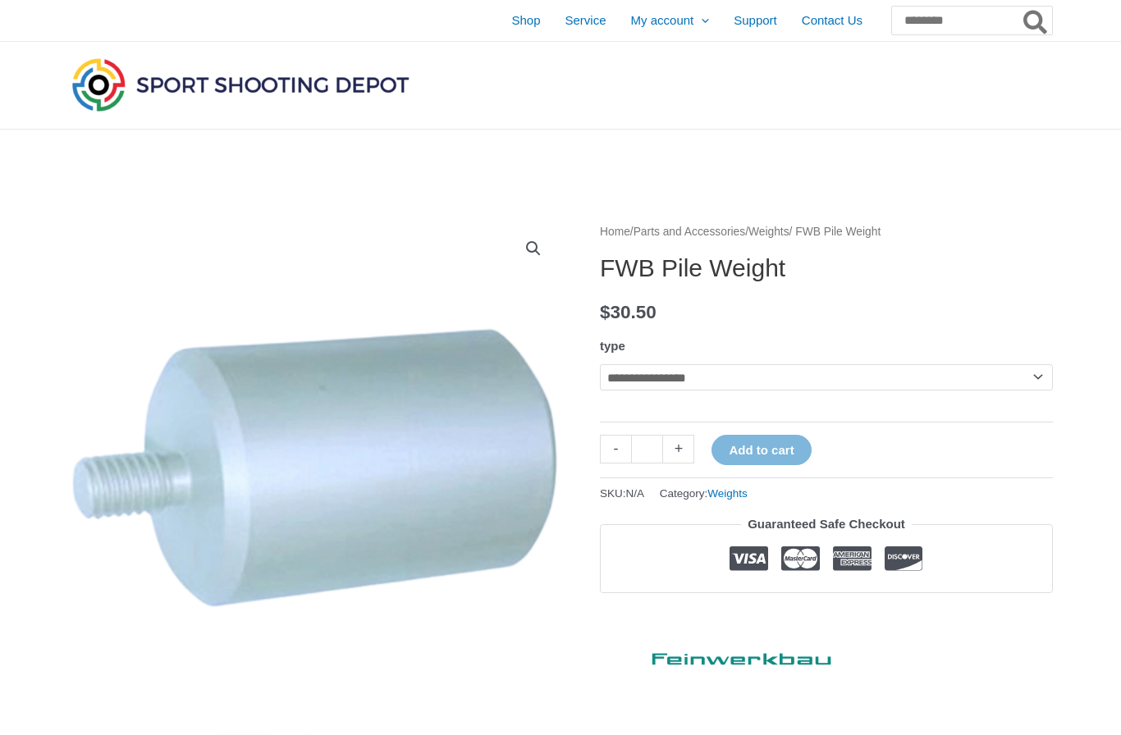
click at [1016, 370] on select "**********" at bounding box center [826, 377] width 453 height 26
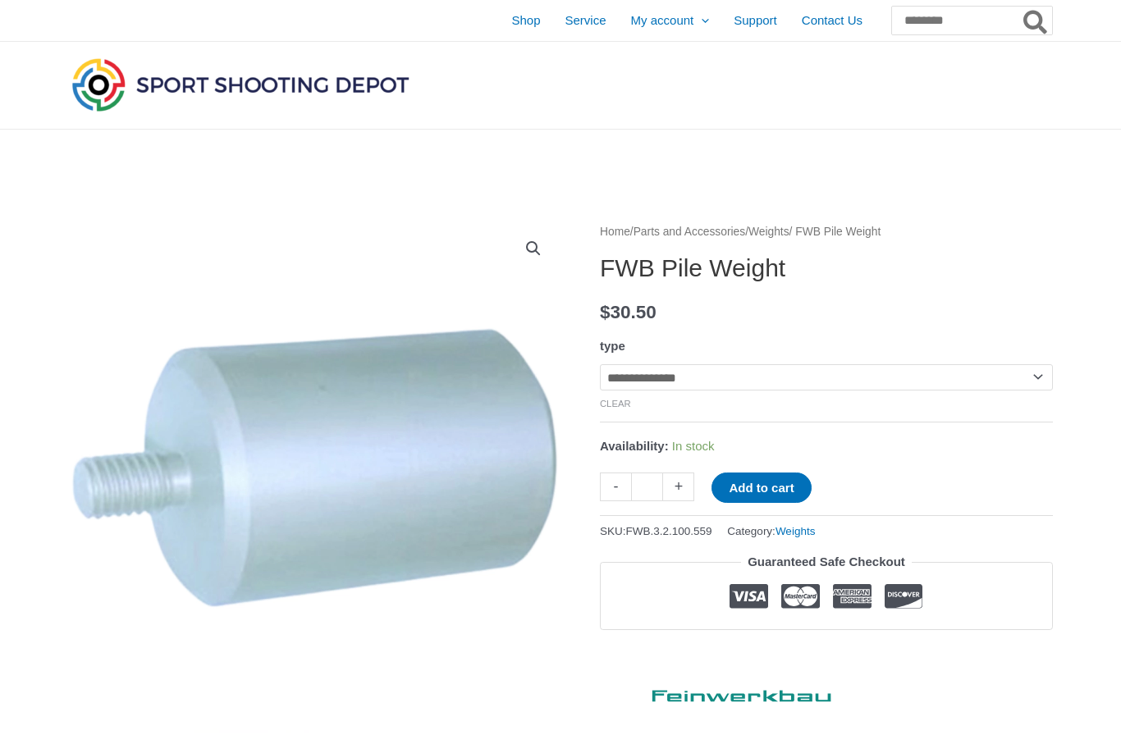
click at [1029, 369] on select "**********" at bounding box center [826, 377] width 453 height 26
click at [1028, 378] on select "**********" at bounding box center [826, 377] width 453 height 26
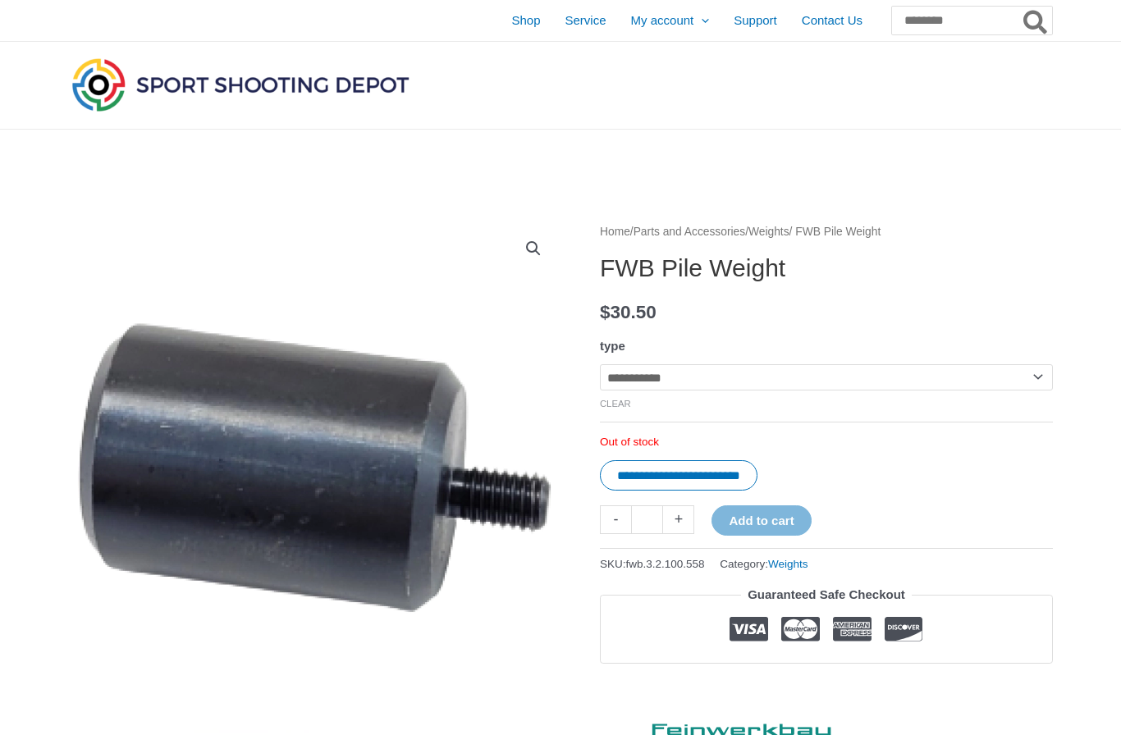
click at [1028, 367] on select "**********" at bounding box center [826, 377] width 453 height 26
select select "**********"
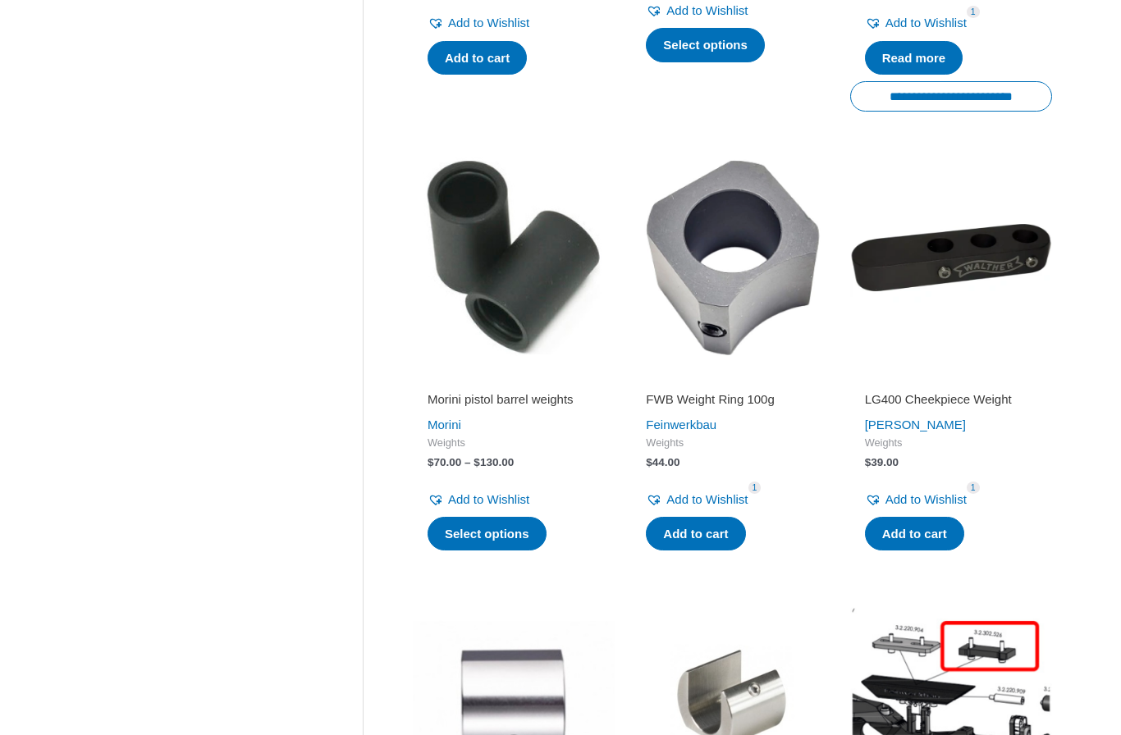
scroll to position [1634, 0]
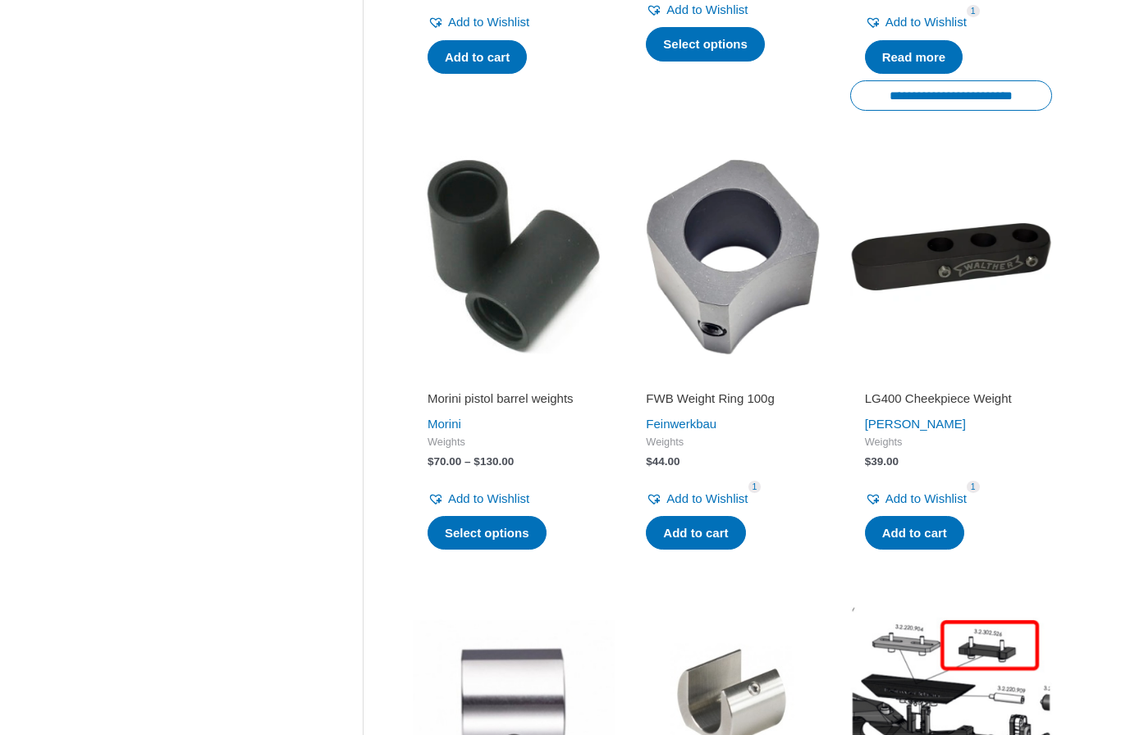
click at [779, 269] on img at bounding box center [732, 257] width 202 height 202
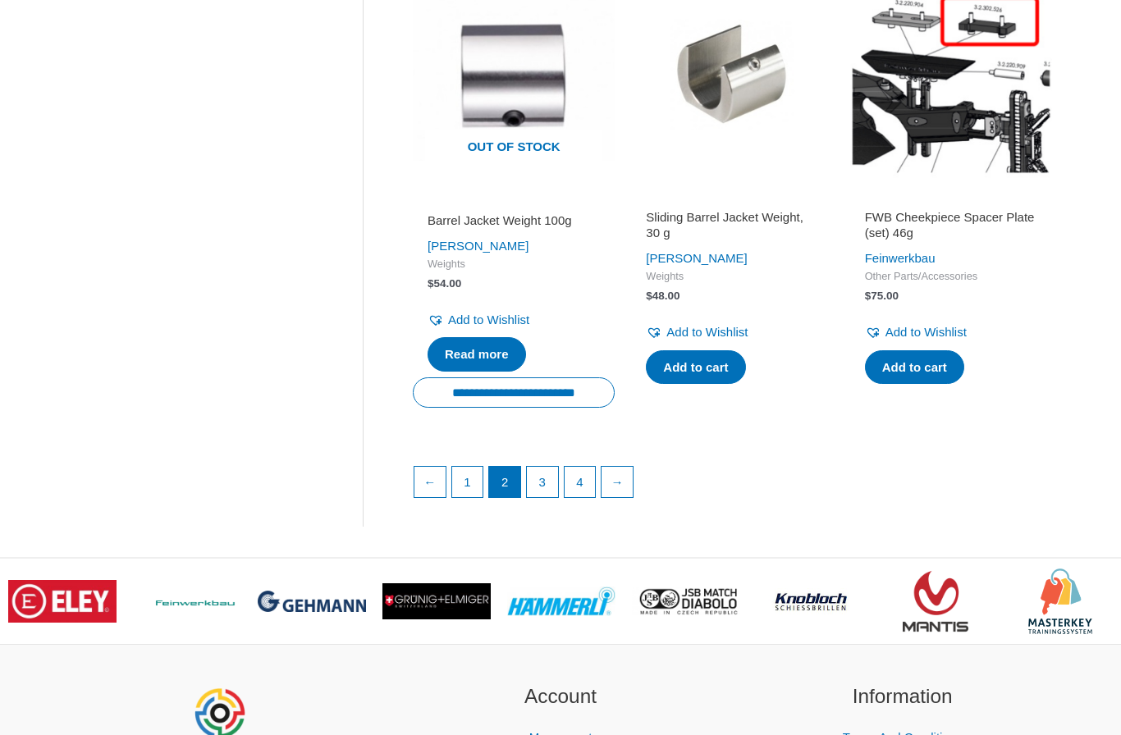
scroll to position [2247, 0]
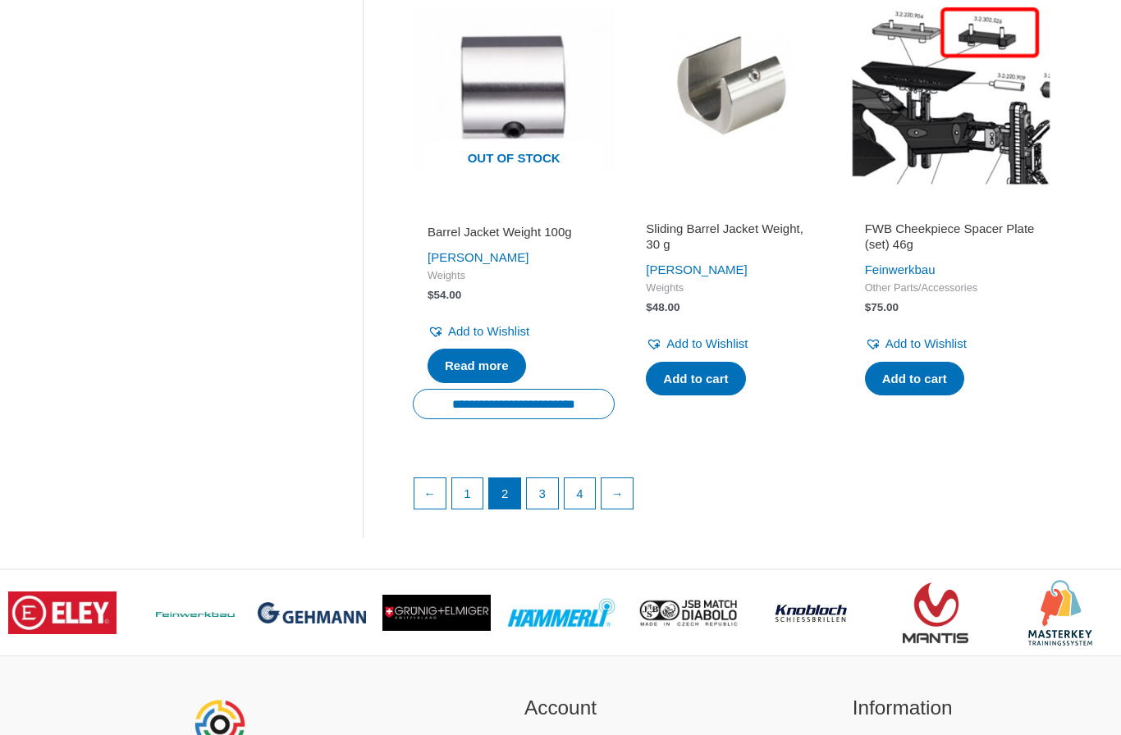
click at [542, 485] on link "3" at bounding box center [542, 493] width 31 height 31
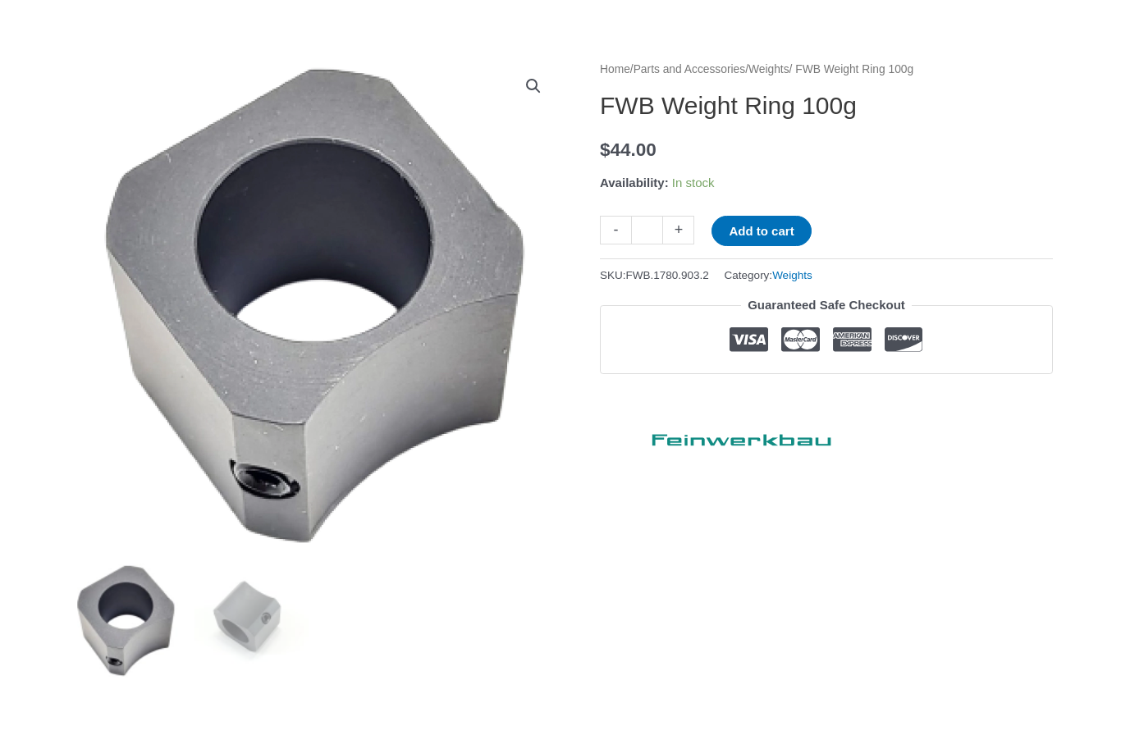
scroll to position [160, 0]
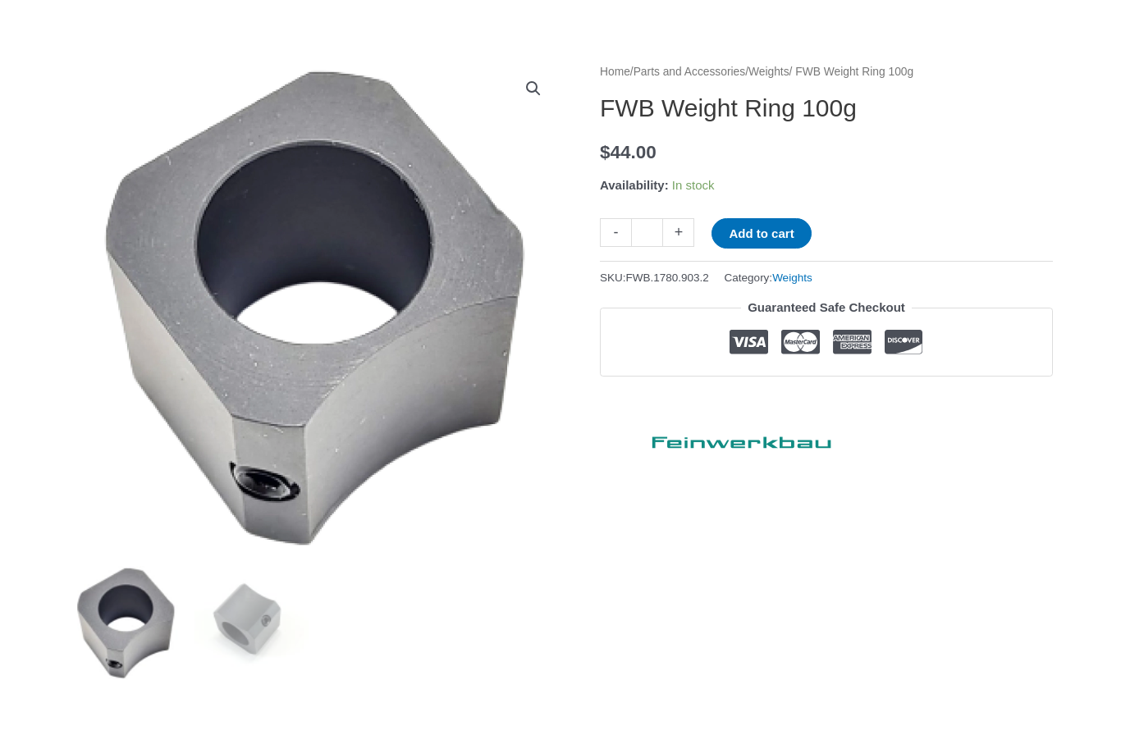
click at [779, 230] on button "Add to cart" at bounding box center [760, 233] width 99 height 30
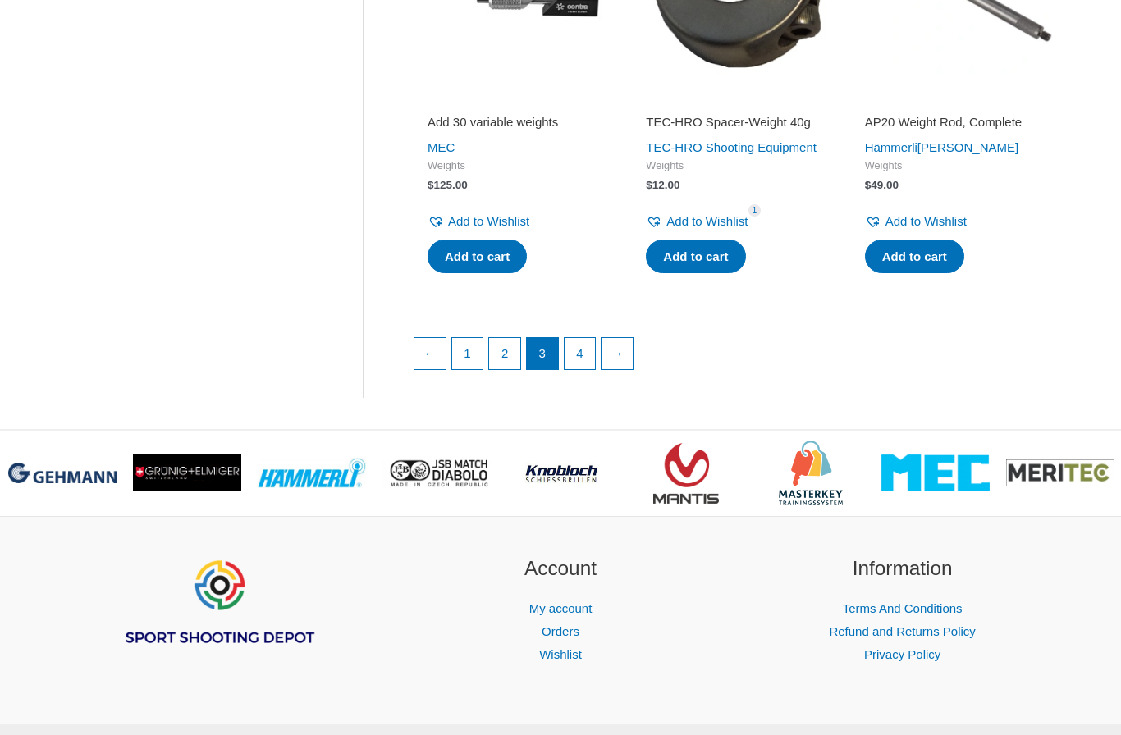
scroll to position [2365, 0]
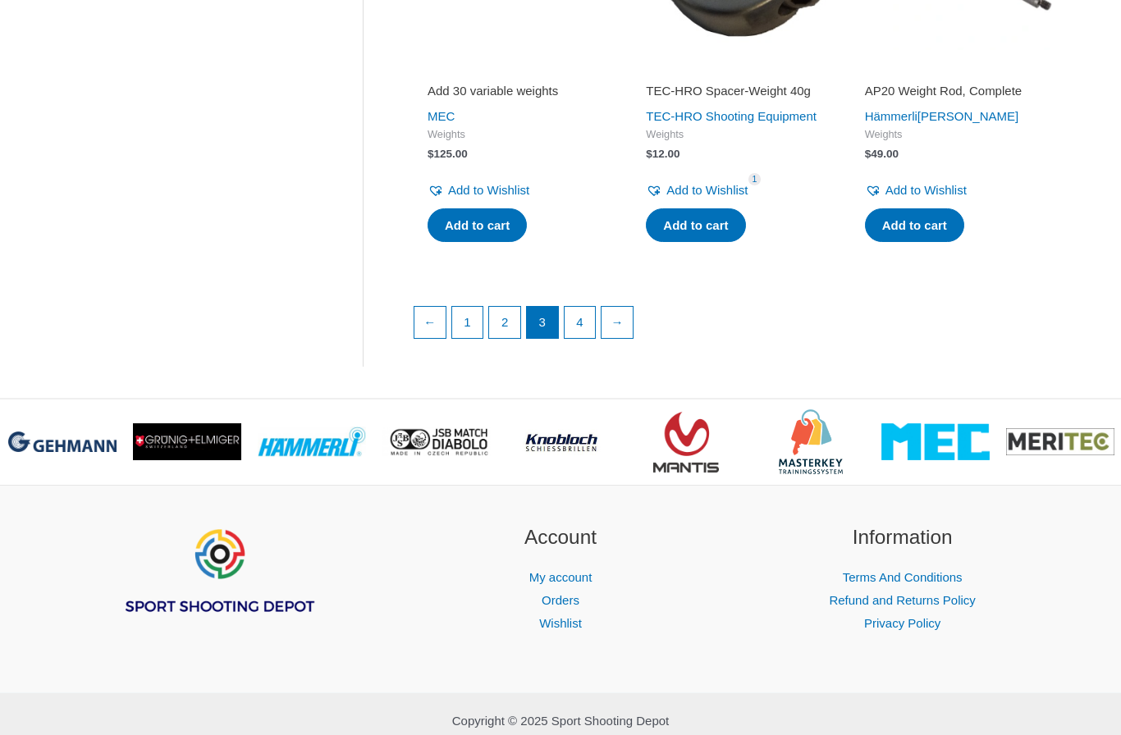
click at [573, 338] on link "4" at bounding box center [579, 322] width 31 height 31
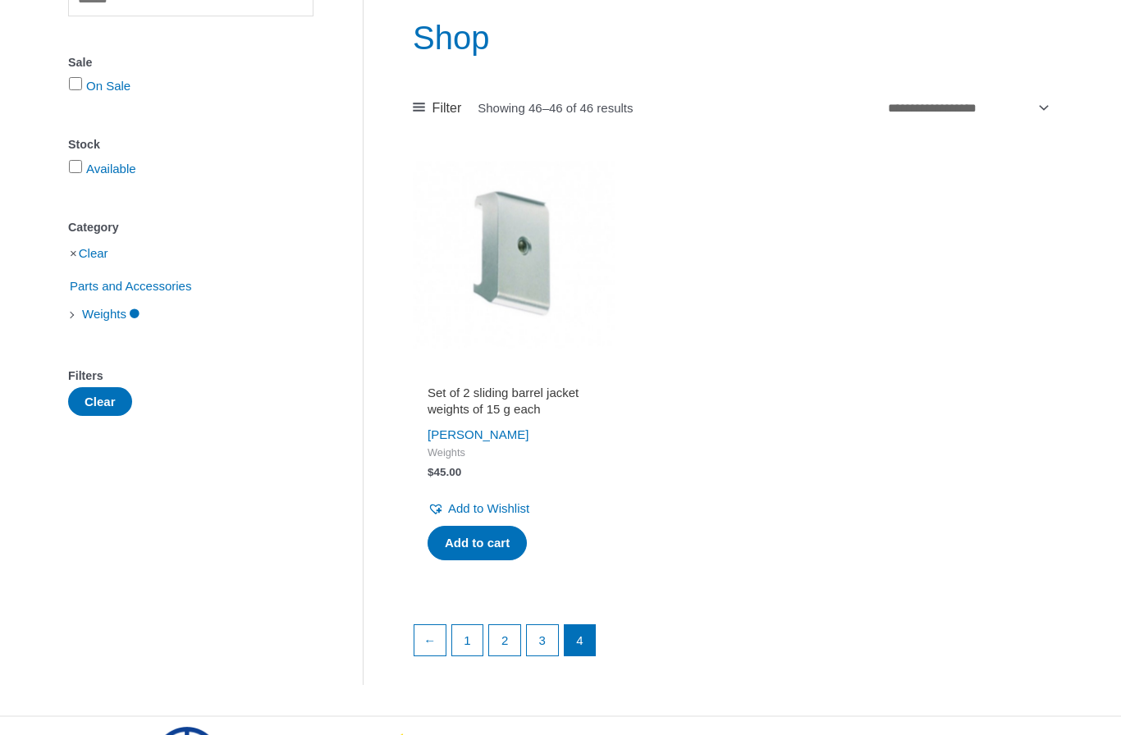
scroll to position [189, 0]
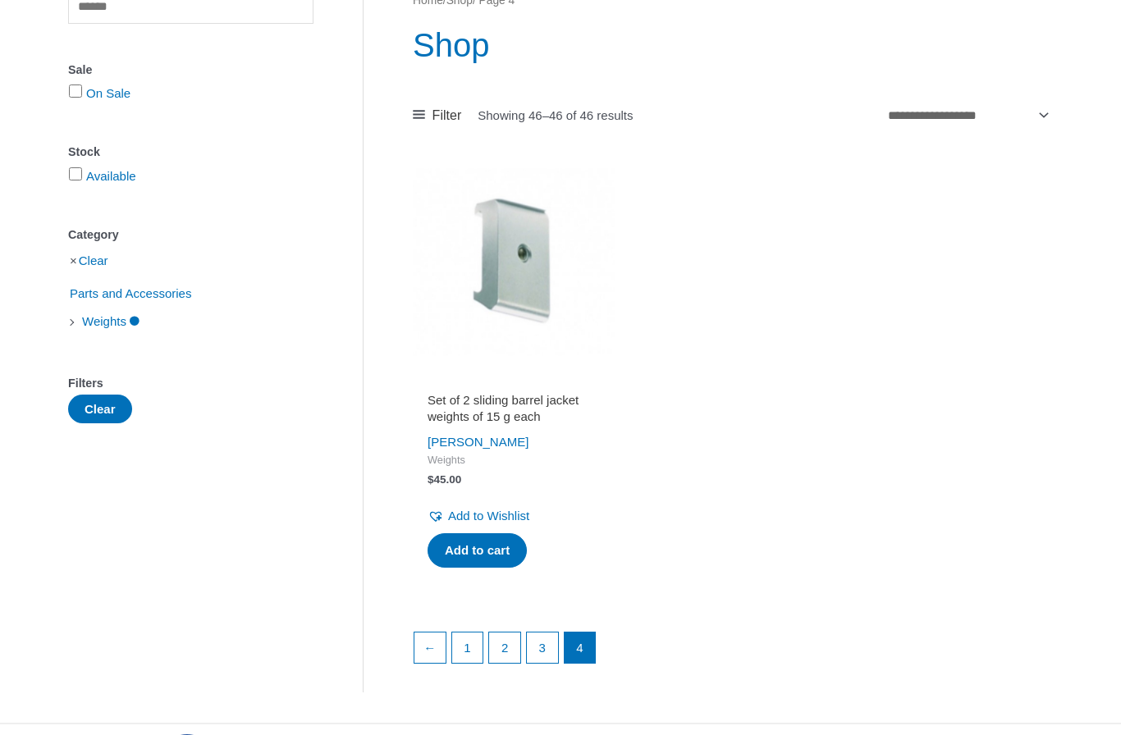
click at [459, 647] on link "1" at bounding box center [467, 648] width 31 height 31
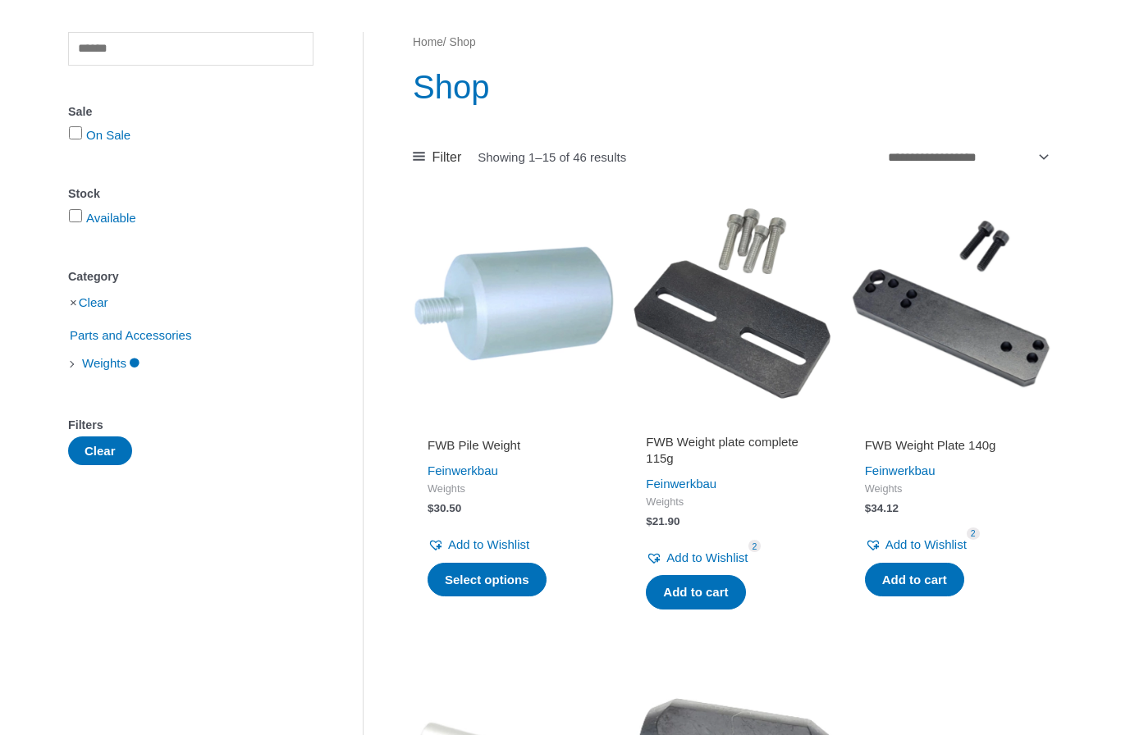
scroll to position [182, 0]
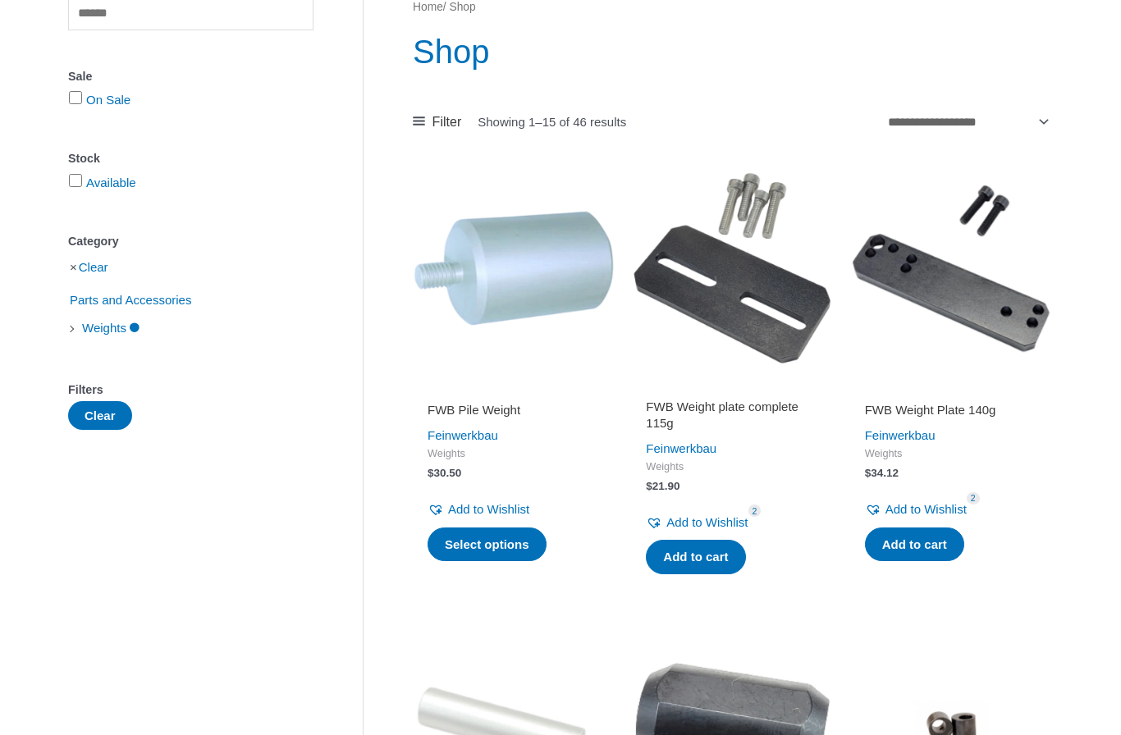
click at [718, 564] on link "Add to cart" at bounding box center [695, 557] width 99 height 34
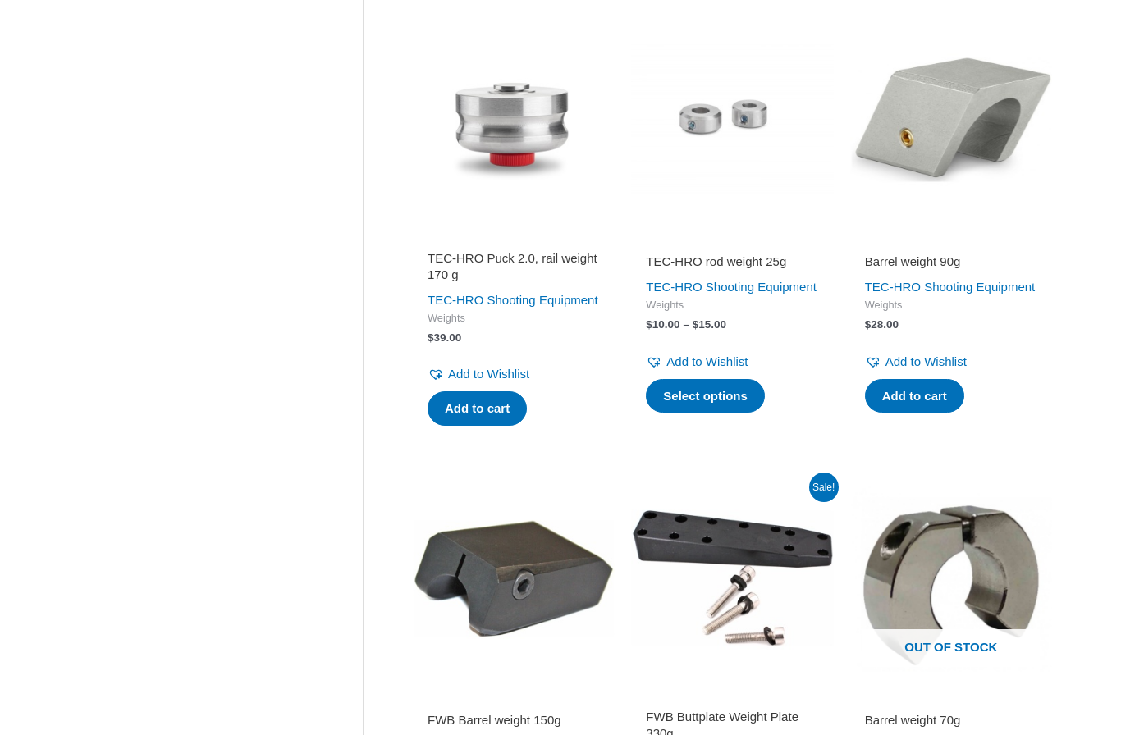
scroll to position [1709, 0]
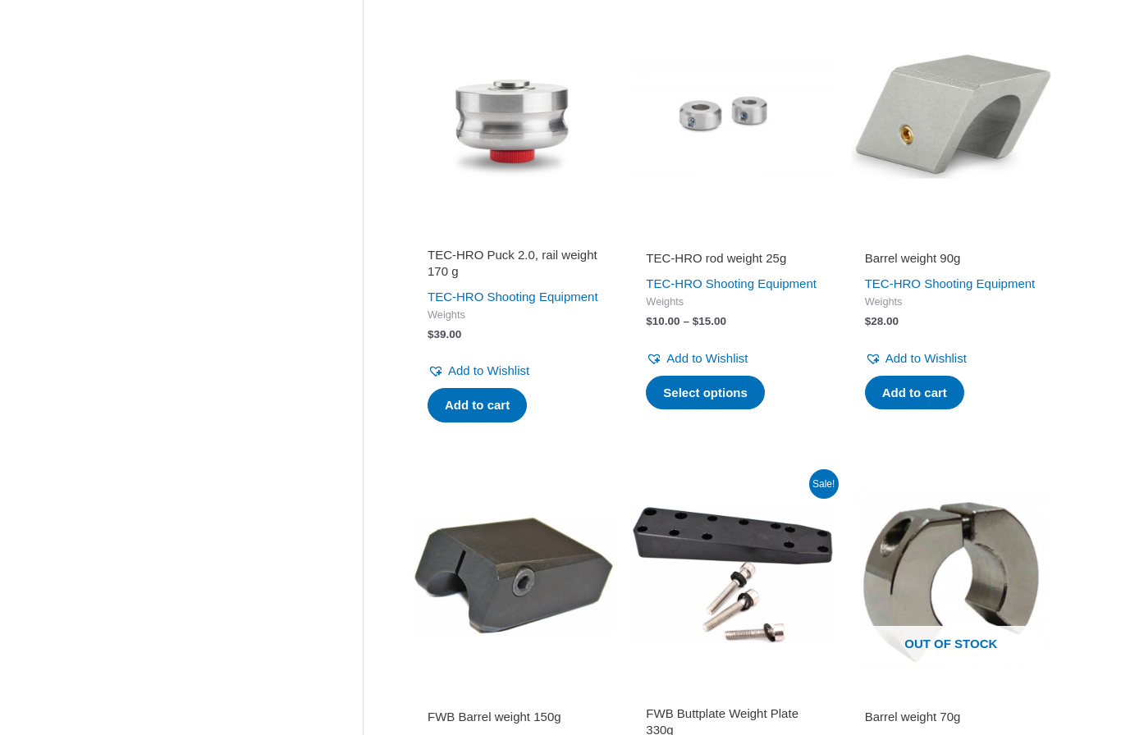
click at [733, 272] on link "TEC-HRO rod weight 25g" at bounding box center [732, 261] width 172 height 22
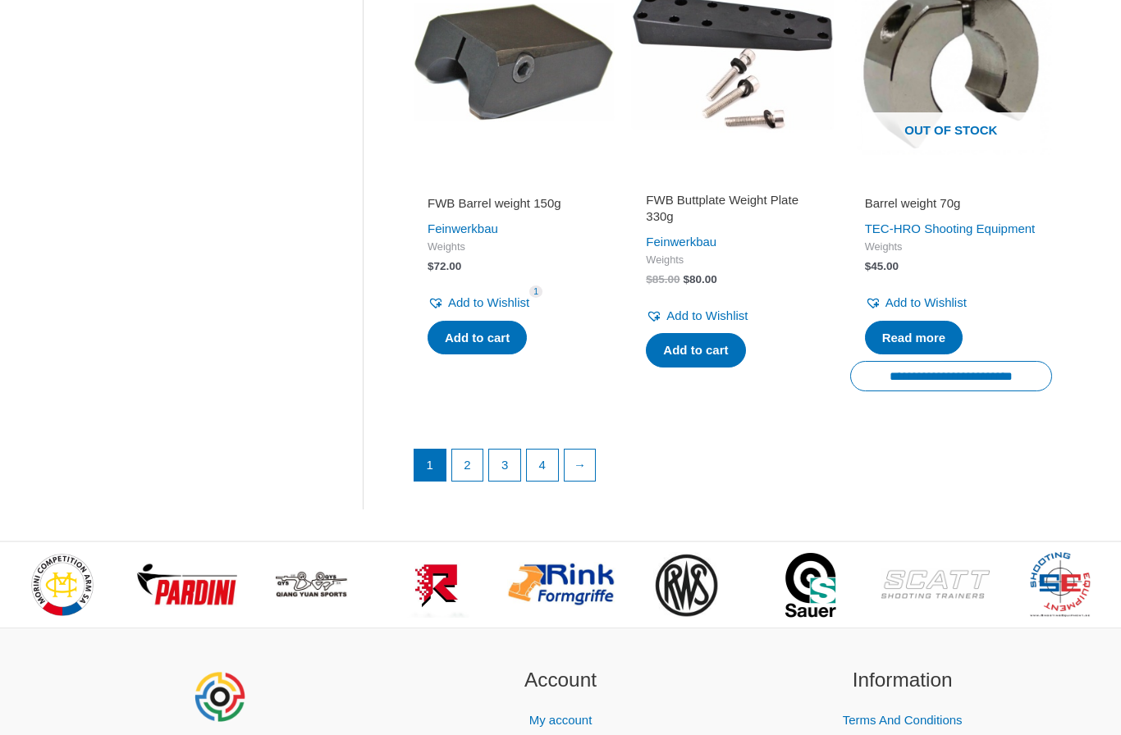
scroll to position [2214, 0]
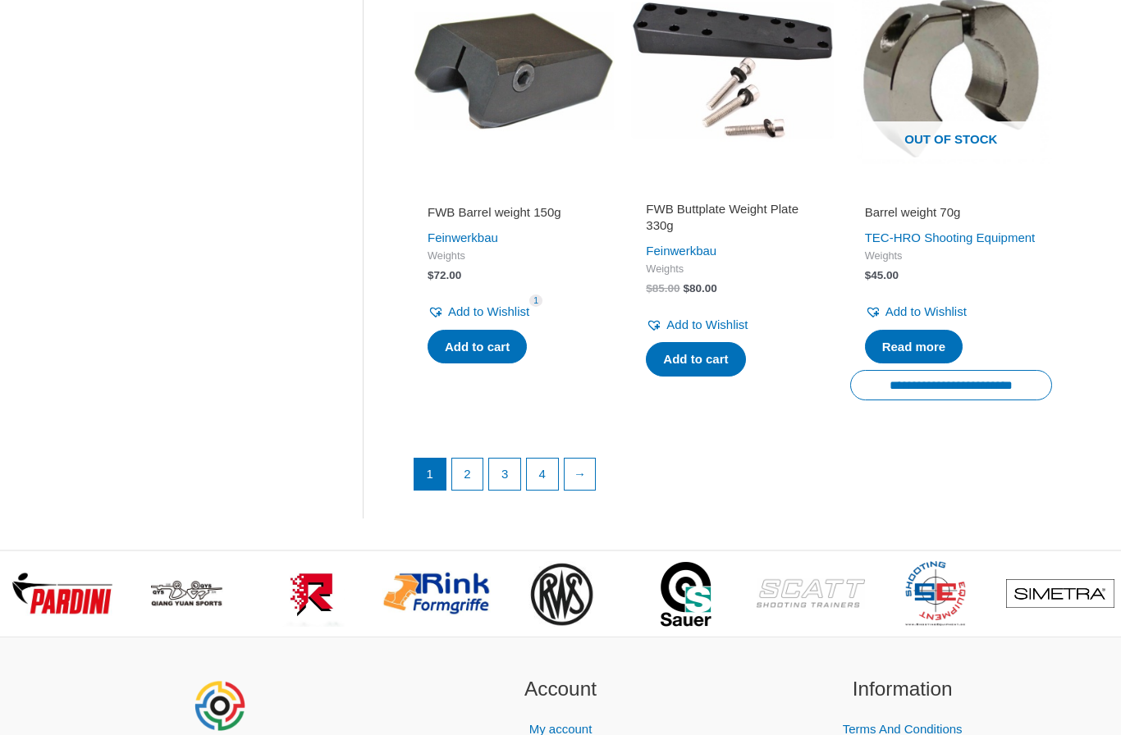
click at [474, 490] on link "2" at bounding box center [467, 474] width 31 height 31
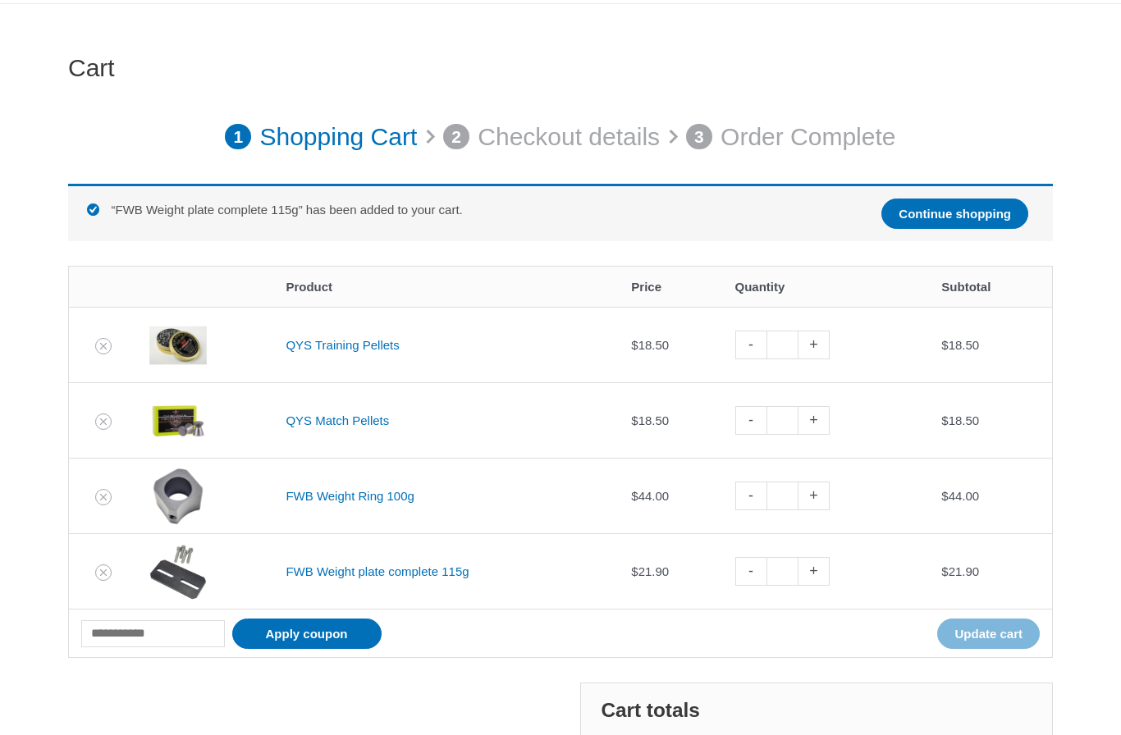
scroll to position [121, 0]
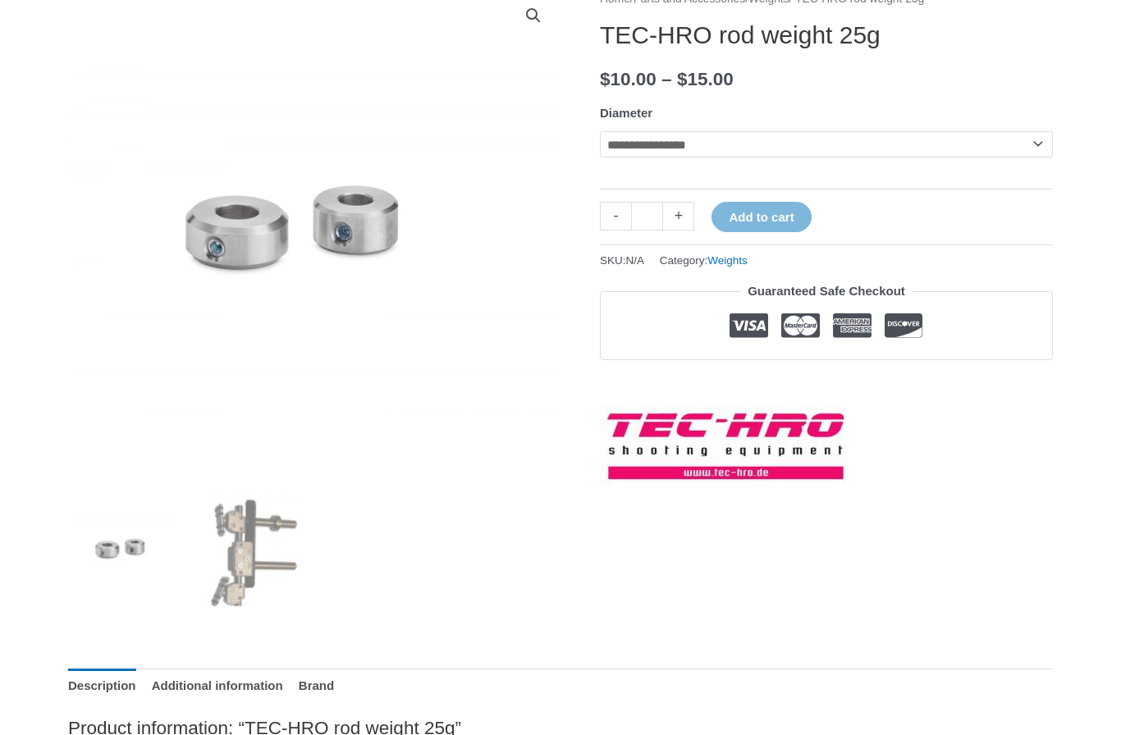
scroll to position [212, 0]
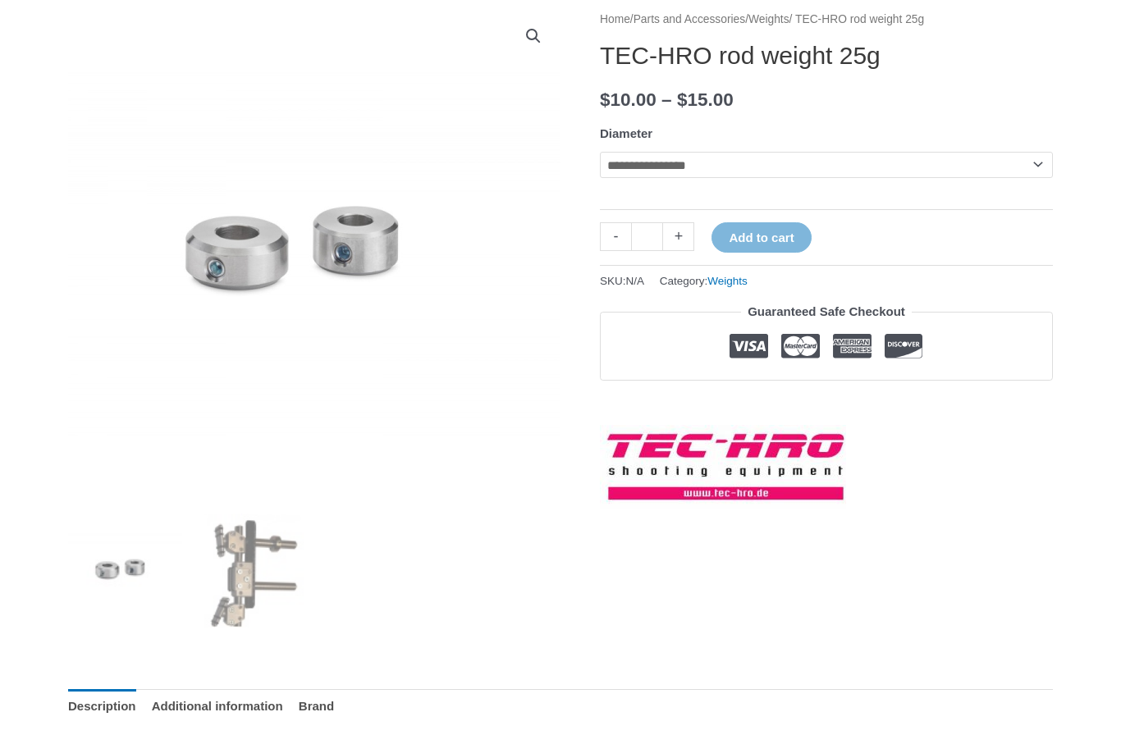
click at [1016, 175] on select "**********" at bounding box center [826, 165] width 453 height 26
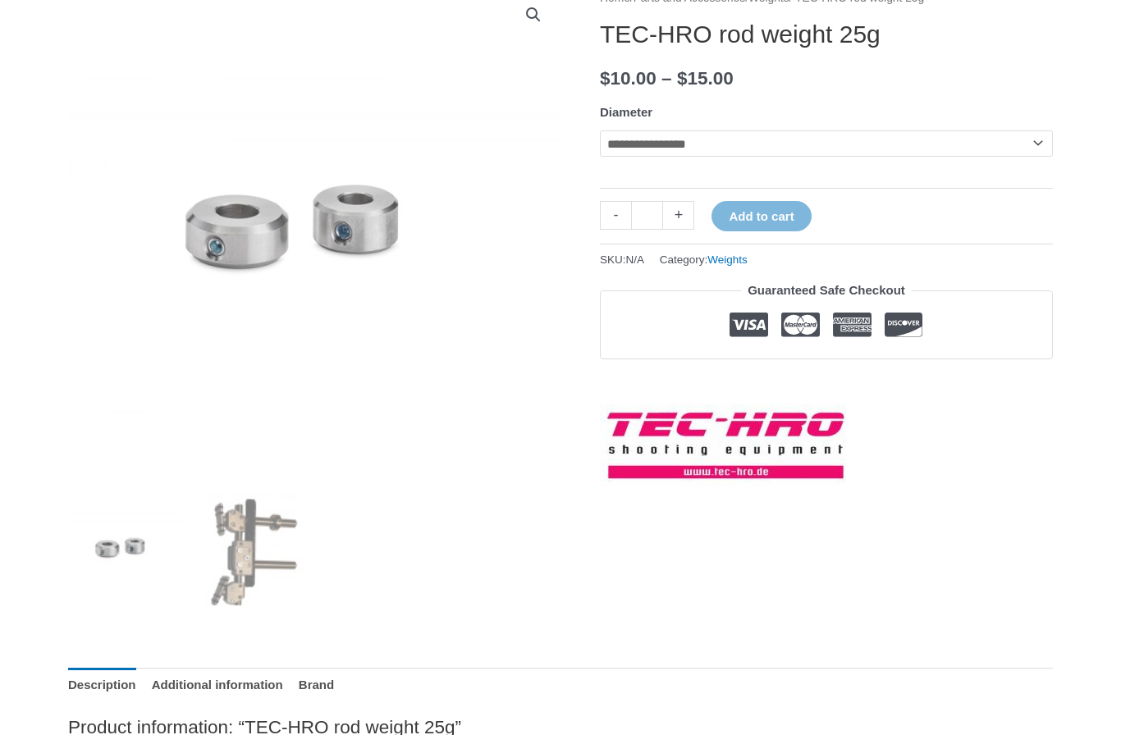
scroll to position [211, 0]
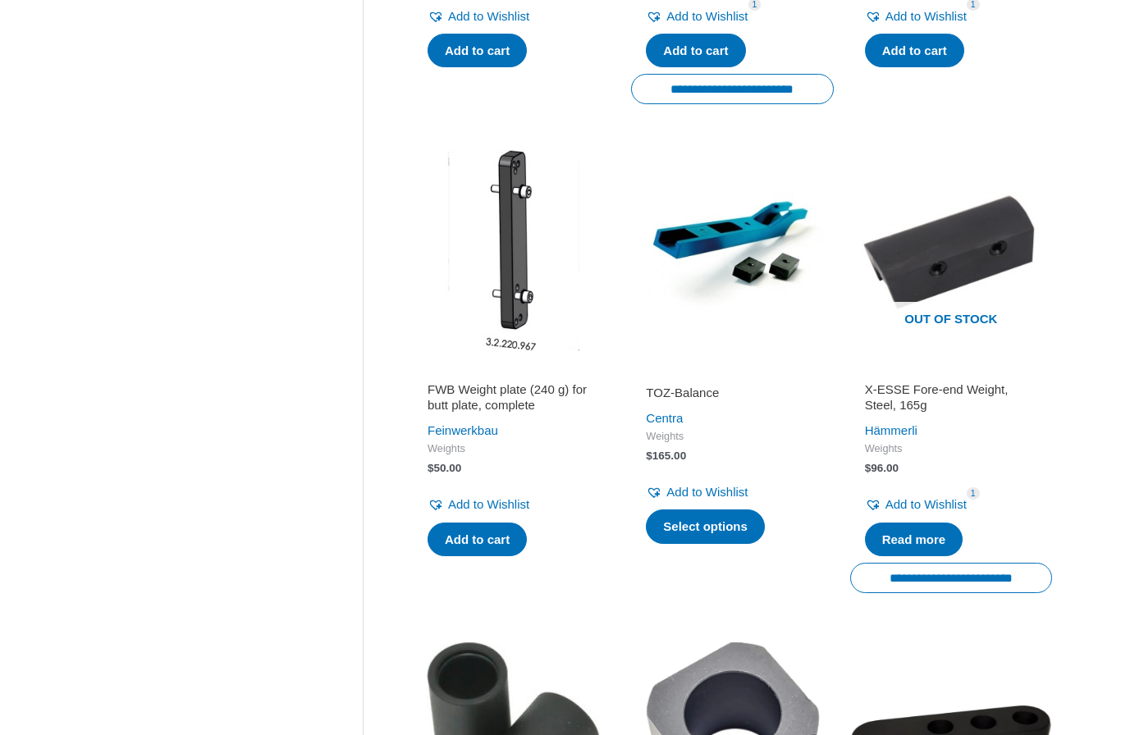
scroll to position [1154, 0]
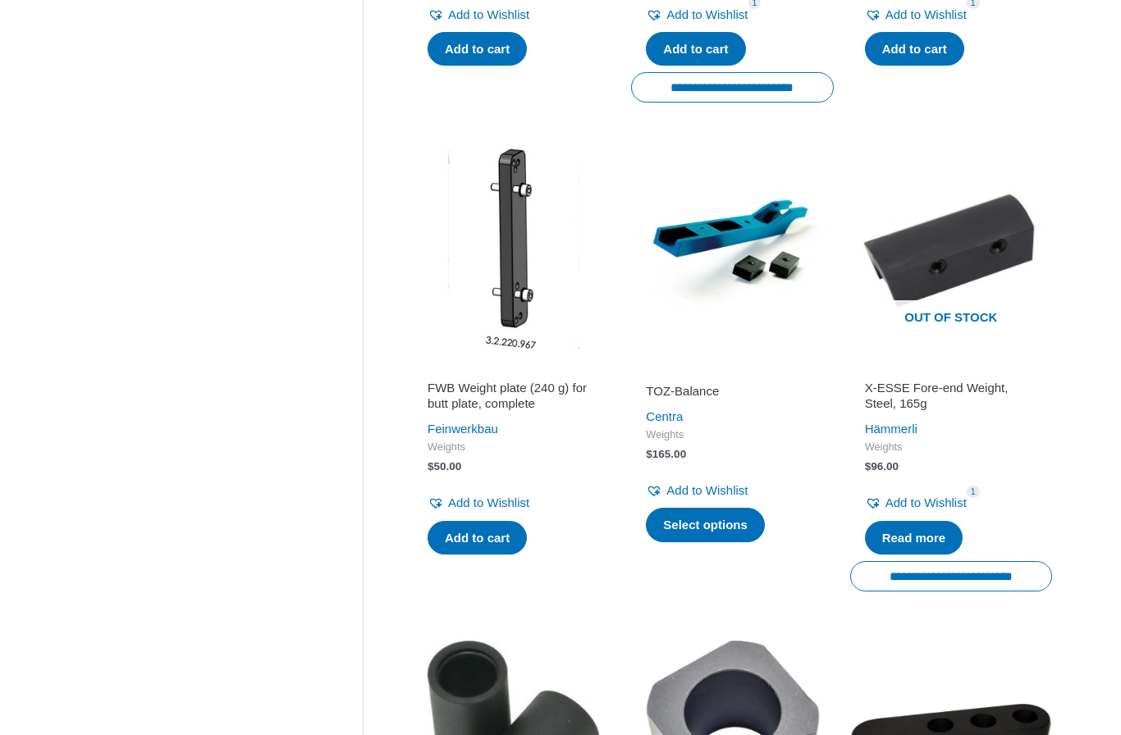
click at [542, 422] on div "Feinwerkbau" at bounding box center [513, 429] width 172 height 23
click at [545, 392] on h2 "FWB Weight plate (240 g) for butt plate, complete" at bounding box center [513, 396] width 172 height 32
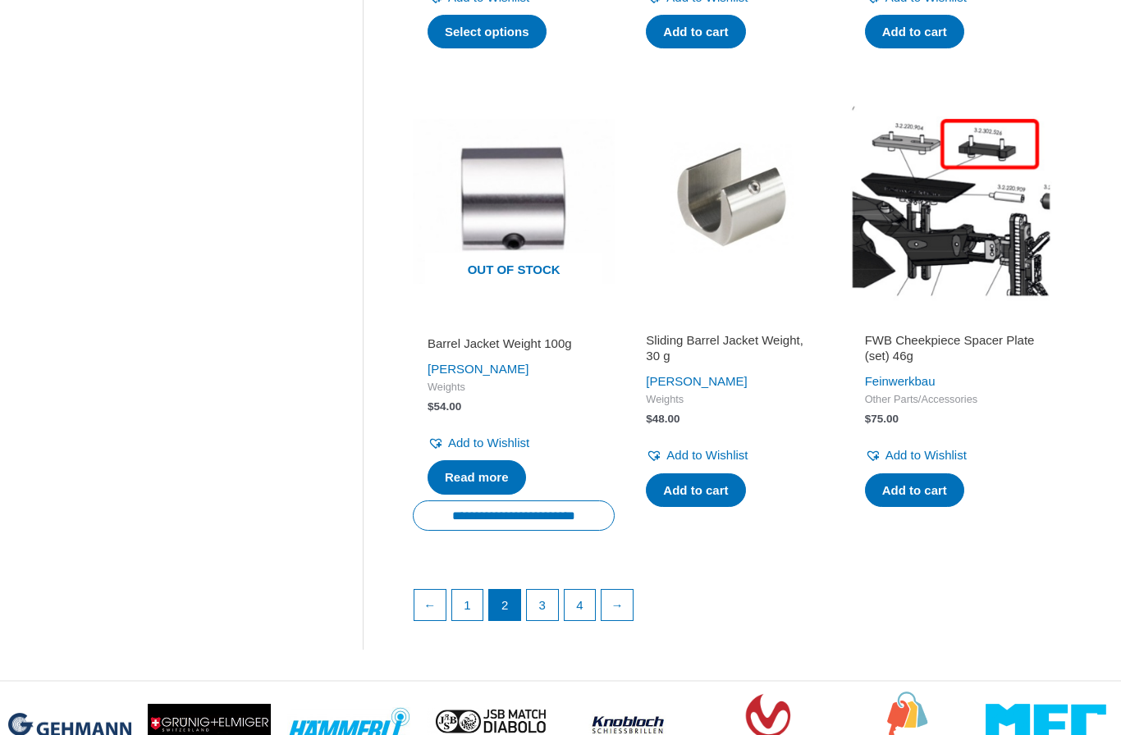
scroll to position [2311, 0]
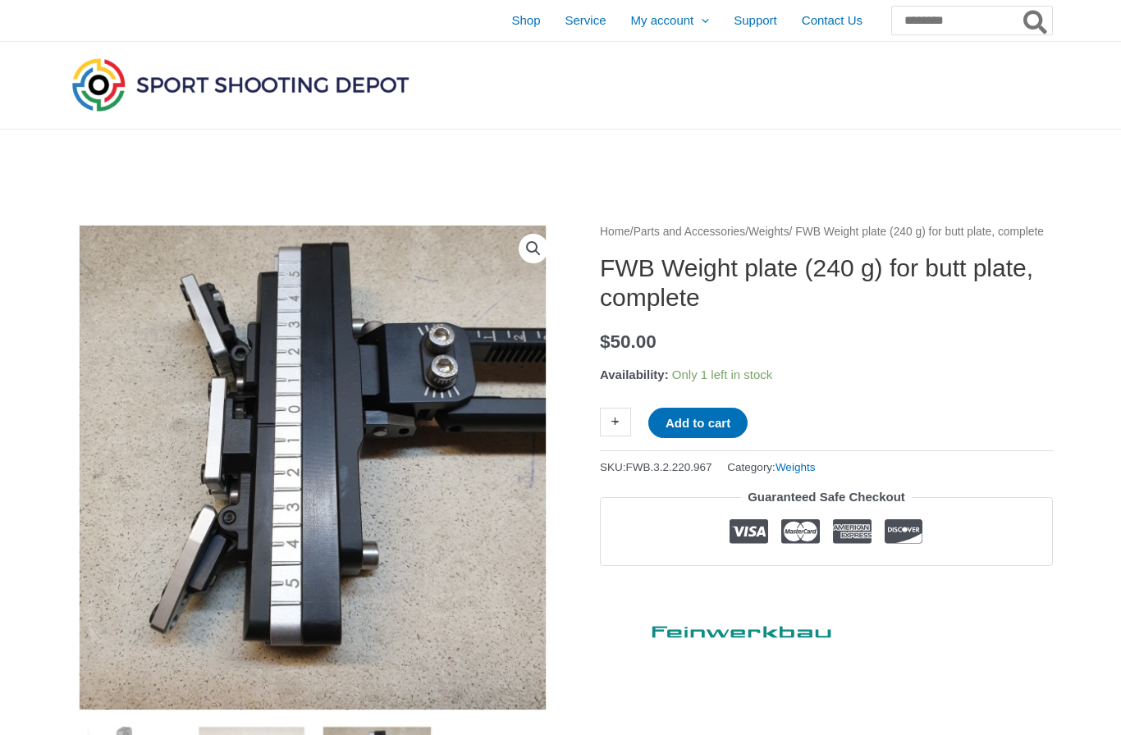
click at [733, 438] on button "Add to cart" at bounding box center [697, 423] width 99 height 30
